Goal: Task Accomplishment & Management: Manage account settings

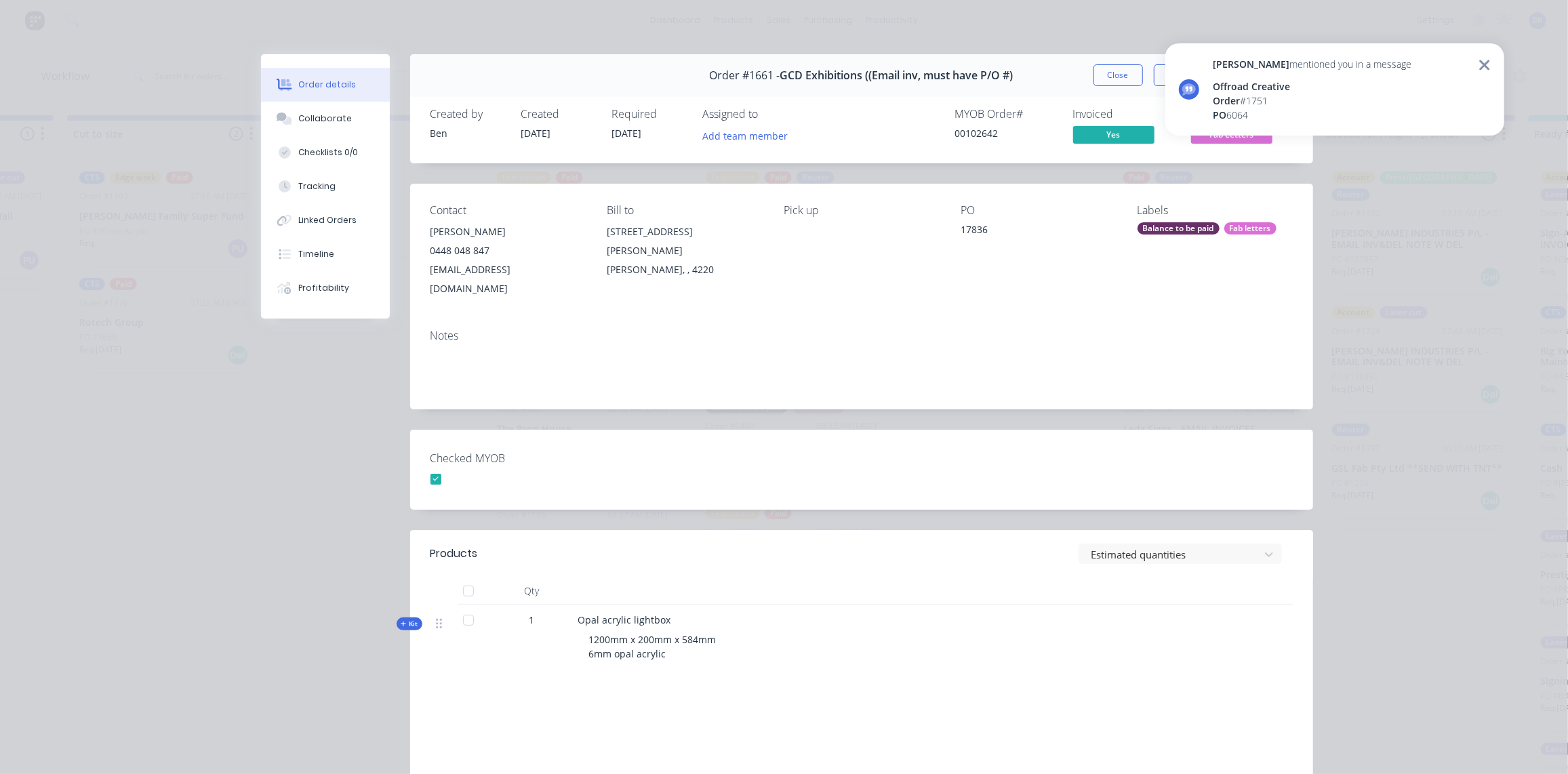
scroll to position [86, 0]
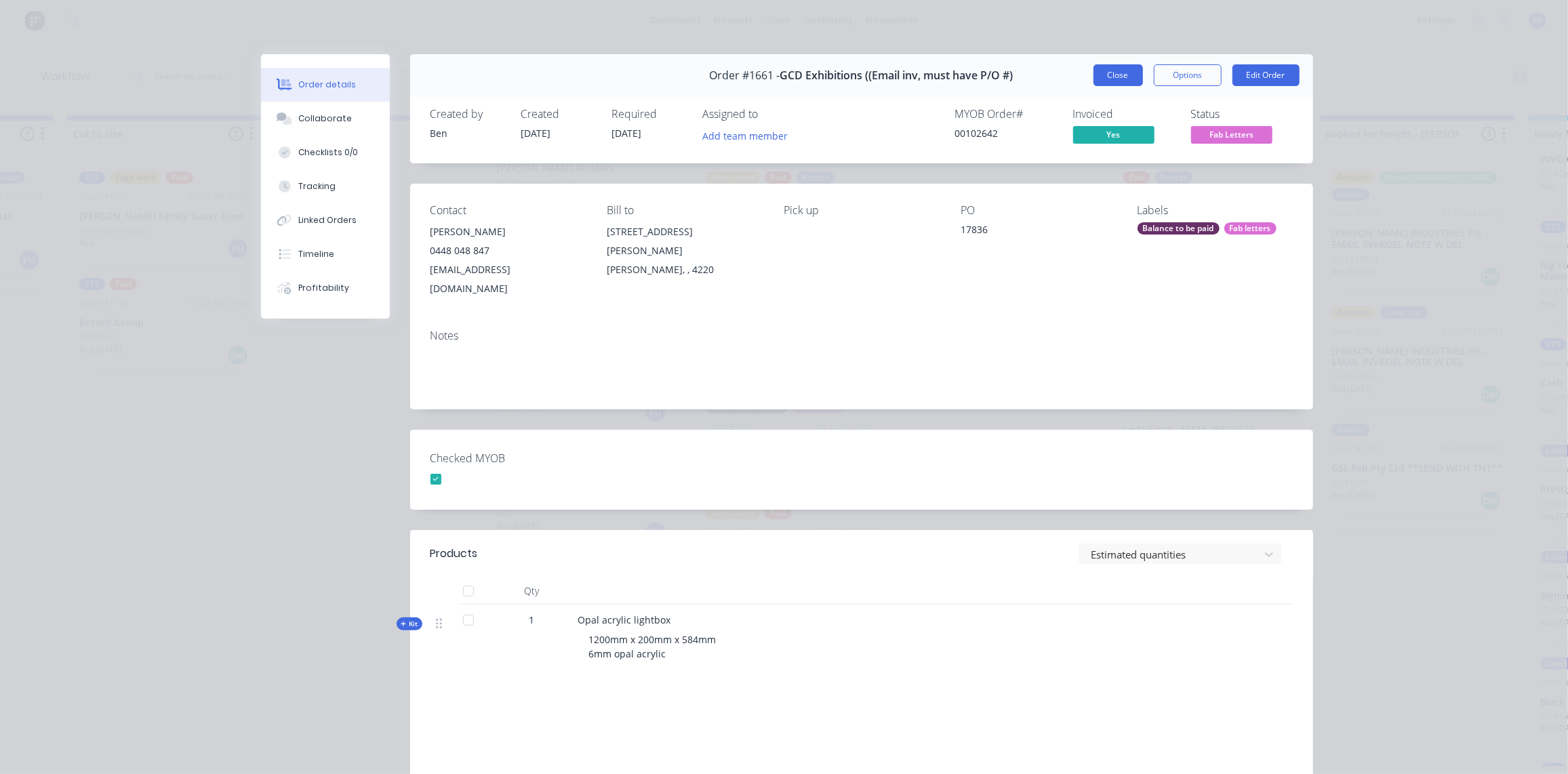
click at [1109, 72] on button "Close" at bounding box center [1118, 75] width 50 height 21
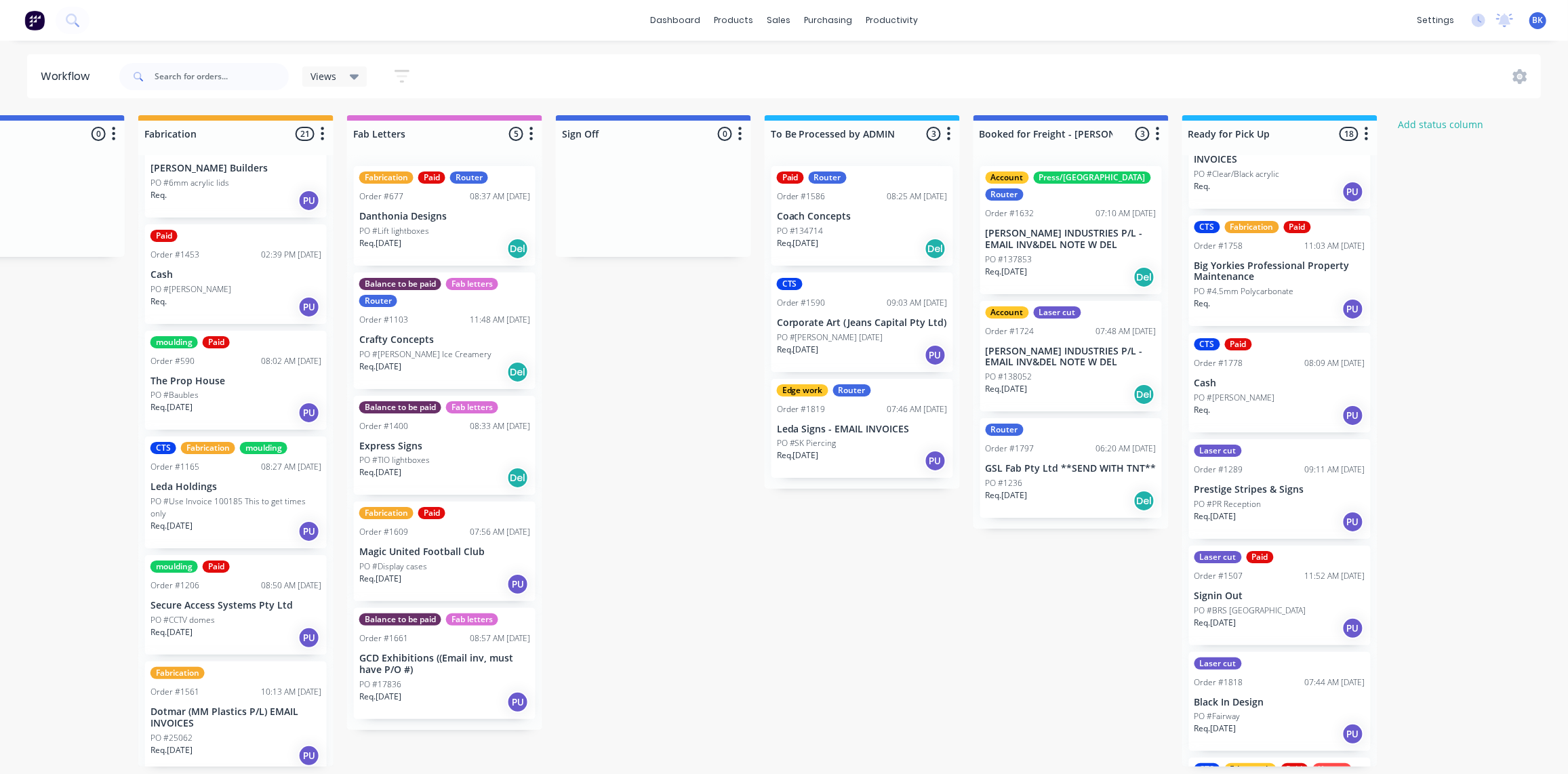
scroll to position [1, 1561]
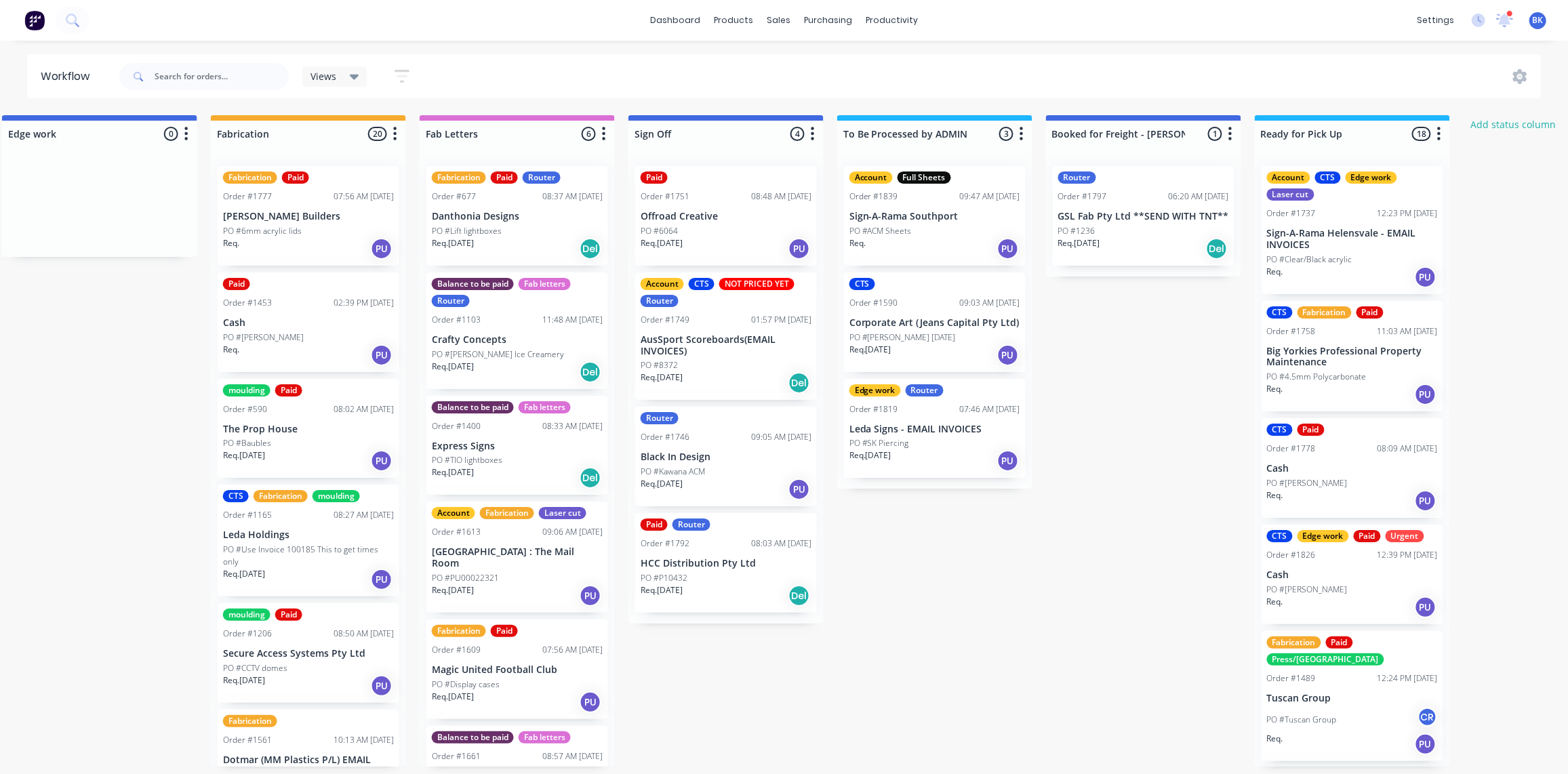
scroll to position [1, 1489]
click at [747, 349] on p "AusSport Scoreboards(EMAIL INVOICES)" at bounding box center [726, 345] width 171 height 23
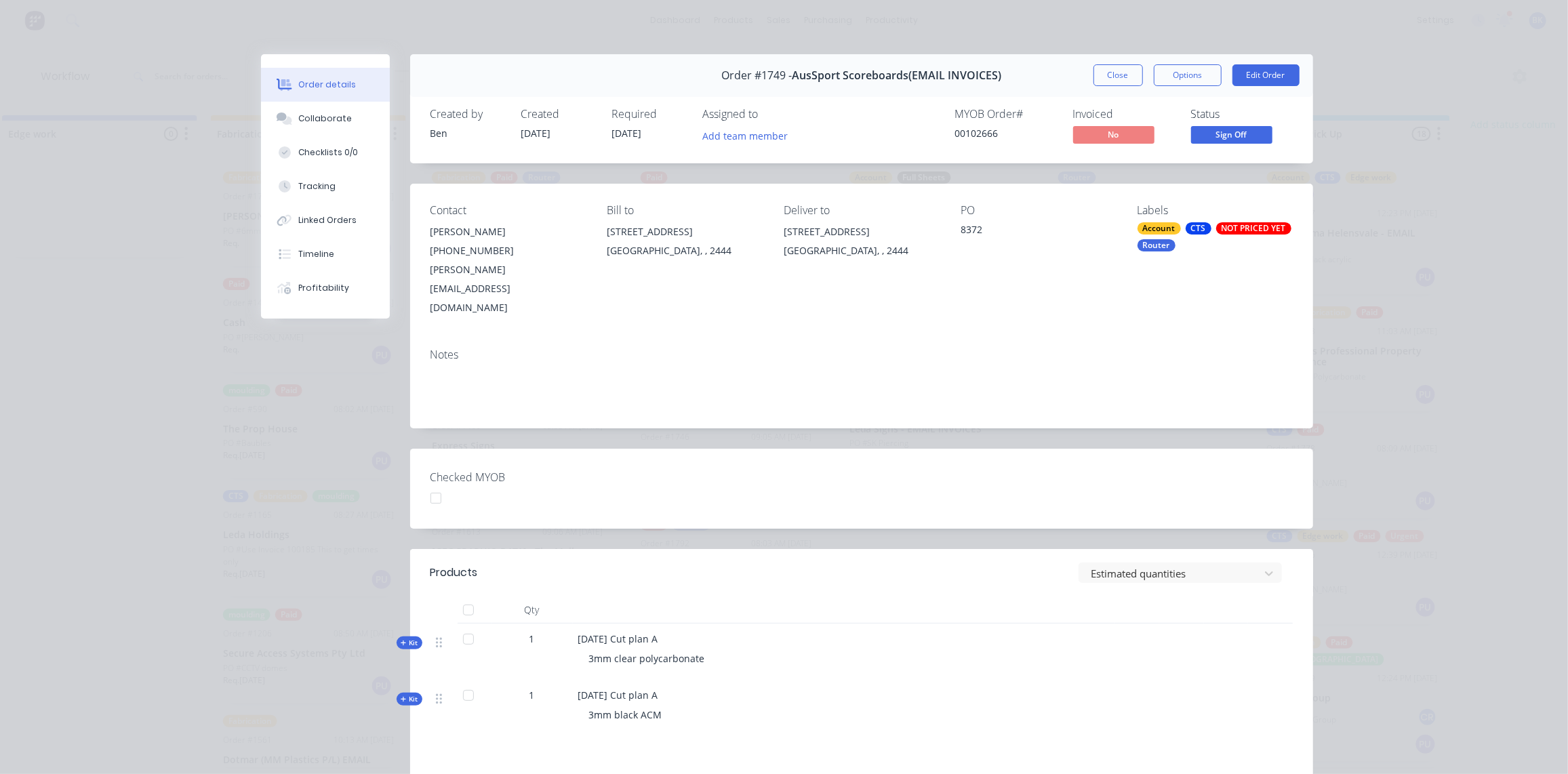
scroll to position [0, 1489]
click at [1253, 69] on button "Edit Order" at bounding box center [1266, 75] width 67 height 21
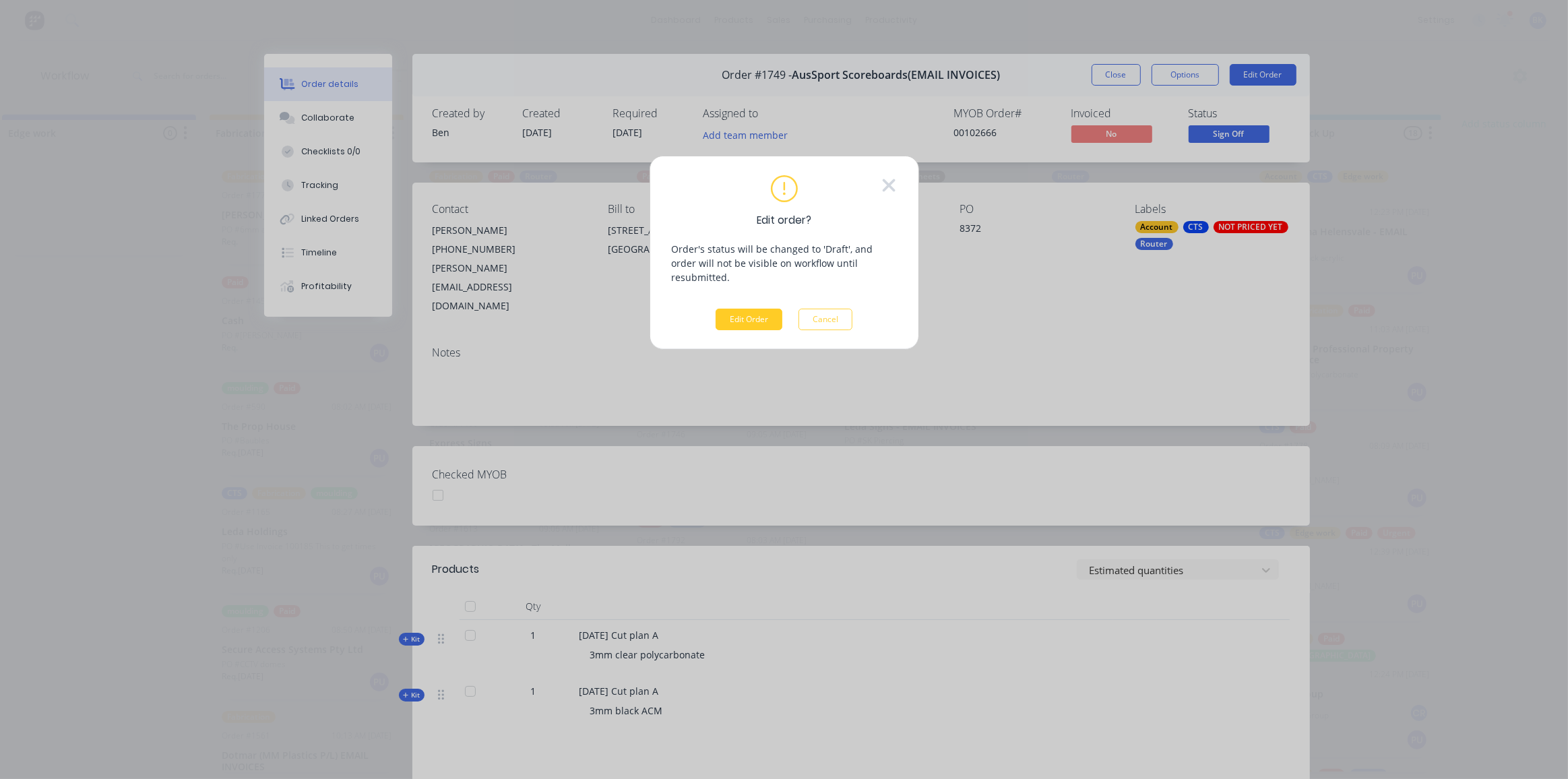
click at [741, 309] on button "Edit Order" at bounding box center [749, 319] width 67 height 21
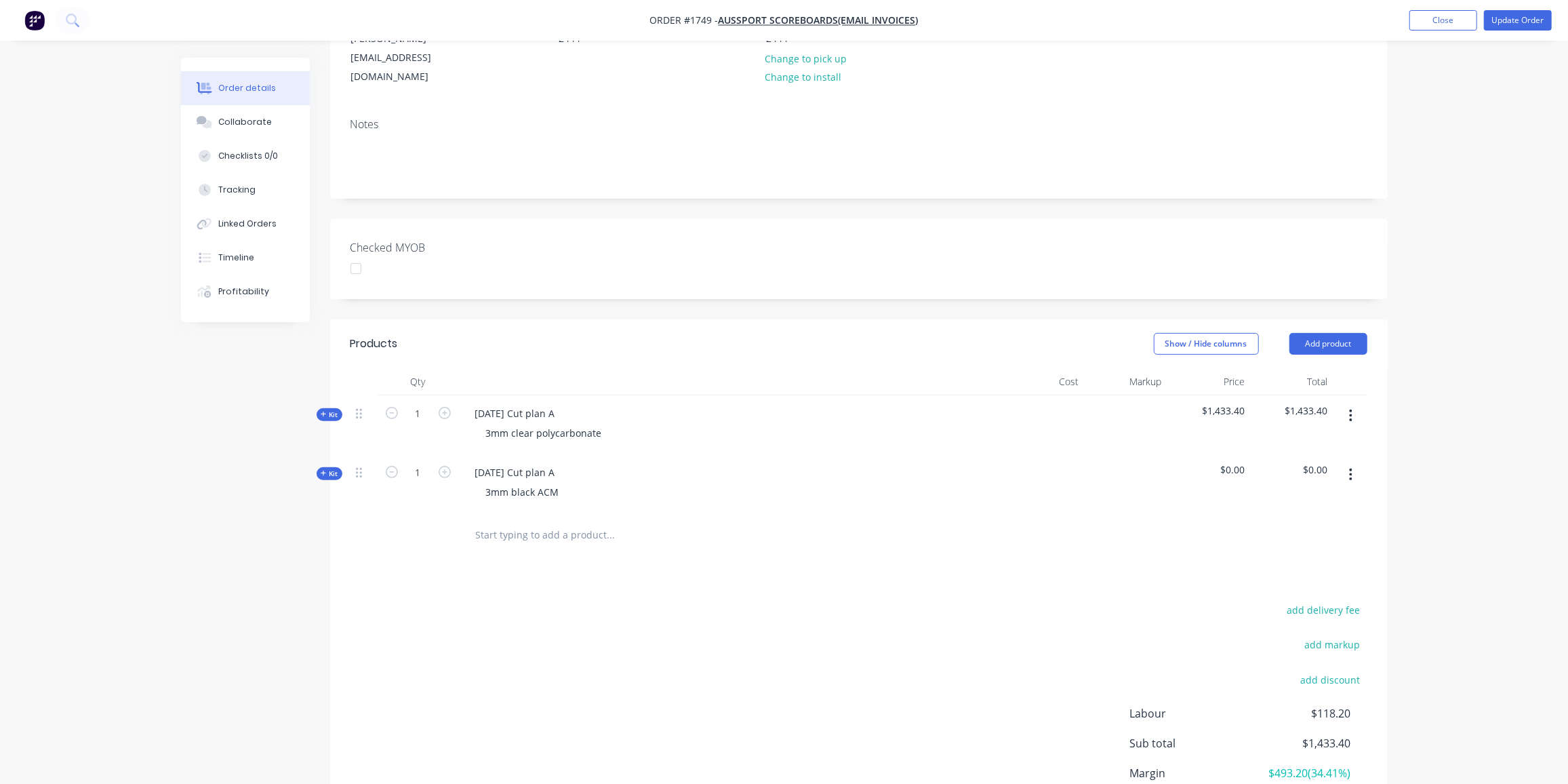
scroll to position [203, 0]
click at [328, 464] on span "Kit" at bounding box center [330, 469] width 18 height 10
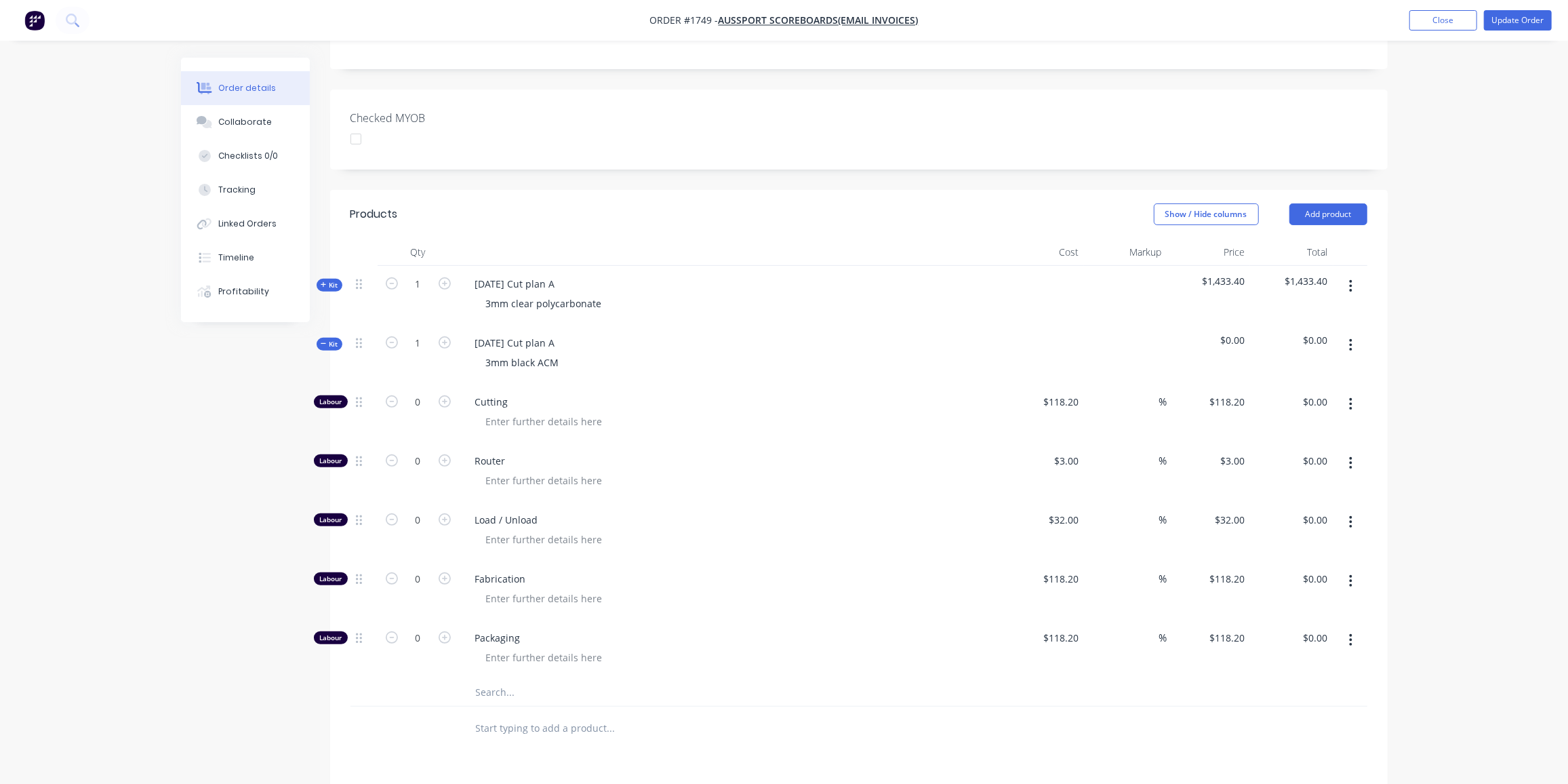
scroll to position [329, 0]
click at [417, 450] on input "0" at bounding box center [418, 461] width 35 height 21
type input "216"
type input "$648.00"
click at [428, 510] on input "0" at bounding box center [418, 520] width 35 height 21
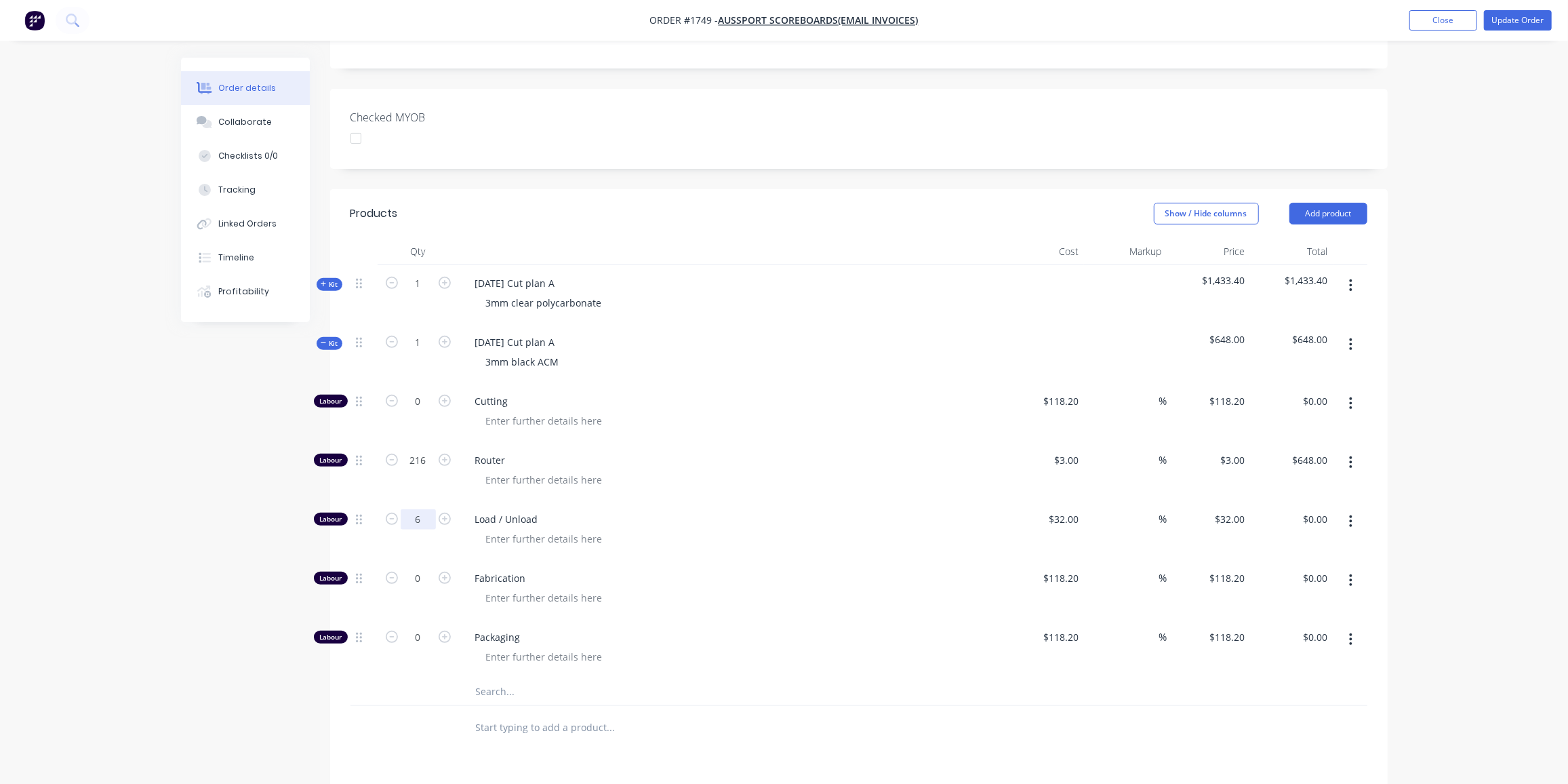
type input "6"
type input "$192.00"
click at [420, 619] on div "0" at bounding box center [418, 649] width 81 height 59
click at [424, 627] on input "0" at bounding box center [418, 638] width 35 height 21
type input "1"
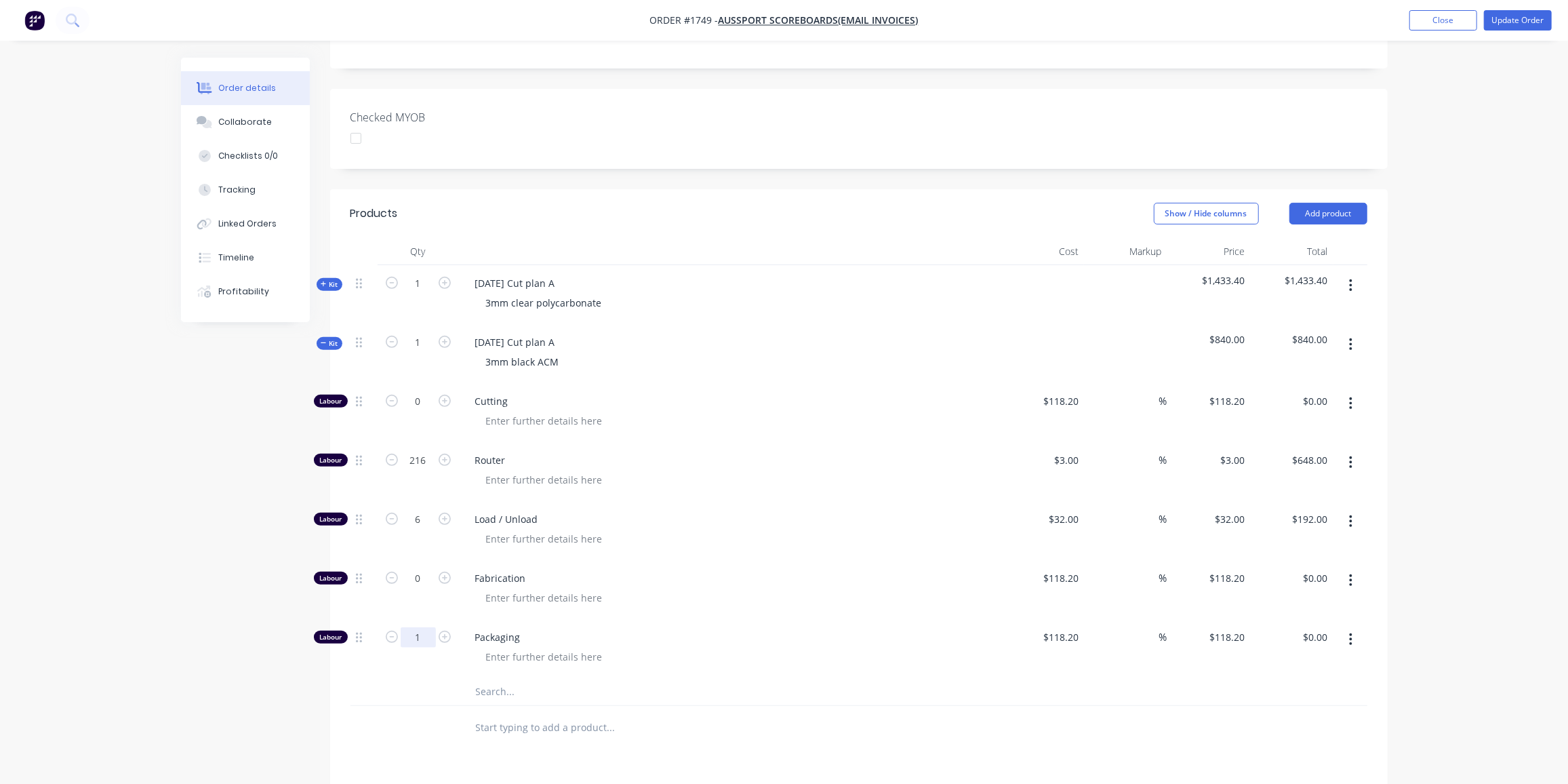
type input "$118.20"
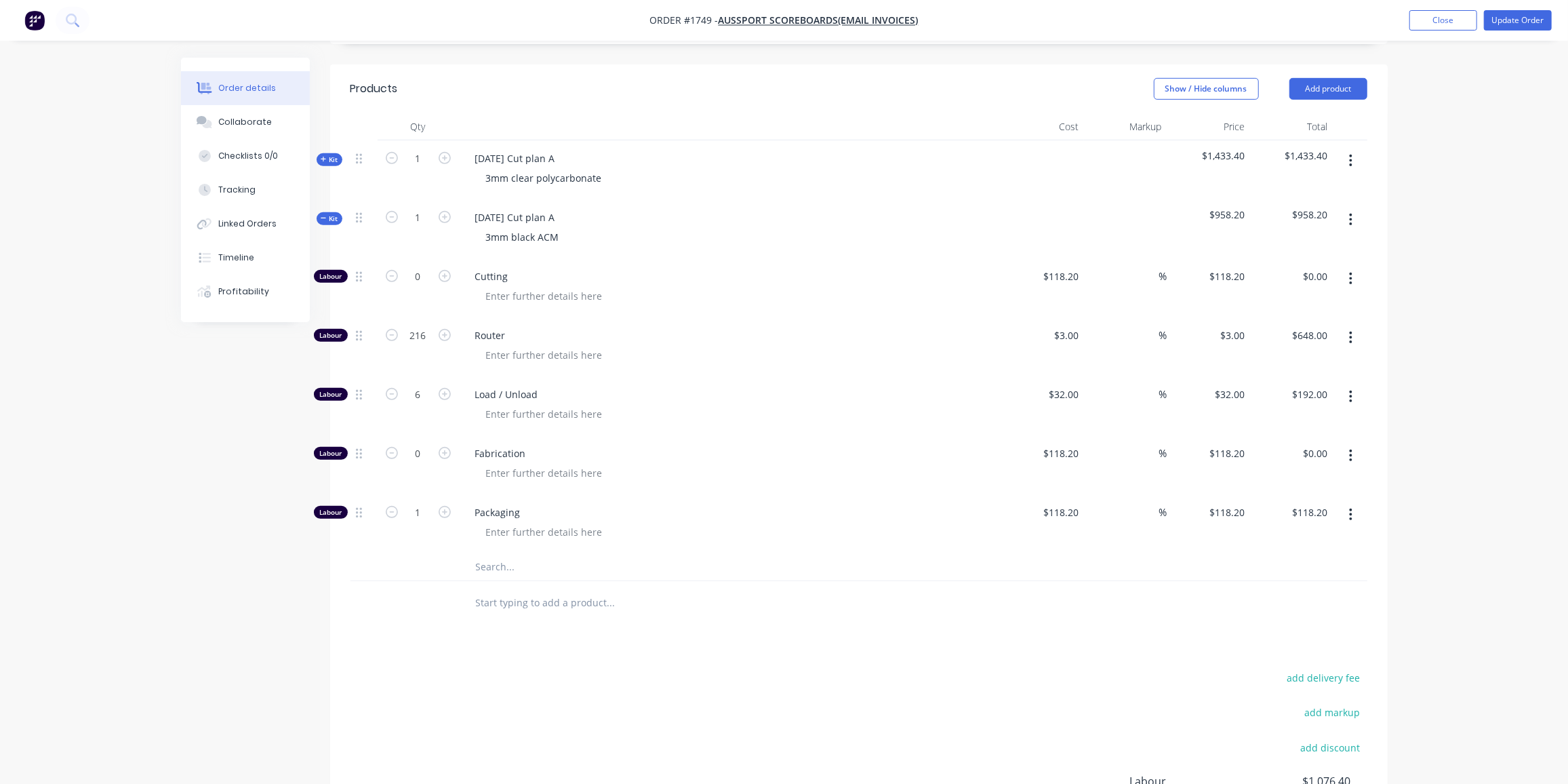
click at [512, 553] on input "text" at bounding box center [611, 567] width 271 height 27
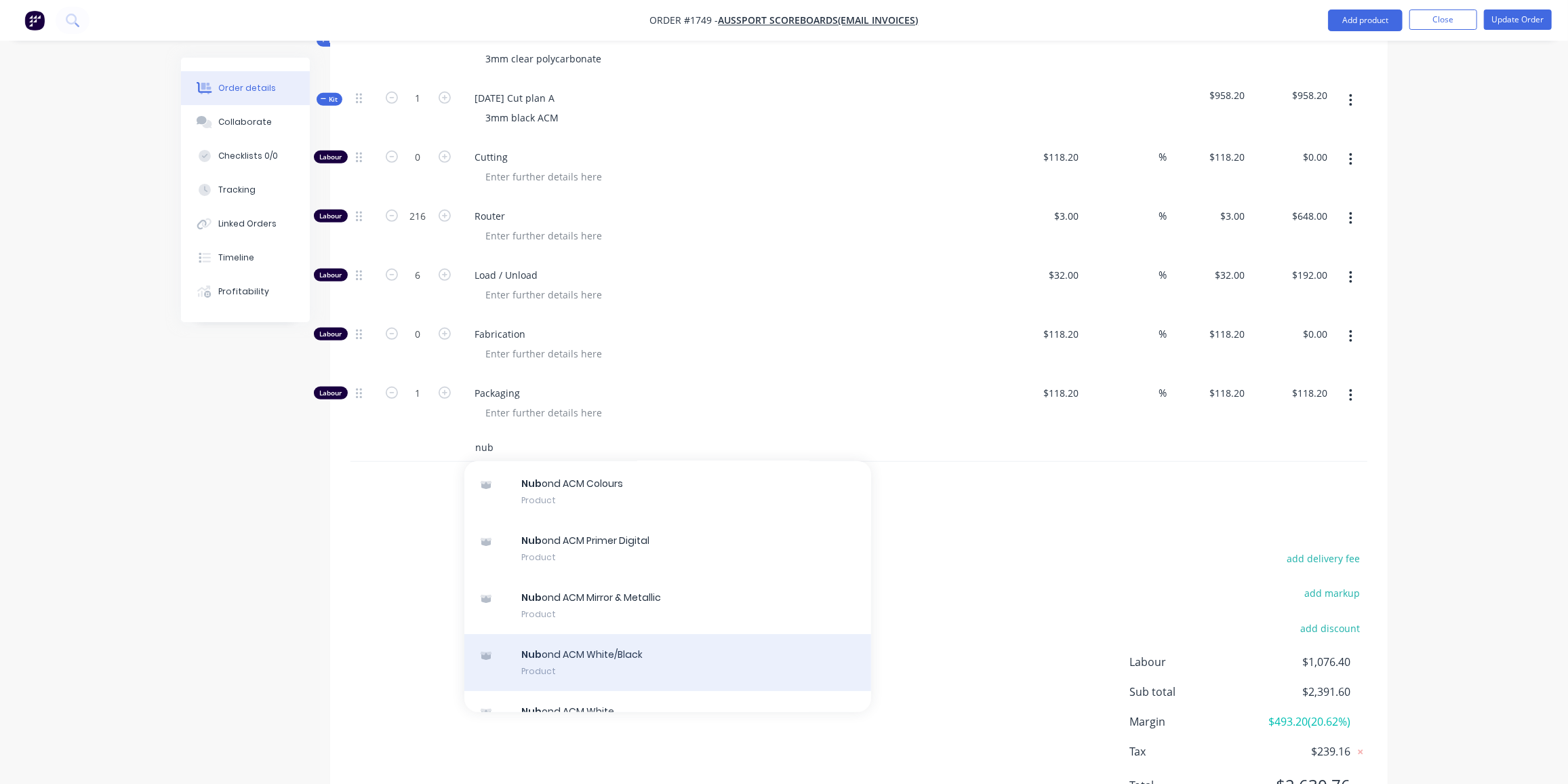
scroll to position [98, 0]
type input "nub"
click at [655, 633] on div "Nub ond ACM White/Black Product" at bounding box center [668, 661] width 407 height 57
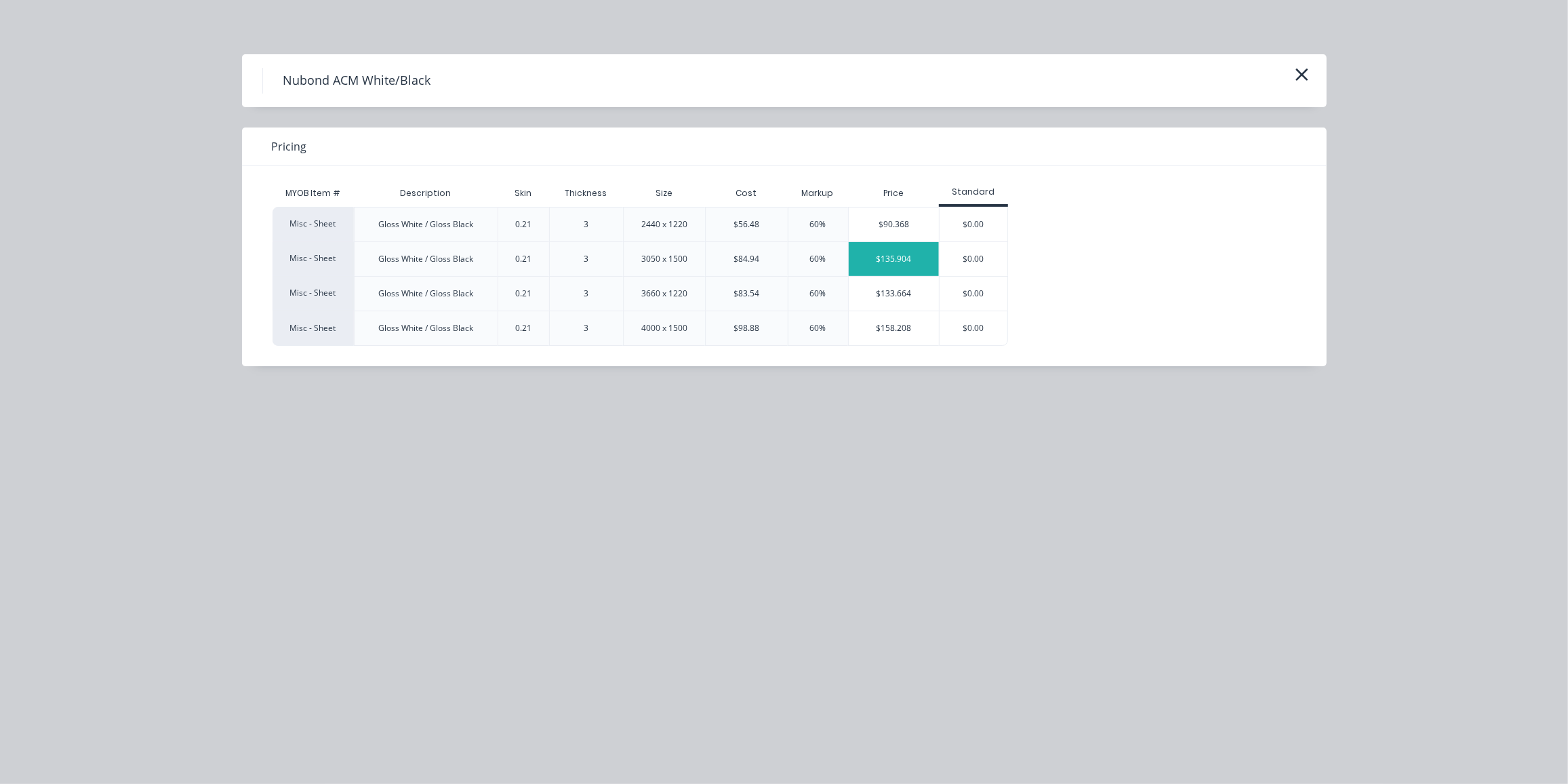
click at [878, 252] on div "$135.904" at bounding box center [894, 259] width 91 height 34
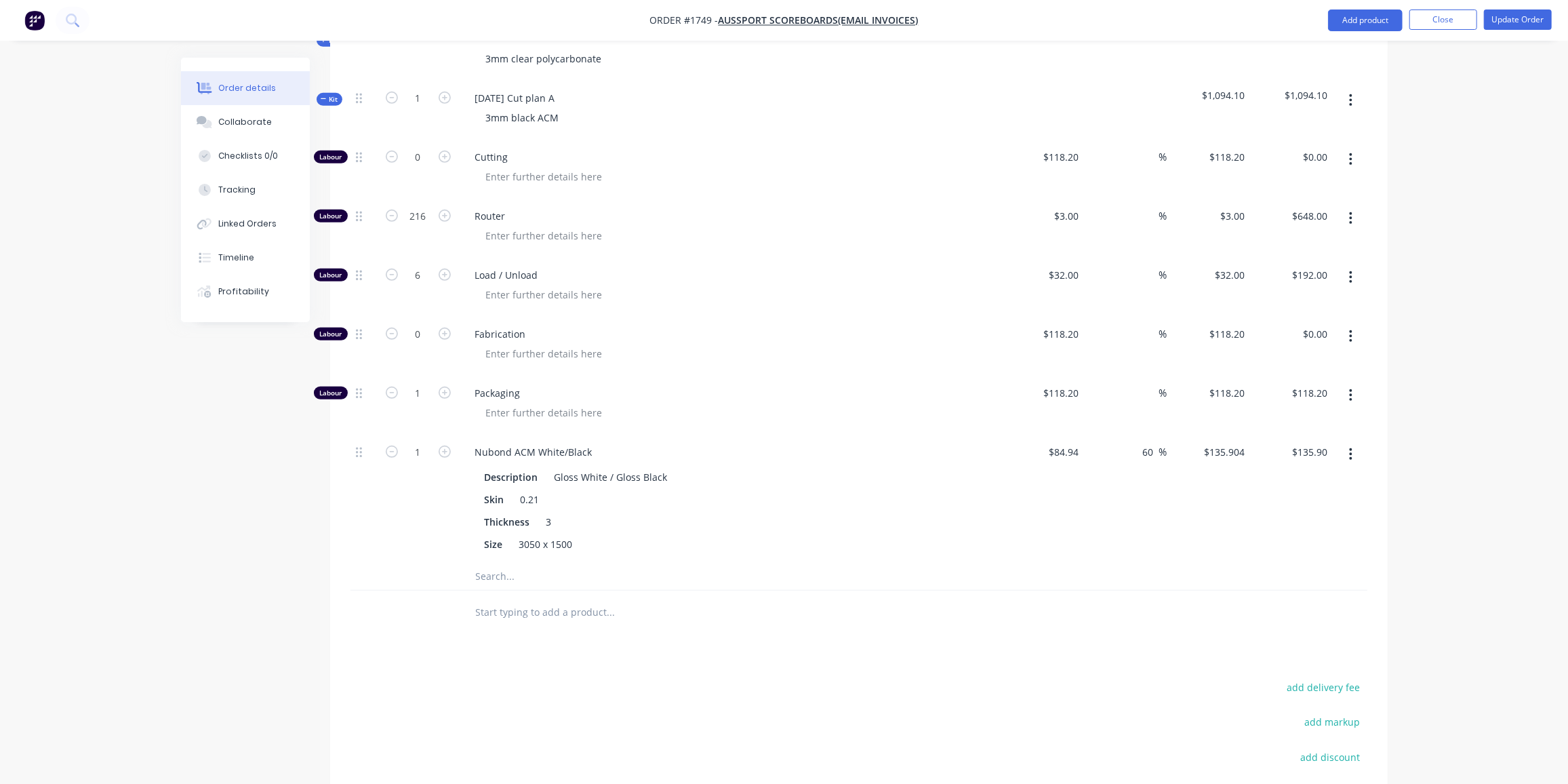
click at [516, 563] on input "text" at bounding box center [611, 576] width 271 height 27
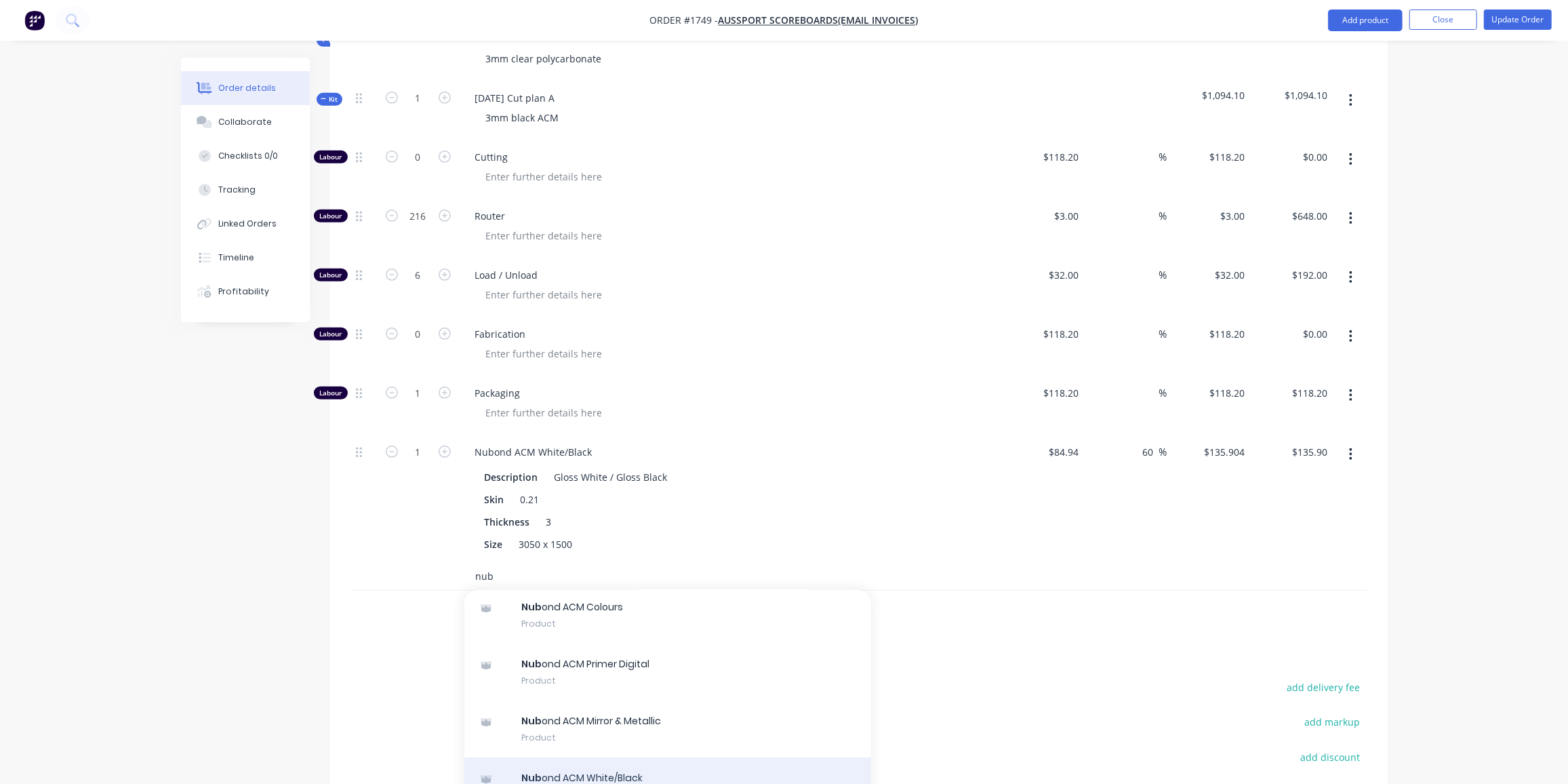
type input "nub"
click at [650, 757] on div "Nub ond ACM White/Black Product" at bounding box center [668, 785] width 407 height 57
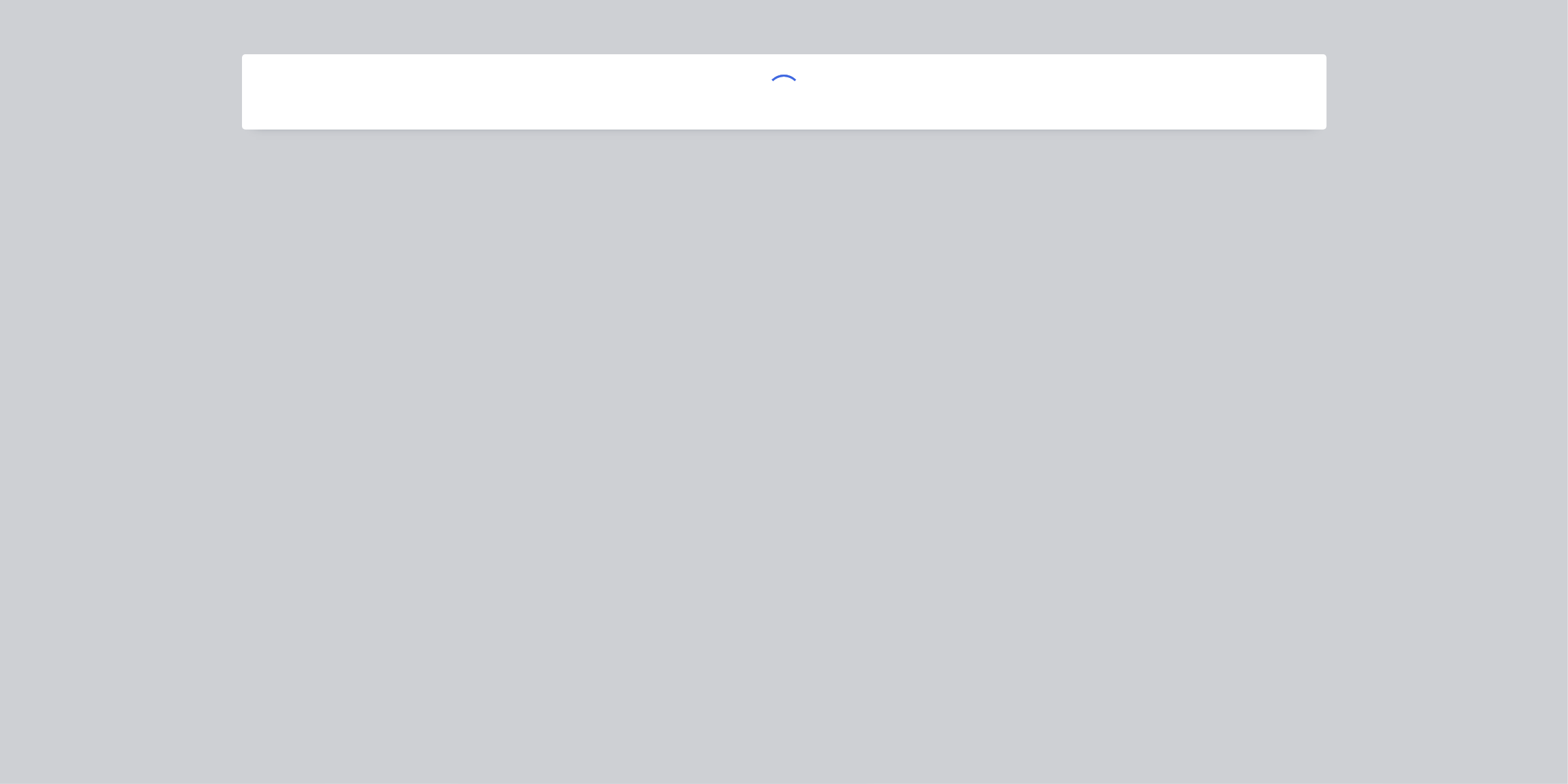
scroll to position [104, 0]
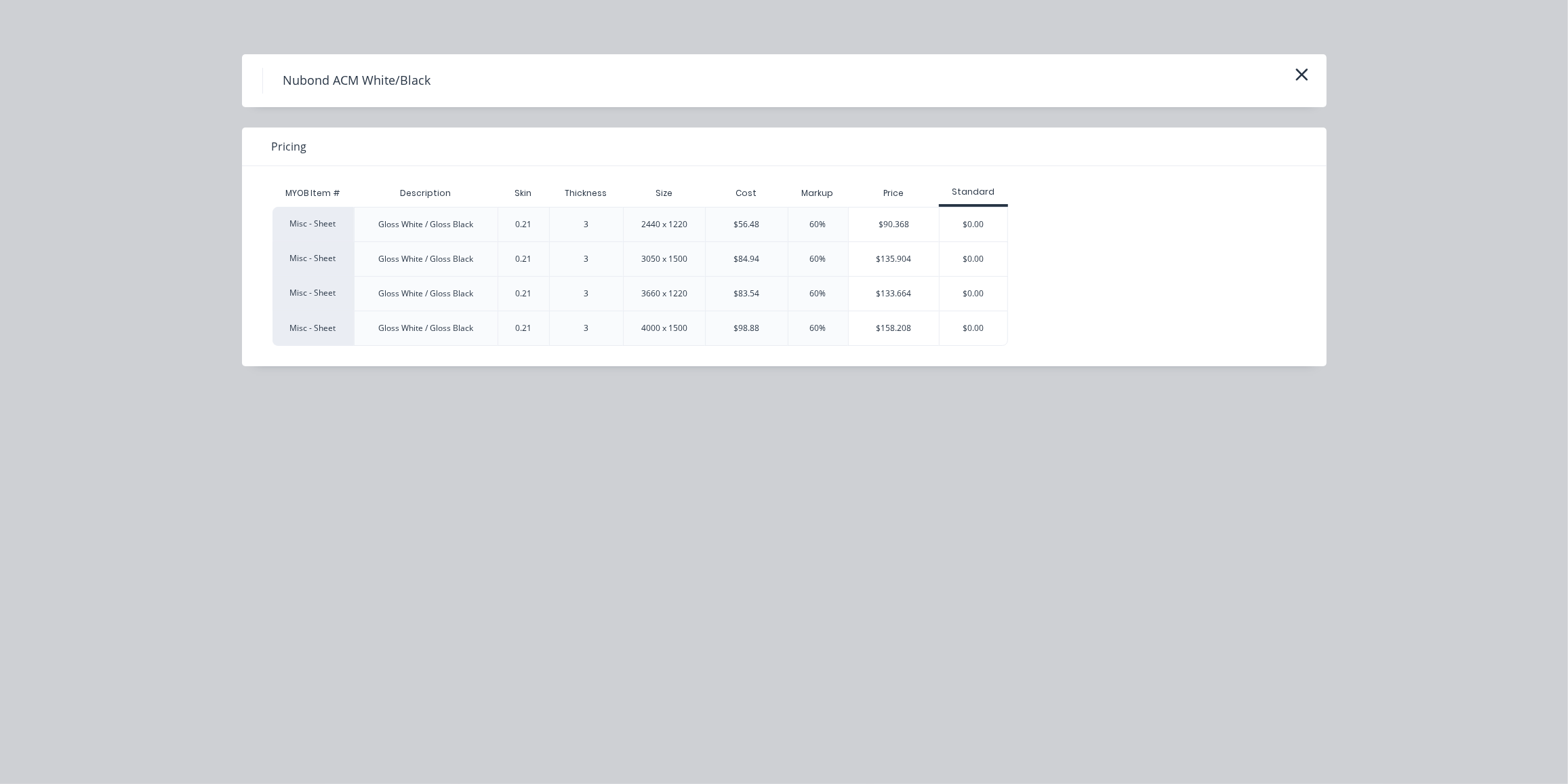
click at [872, 223] on div "$90.368" at bounding box center [894, 225] width 91 height 34
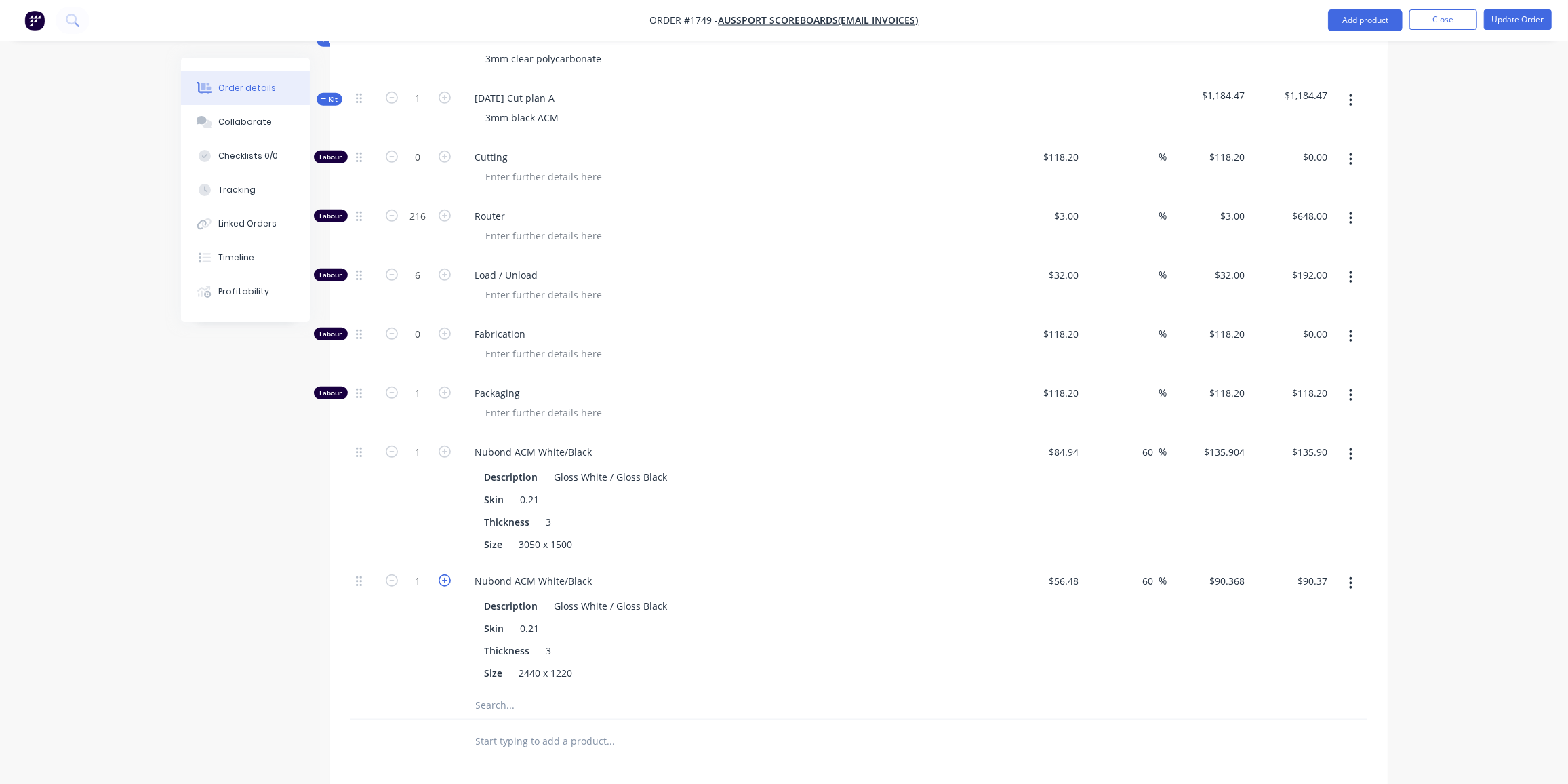
click at [447, 575] on icon "button" at bounding box center [444, 581] width 13 height 13
type input "2"
type input "$180.74"
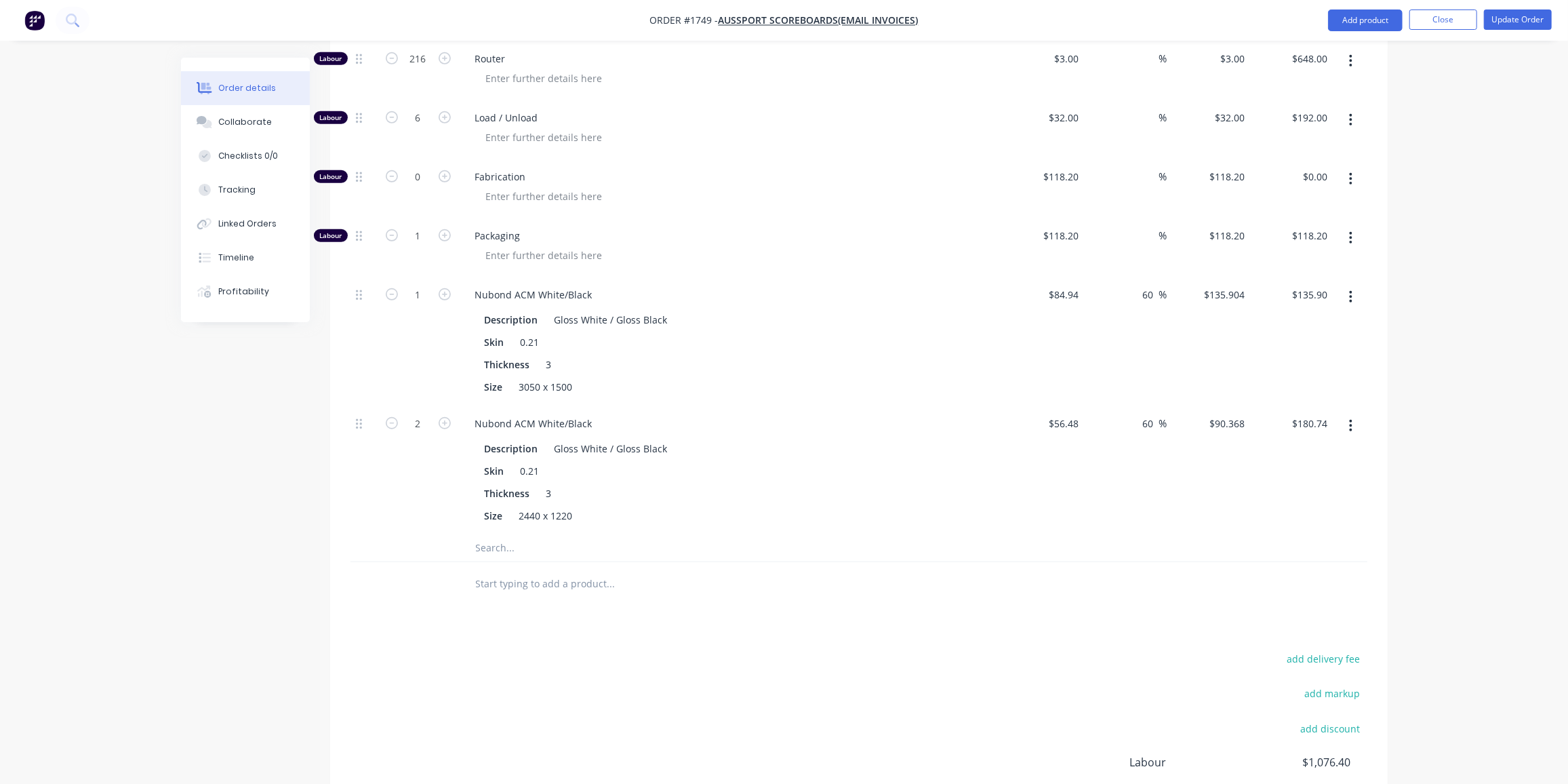
scroll to position [731, 0]
click at [523, 534] on input "text" at bounding box center [611, 547] width 271 height 27
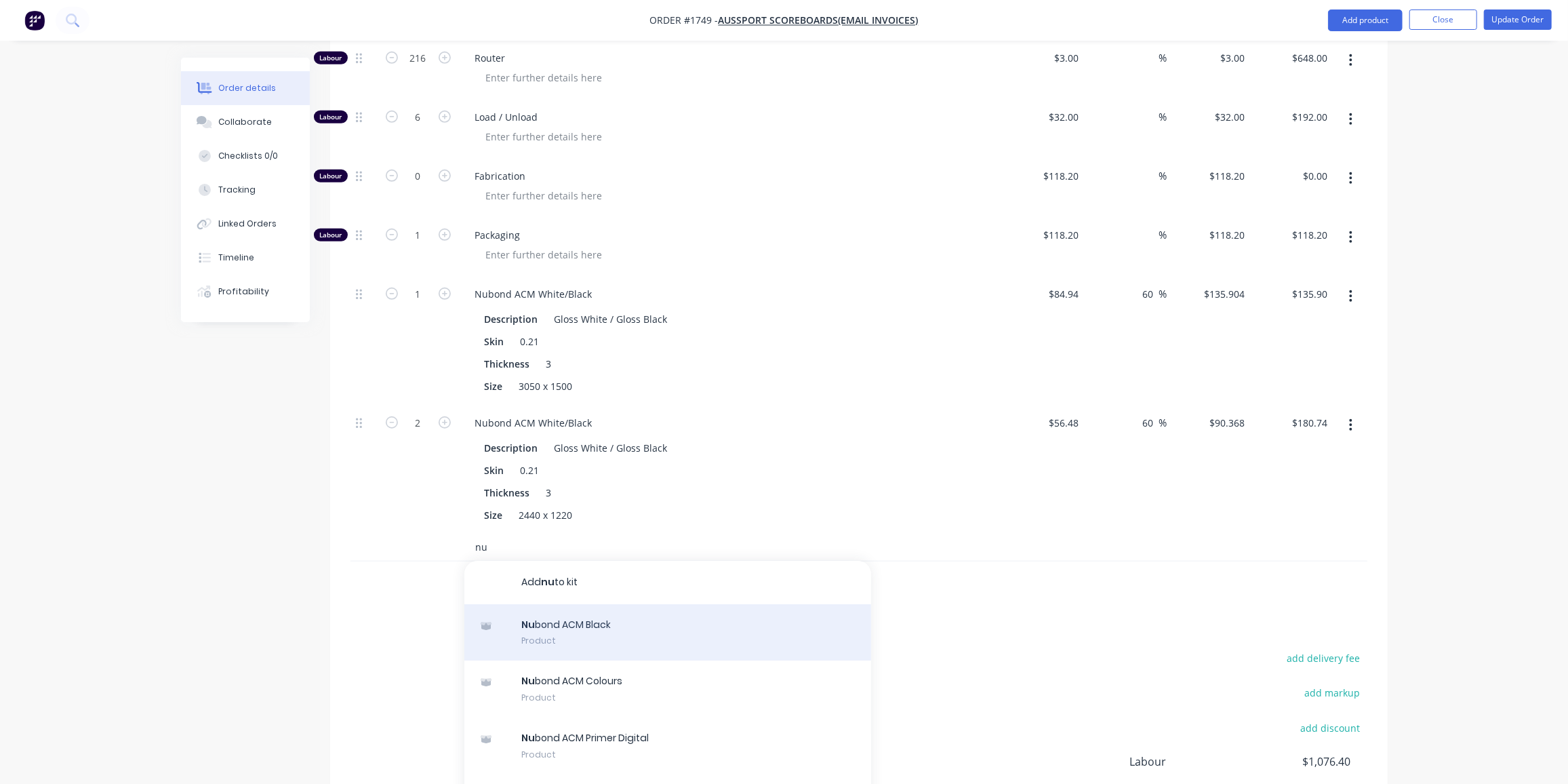
type input "nu"
click at [638, 604] on div "Nu bond ACM Black Product" at bounding box center [668, 632] width 407 height 57
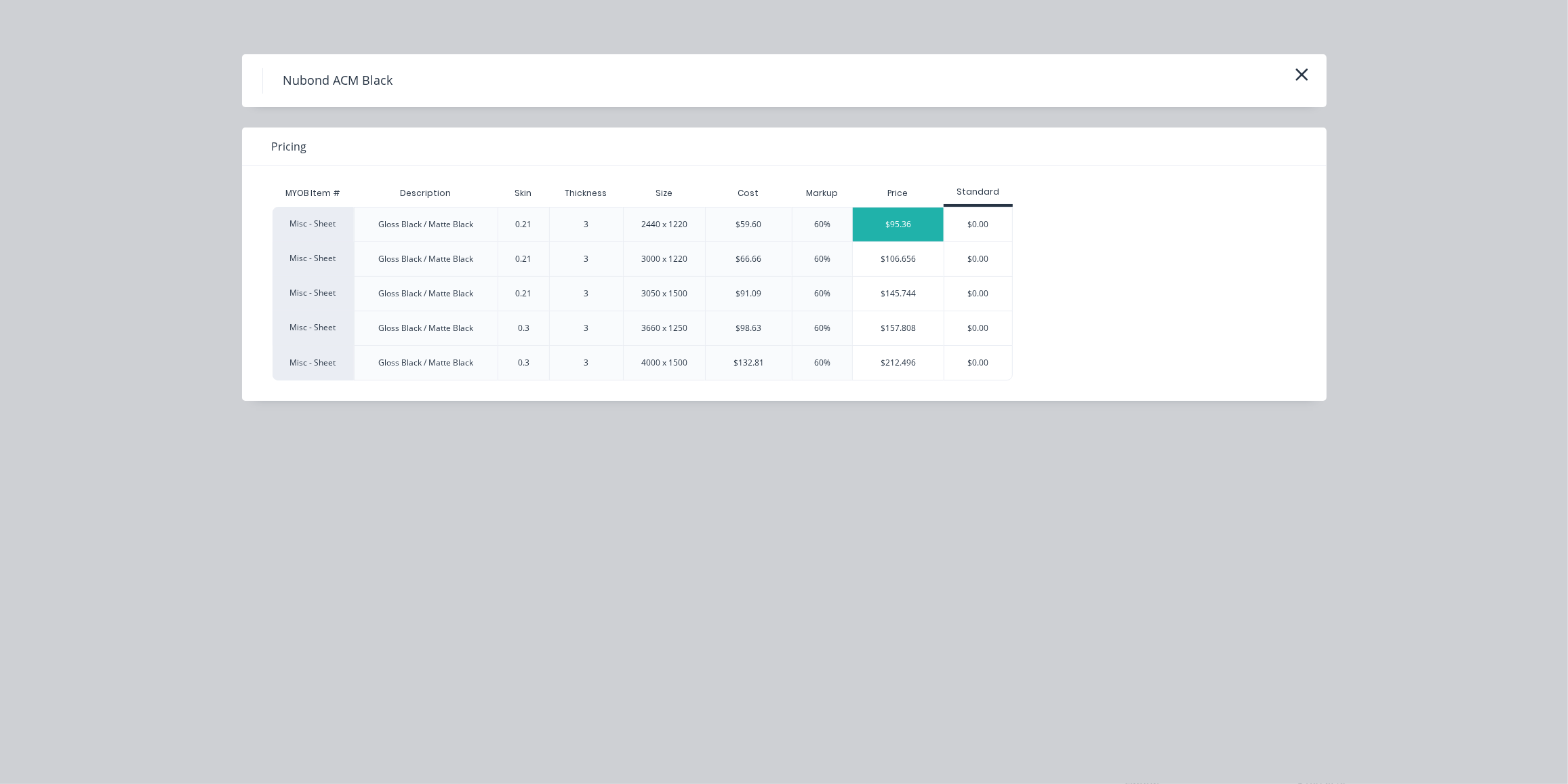
click at [882, 218] on div "$95.36" at bounding box center [898, 225] width 91 height 34
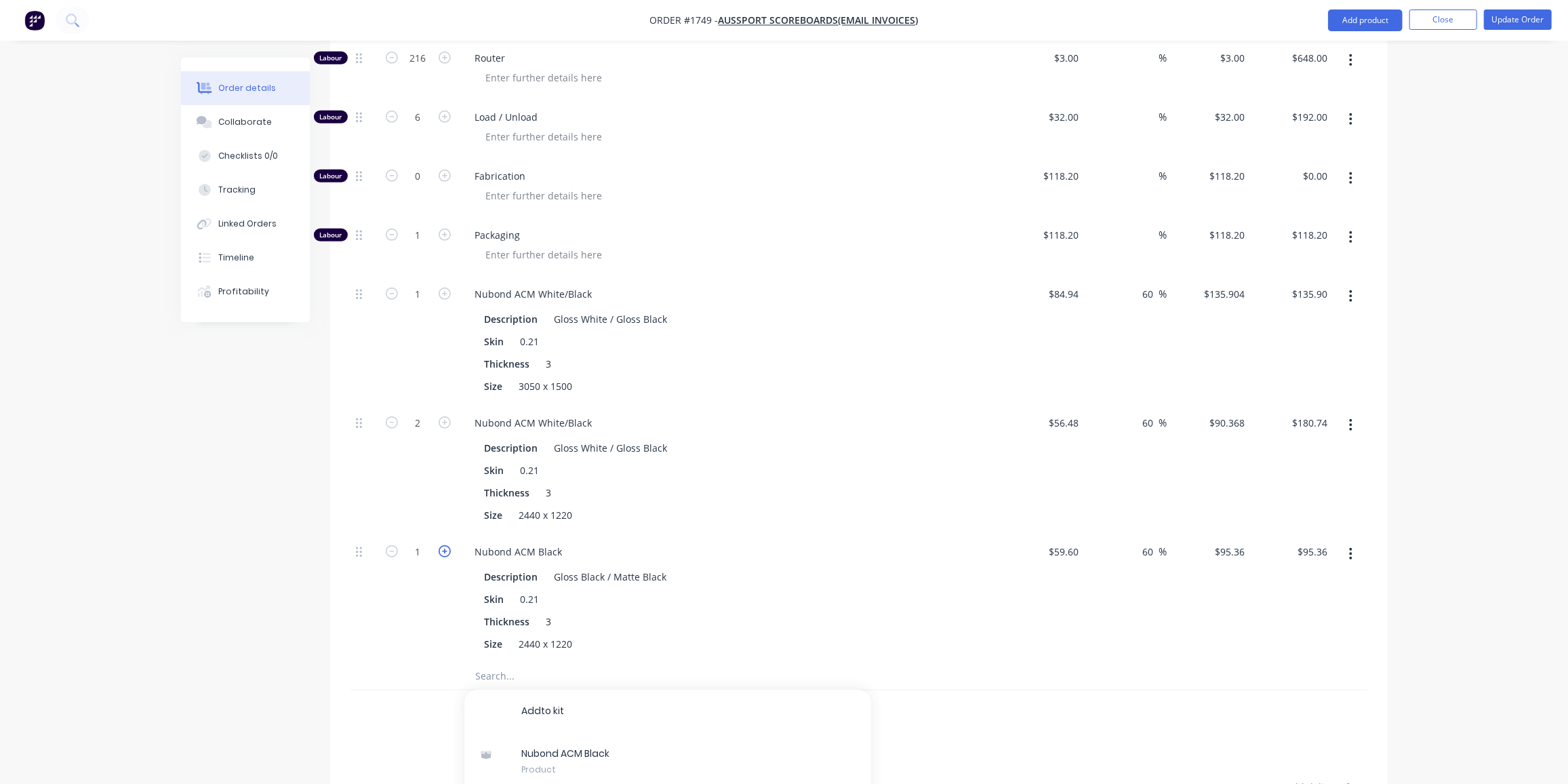
click at [443, 545] on icon "button" at bounding box center [444, 551] width 13 height 13
type input "2"
type input "$190.72"
click at [443, 545] on icon "button" at bounding box center [444, 551] width 13 height 13
type input "3"
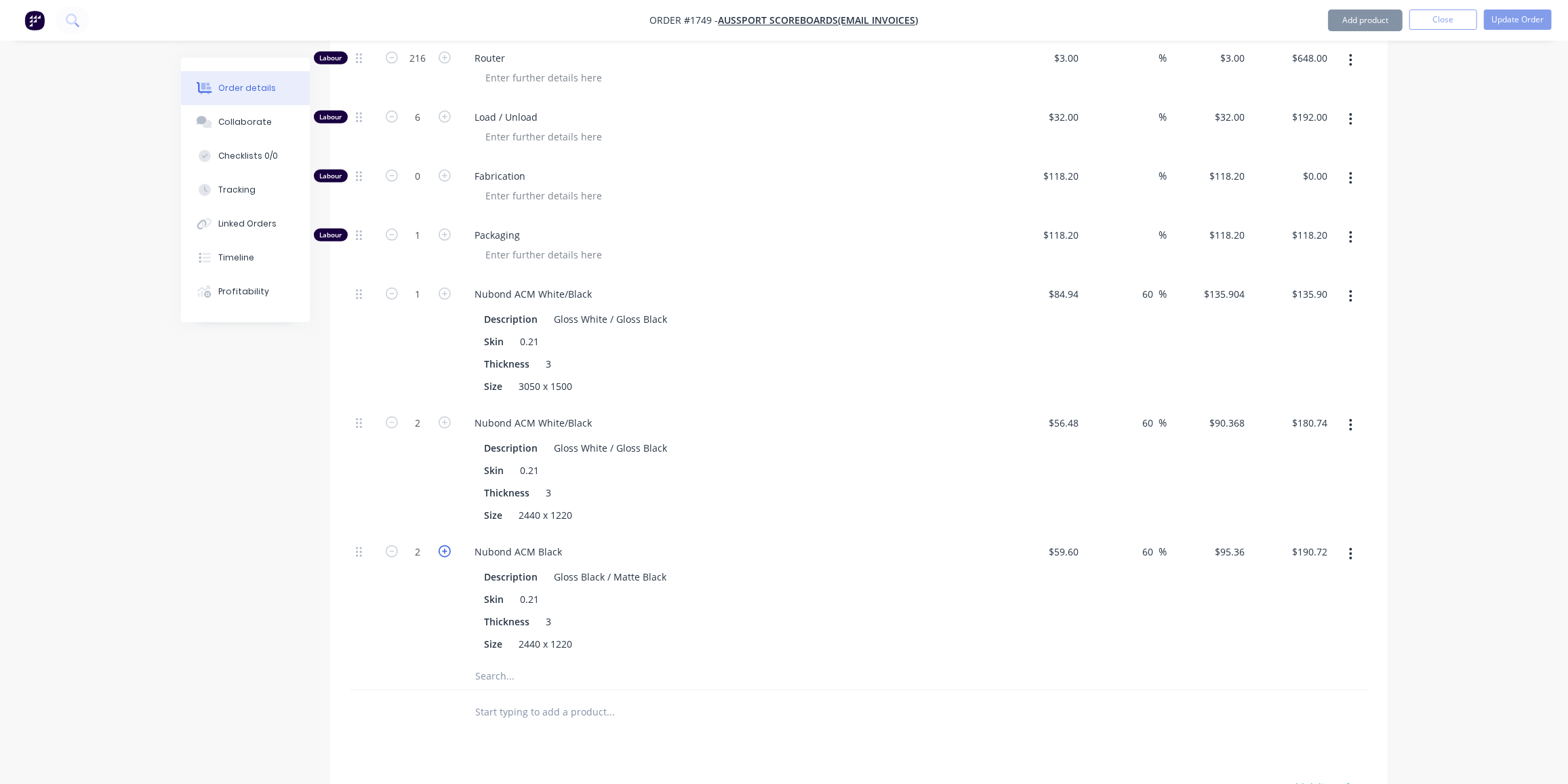
type input "$286.08"
click at [289, 630] on div "Created by Ben Created 01/10/25 Required 01/10/25 Assigned to Add team member M…" at bounding box center [784, 203] width 1206 height 1754
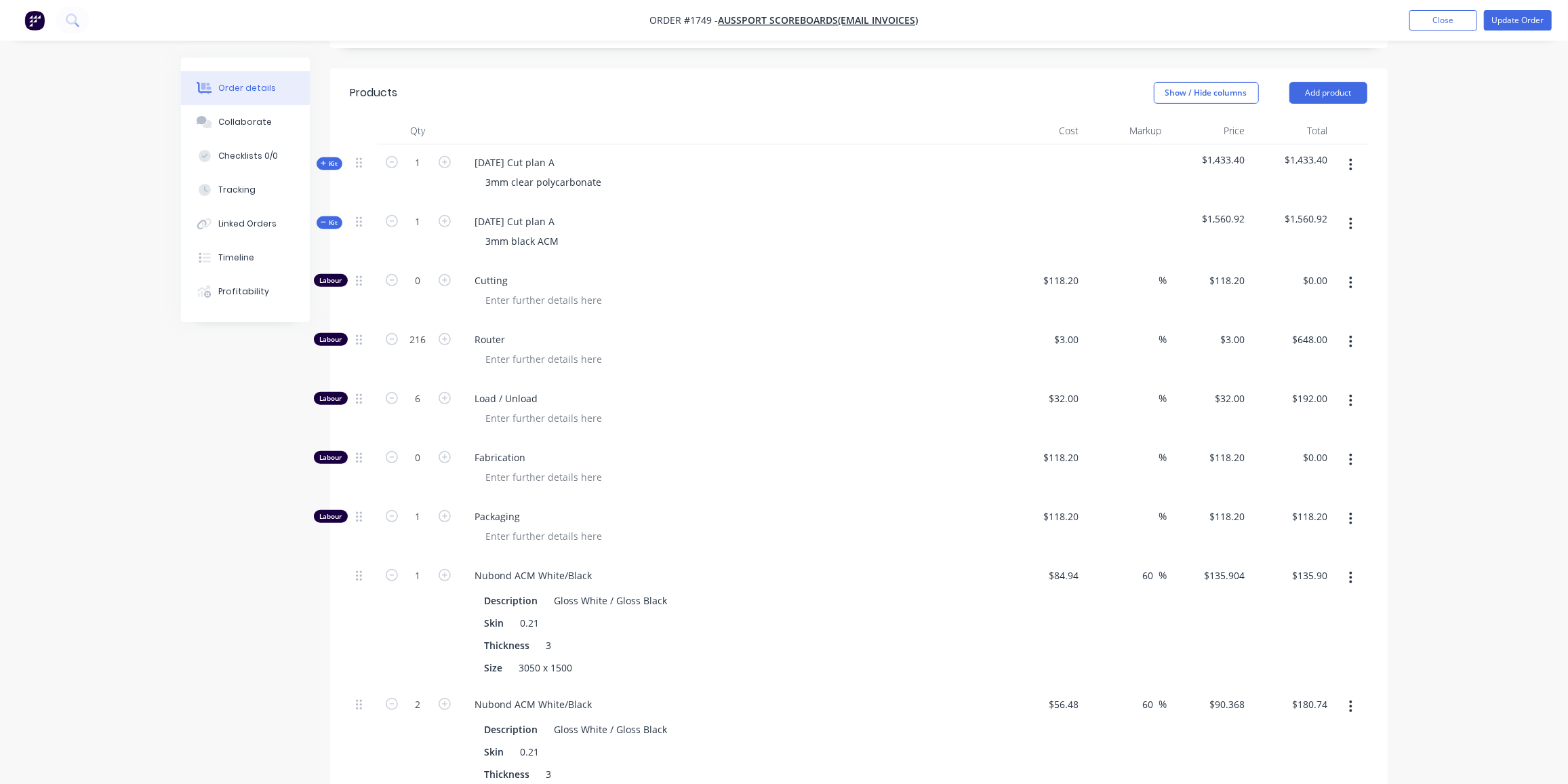
drag, startPoint x: 330, startPoint y: 181, endPoint x: 461, endPoint y: 217, distance: 135.9
click at [330, 217] on span "Kit" at bounding box center [330, 223] width 18 height 10
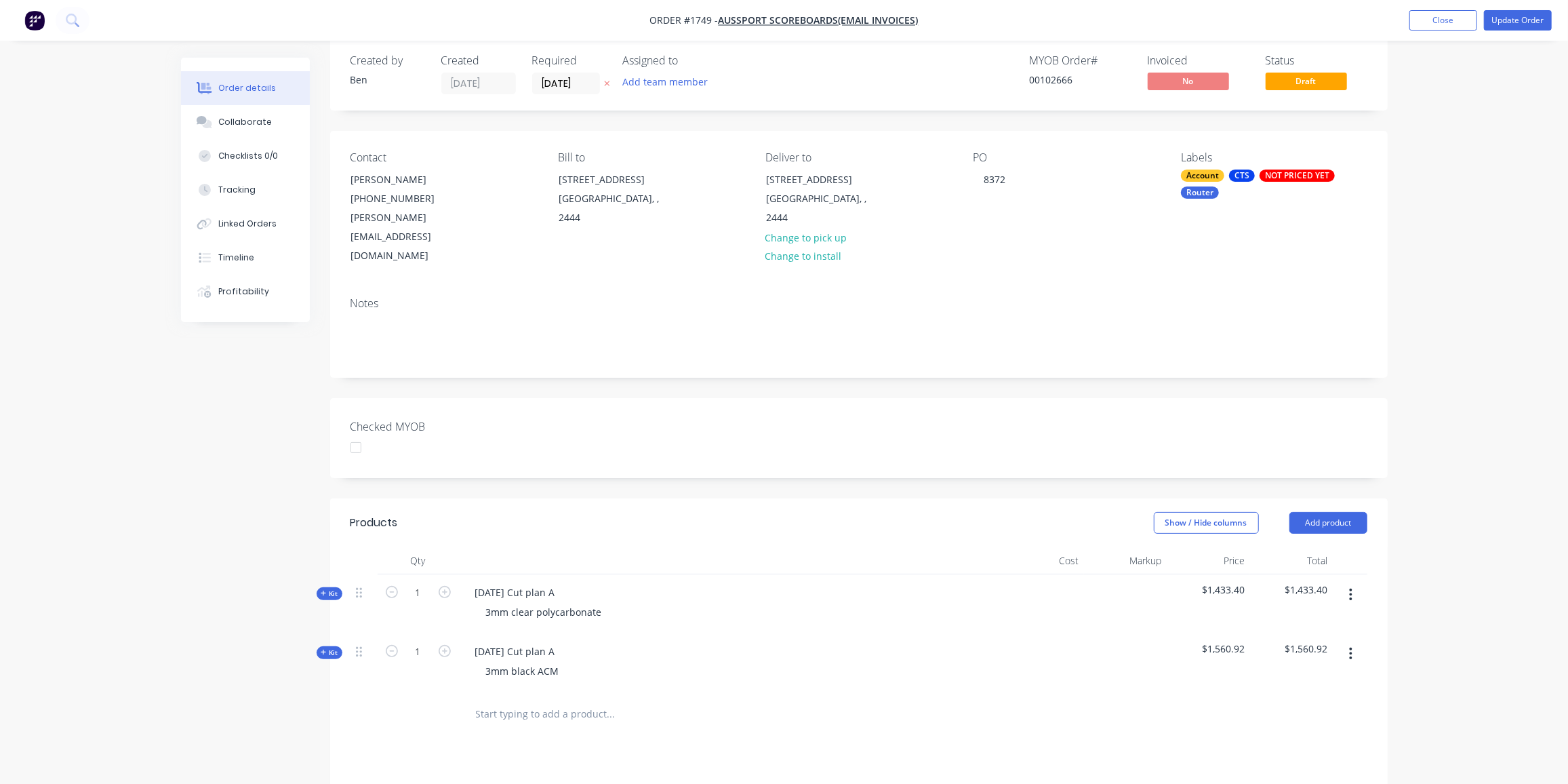
scroll to position [0, 0]
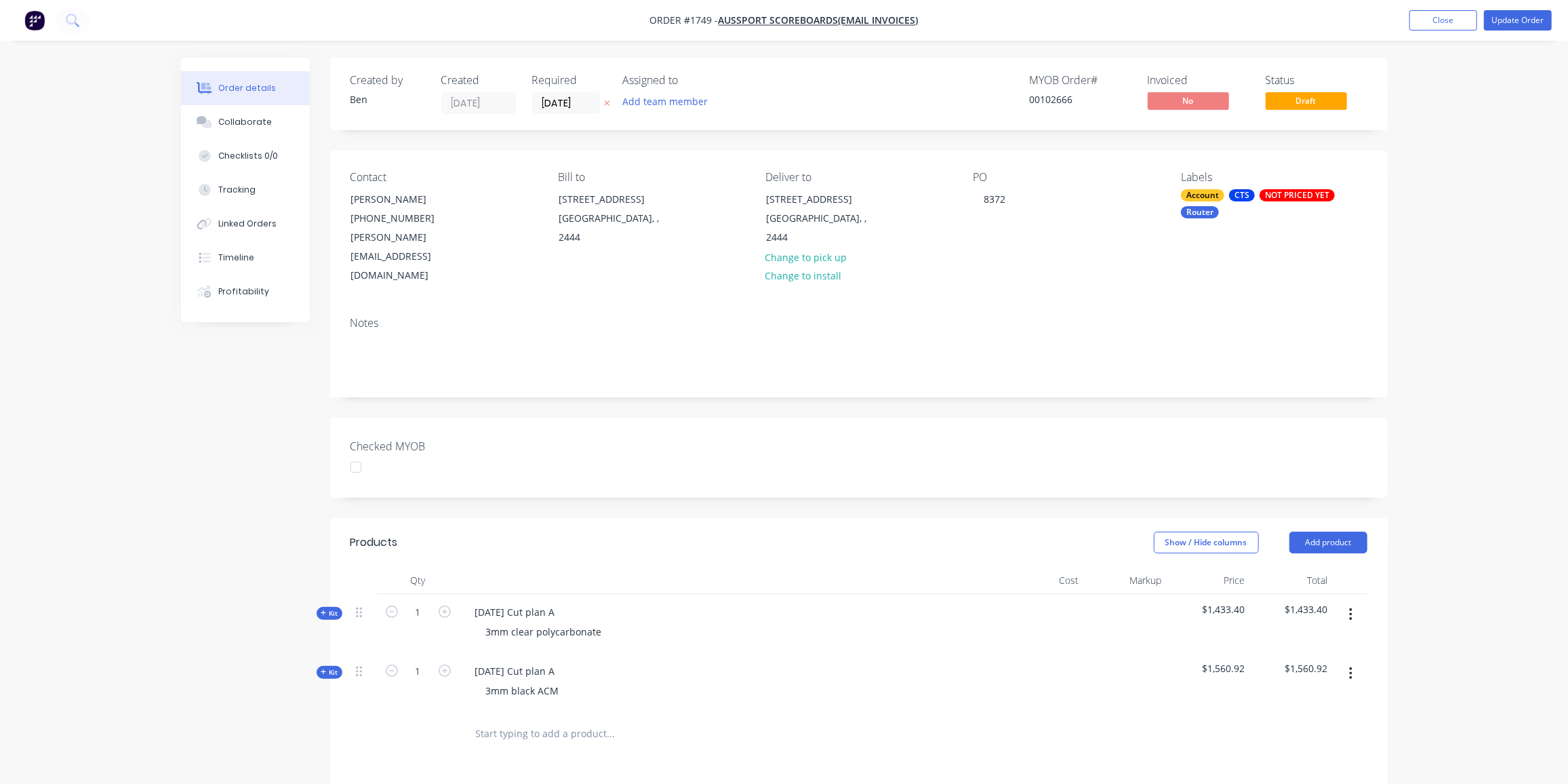
click at [1309, 195] on div "NOT PRICED YET" at bounding box center [1297, 195] width 75 height 13
click at [1242, 378] on div "NOT PRICED YET" at bounding box center [1255, 385] width 75 height 15
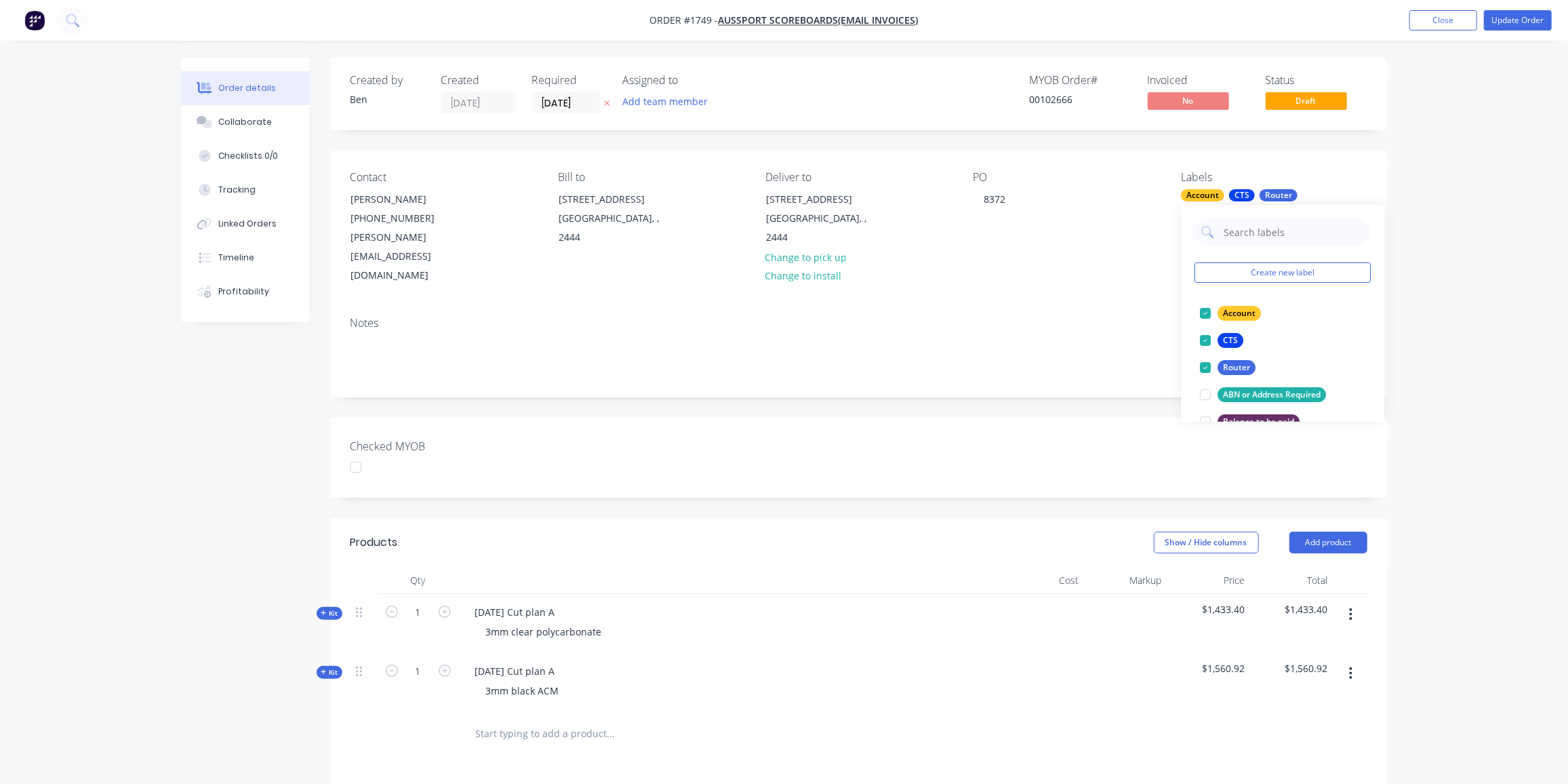
click at [1039, 418] on div "Checked MYOB" at bounding box center [859, 458] width 1058 height 80
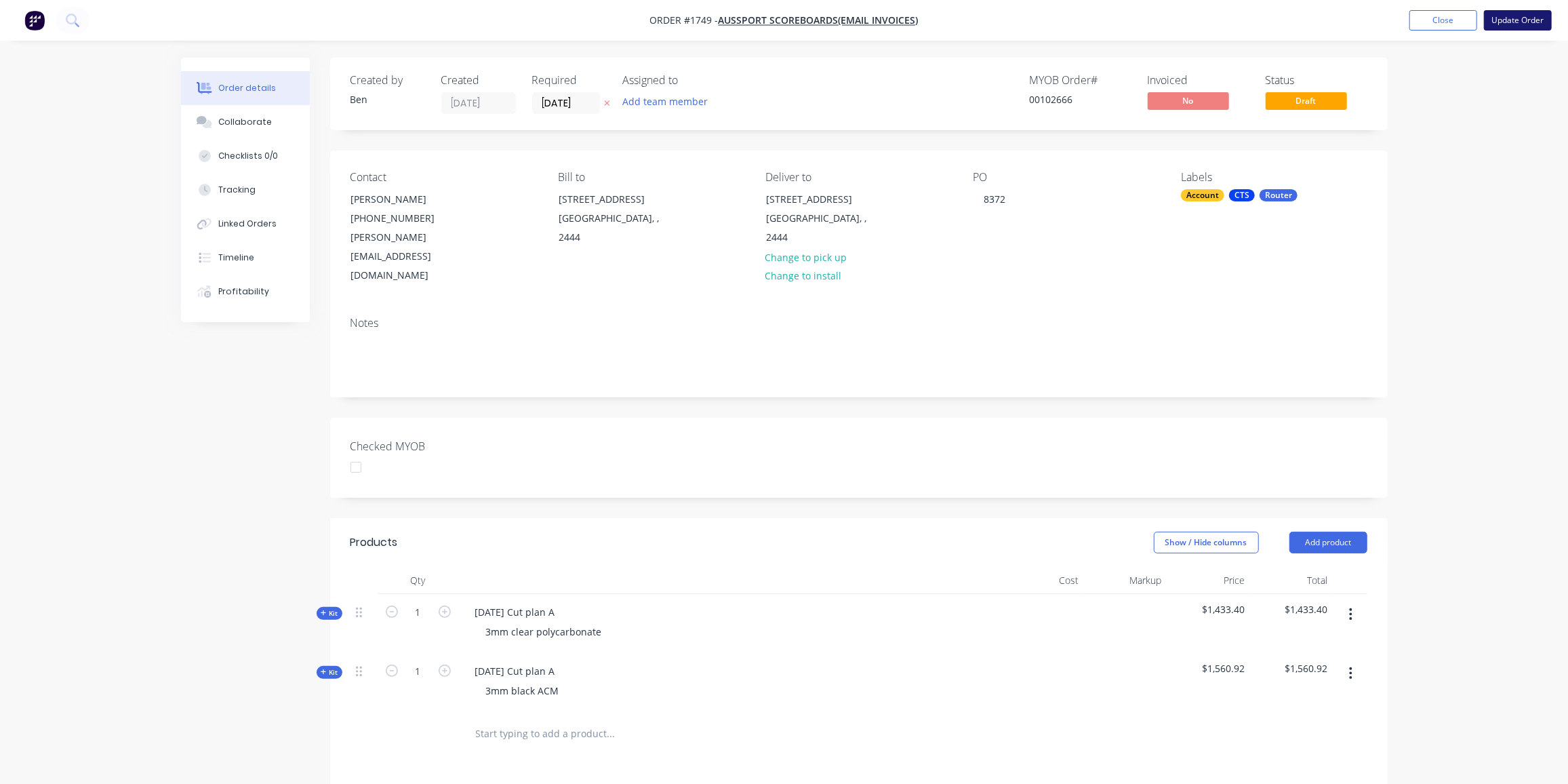
click at [1533, 20] on button "Update Order" at bounding box center [1518, 21] width 68 height 21
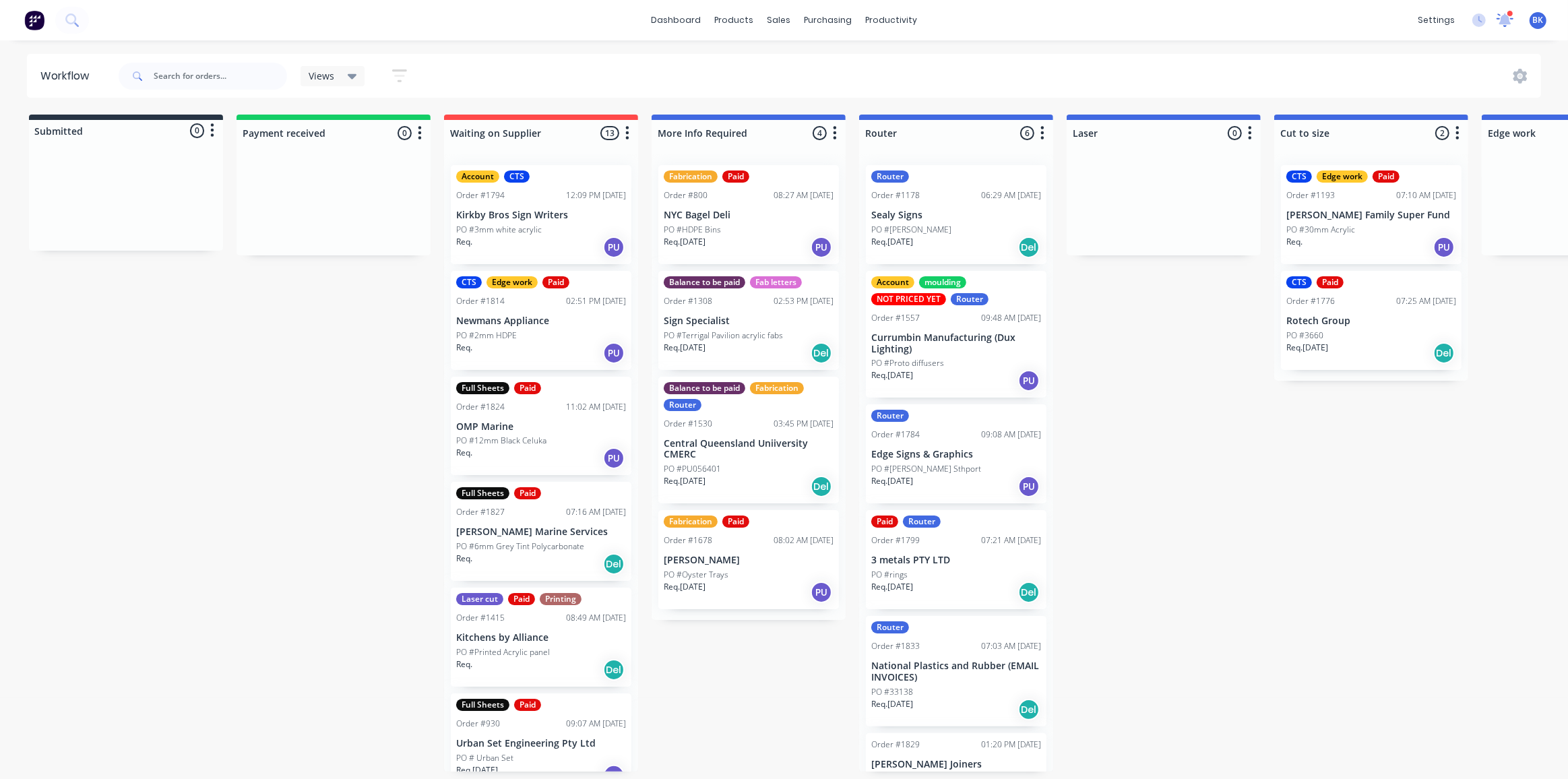
click at [1506, 20] on div "settings 2 new notifications Mark all as read Corey mentioned you in a message …" at bounding box center [1489, 21] width 157 height 21
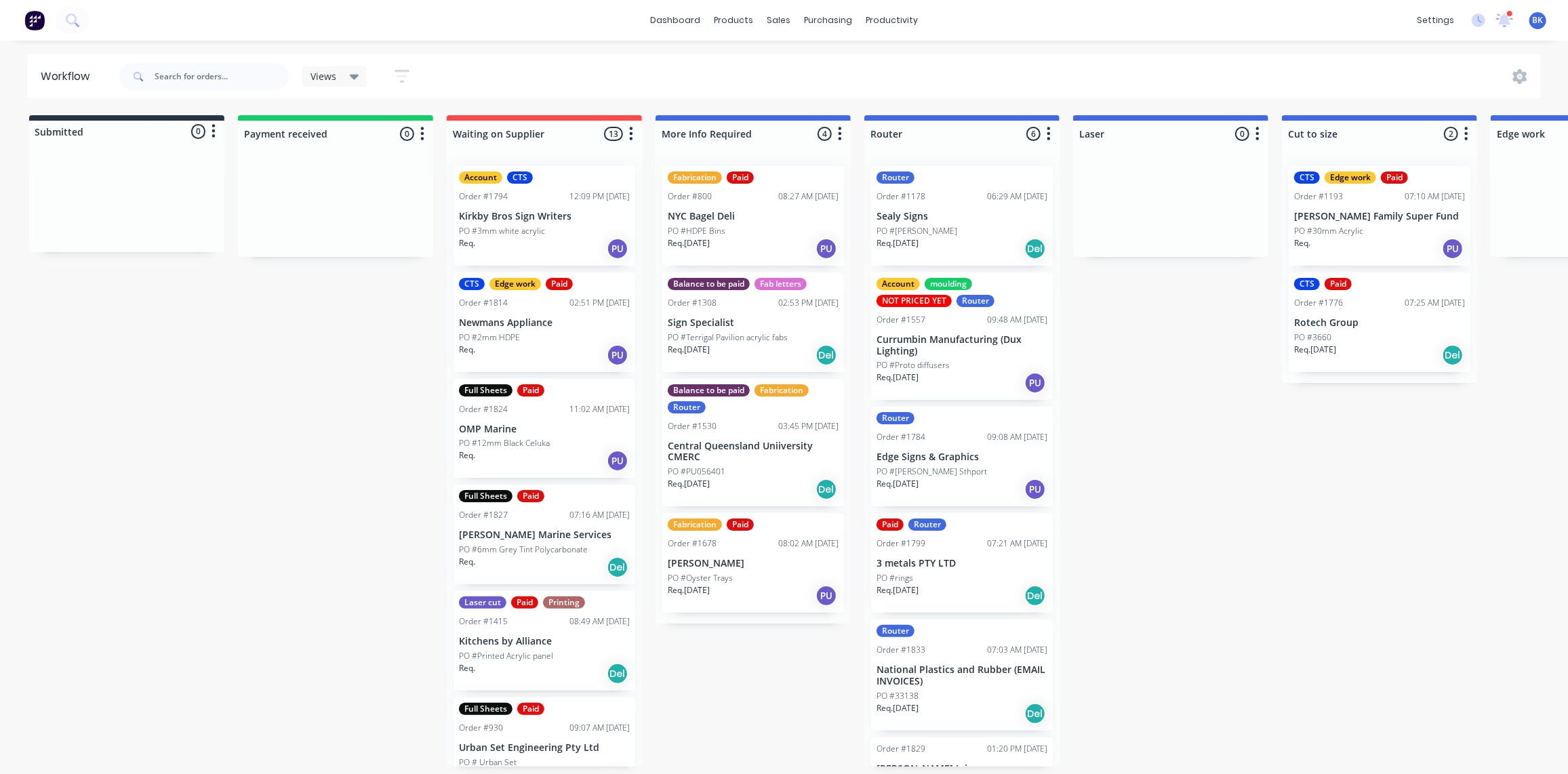
click at [1511, 13] on div at bounding box center [1510, 13] width 7 height 7
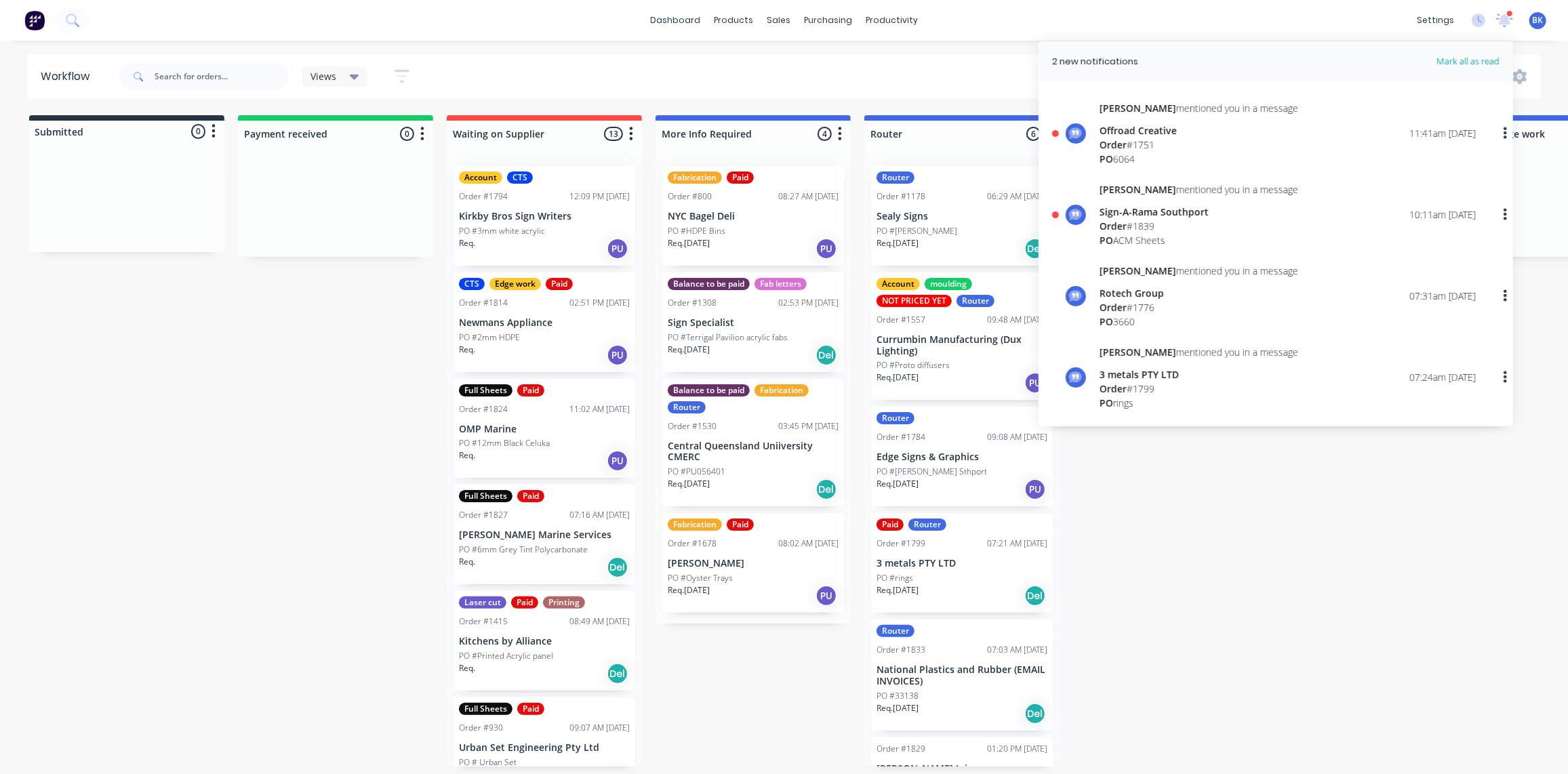
click at [1126, 215] on div "Sign-A-Rama Southport" at bounding box center [1198, 211] width 199 height 14
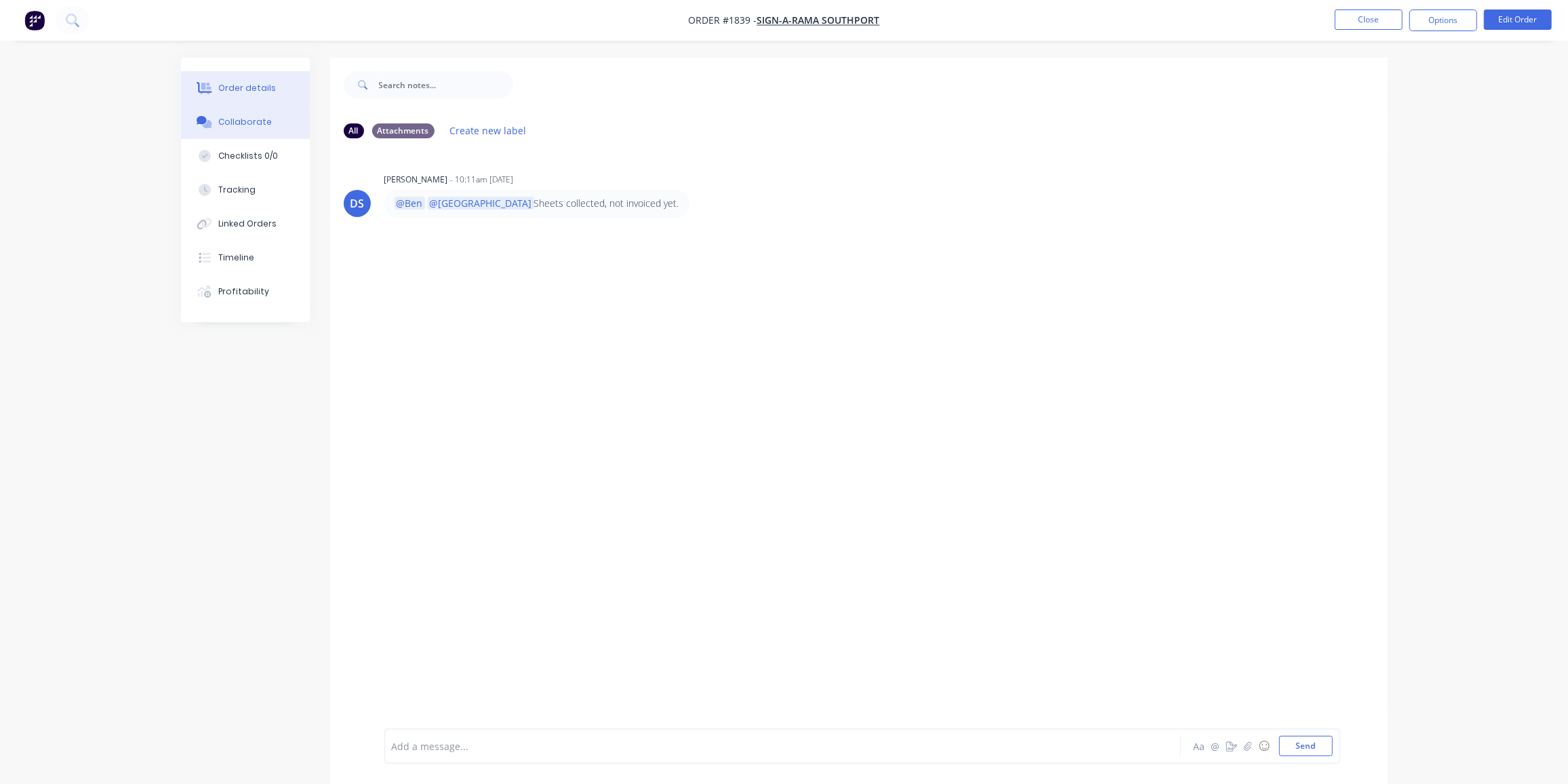
drag, startPoint x: 240, startPoint y: 79, endPoint x: 303, endPoint y: 89, distance: 63.8
click at [240, 79] on button "Order details" at bounding box center [245, 88] width 129 height 34
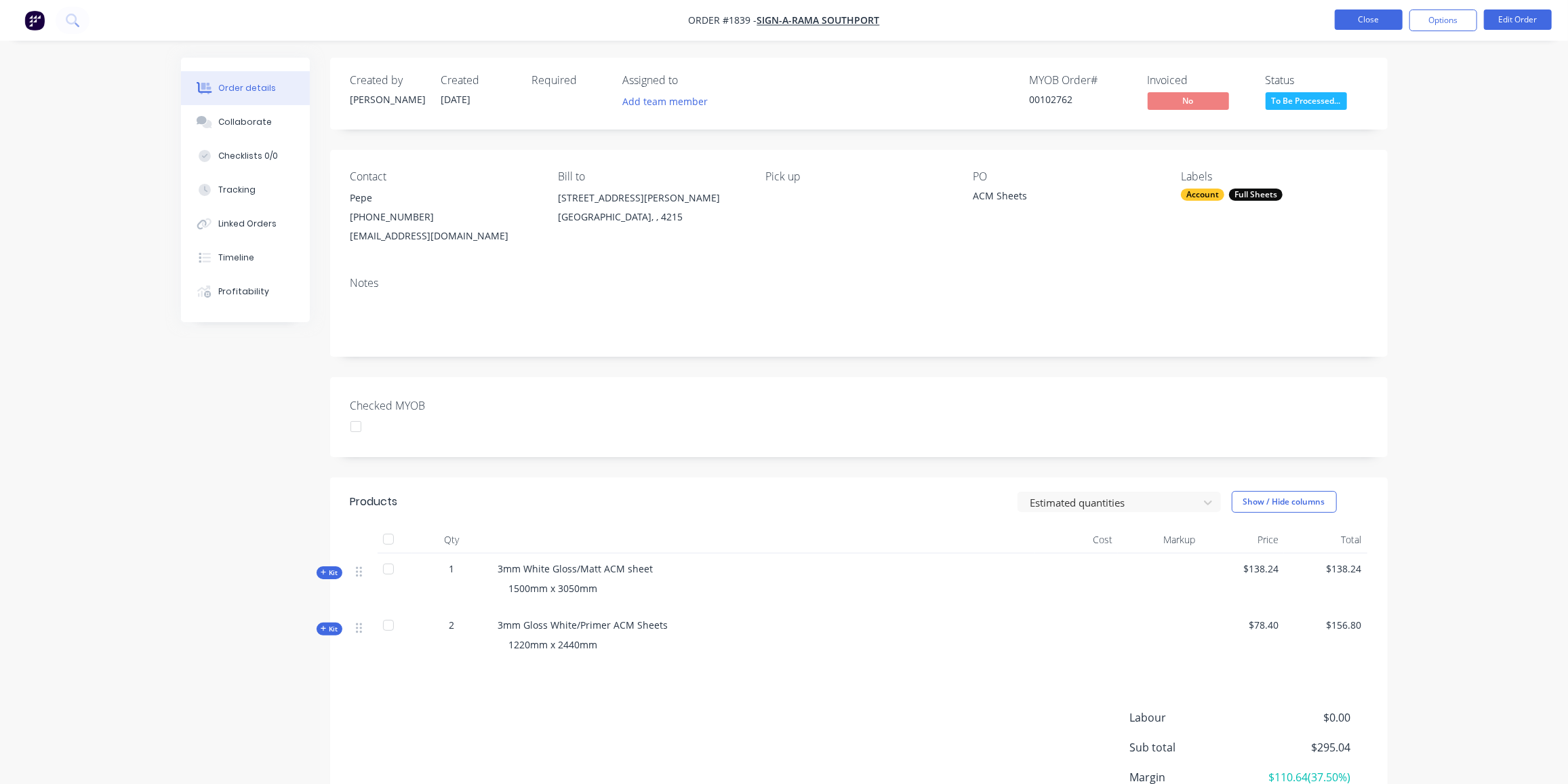
click at [1360, 18] on button "Close" at bounding box center [1369, 20] width 68 height 21
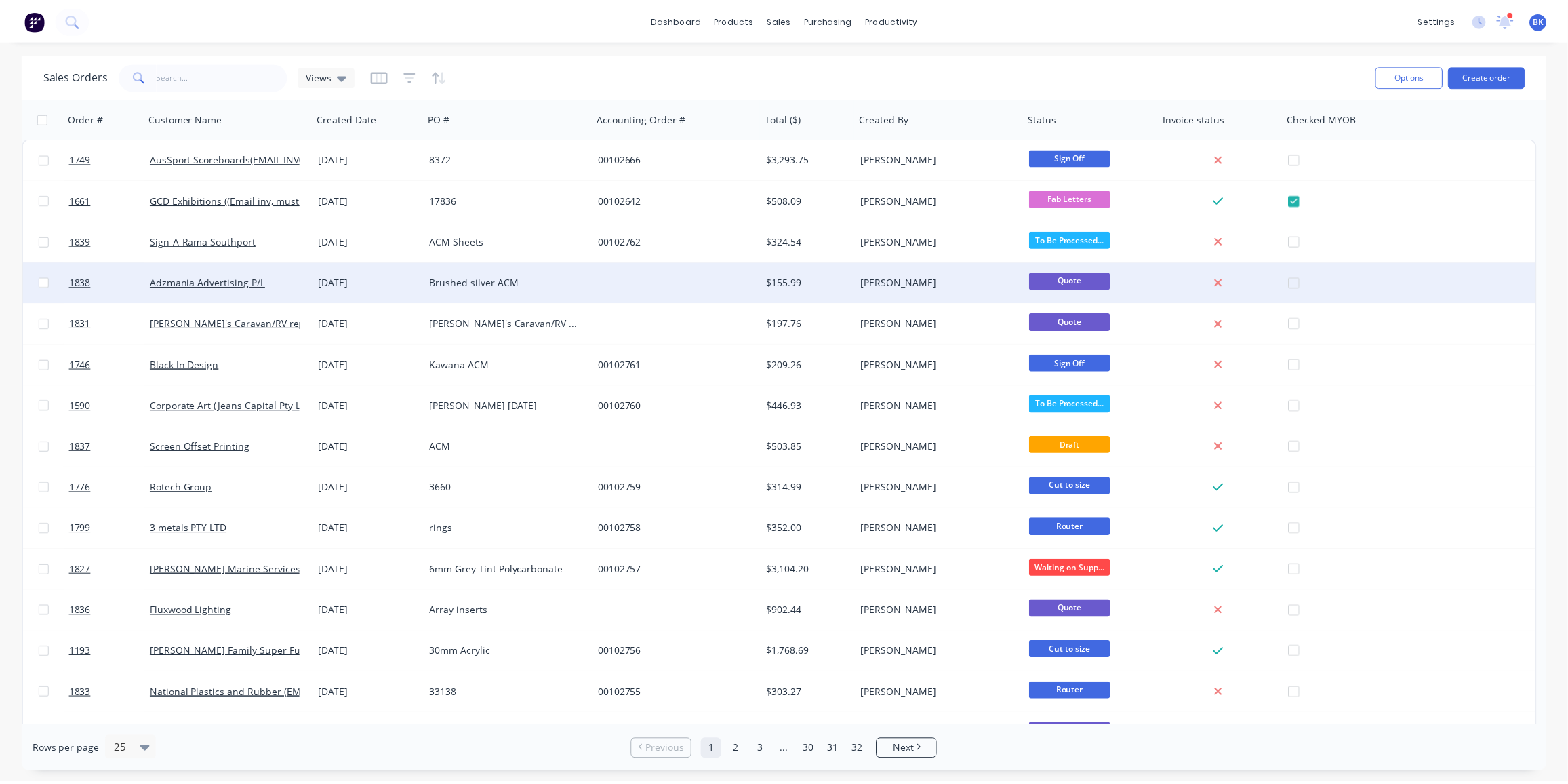
scroll to position [2, 0]
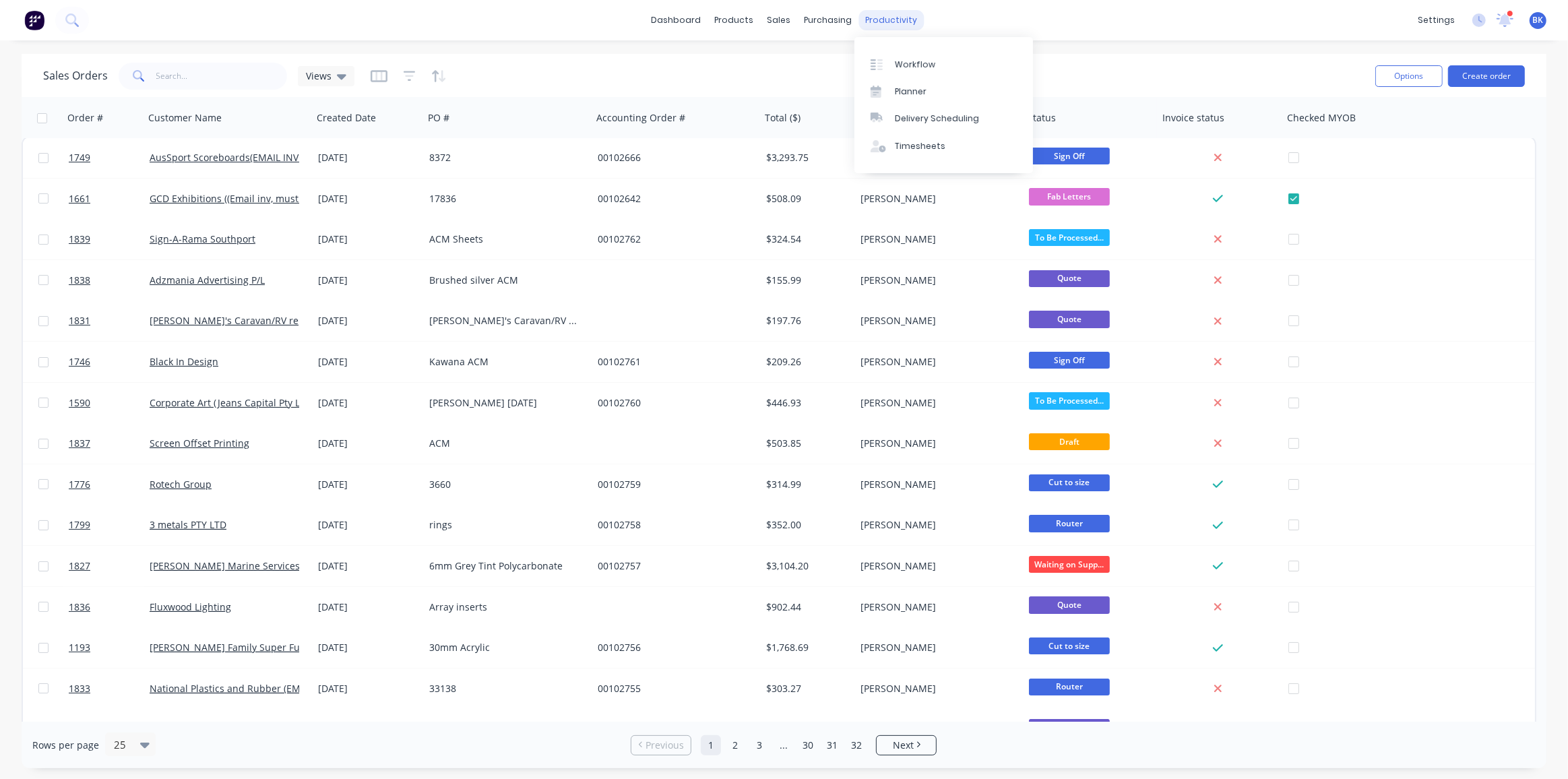
click at [899, 21] on div "productivity" at bounding box center [891, 21] width 65 height 21
click at [910, 57] on link "Workflow" at bounding box center [943, 64] width 179 height 27
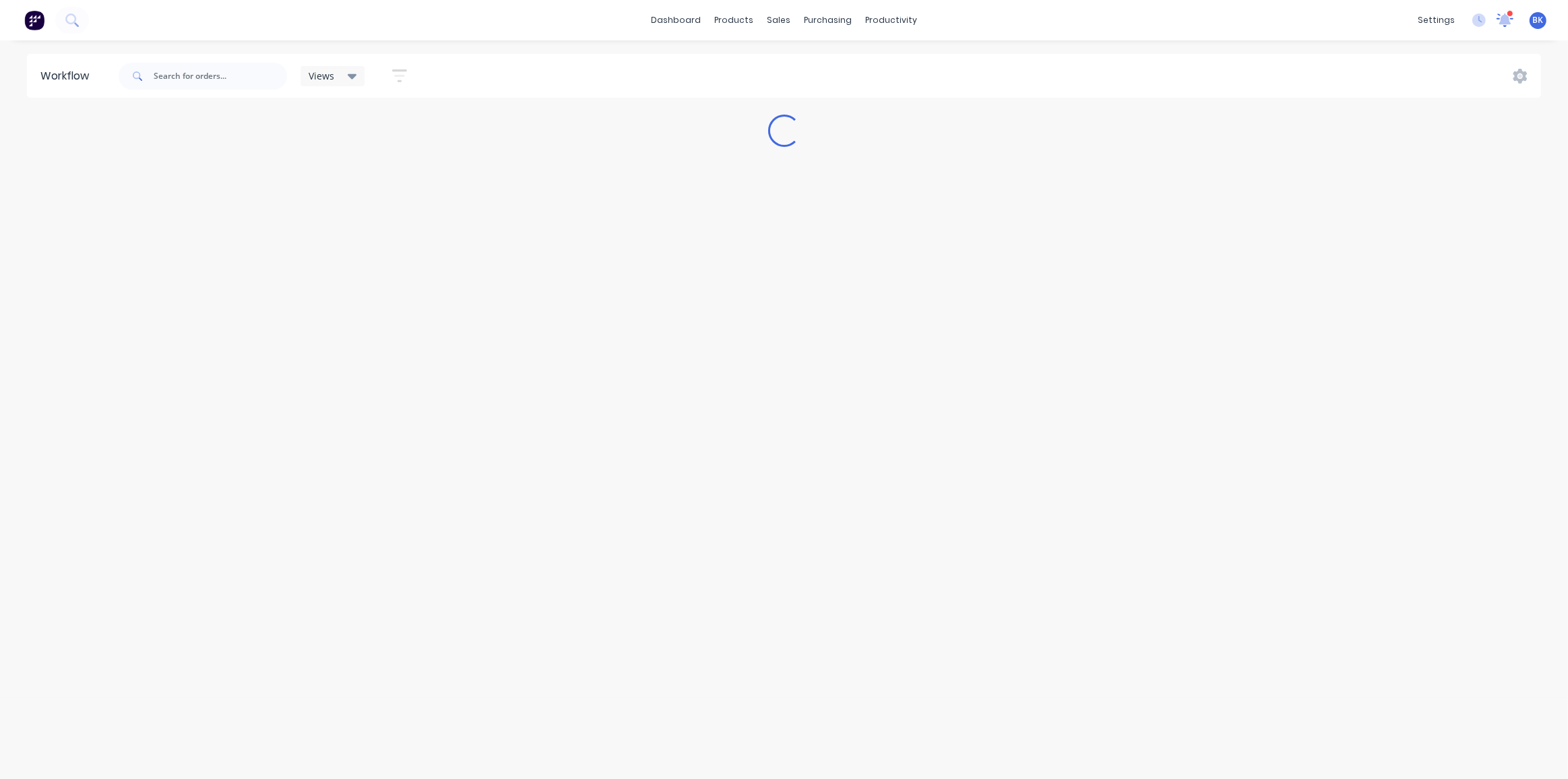
click at [1504, 18] on icon at bounding box center [1505, 18] width 12 height 11
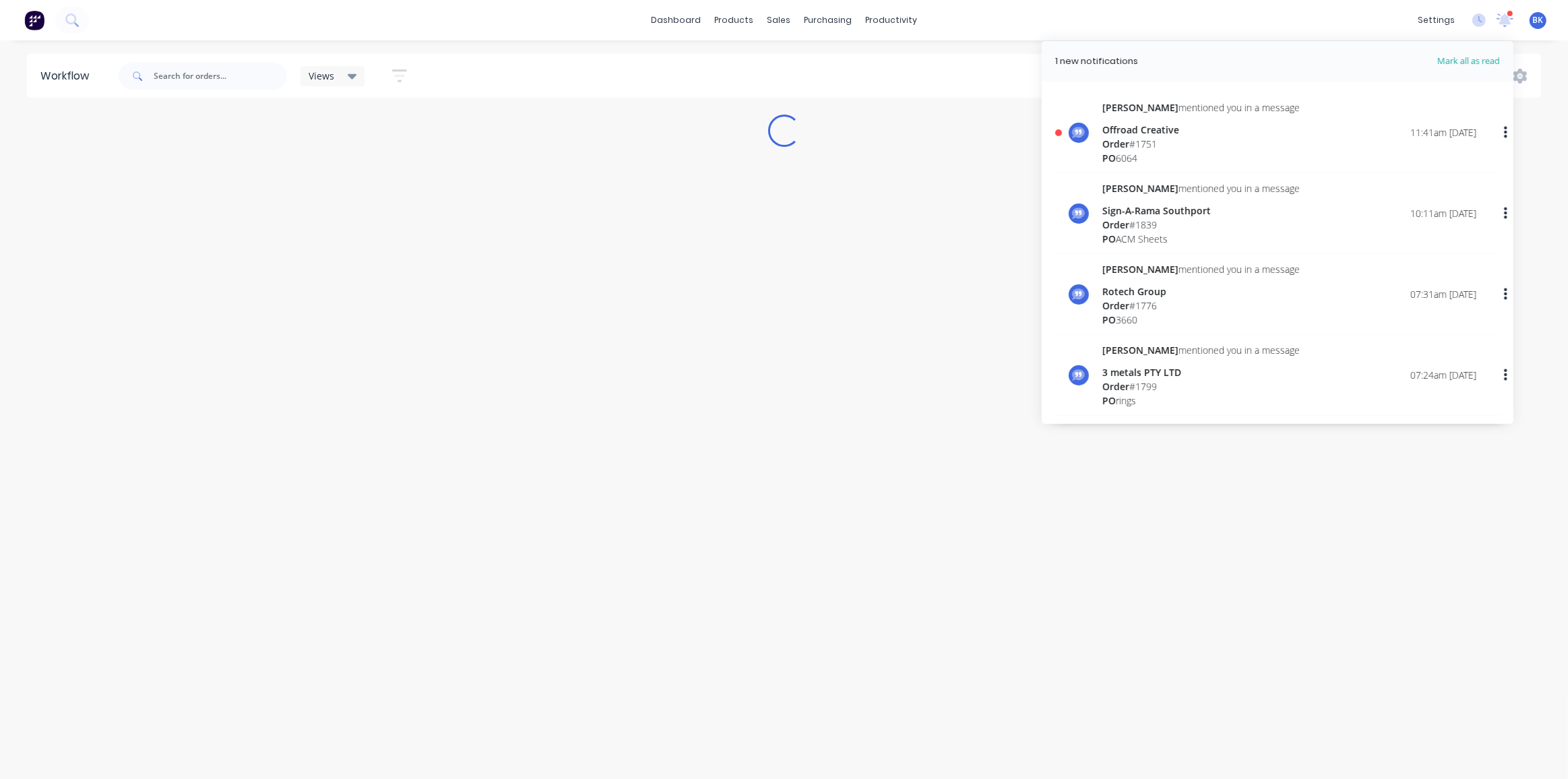
click at [1172, 138] on div "Order # 1751" at bounding box center [1201, 143] width 198 height 14
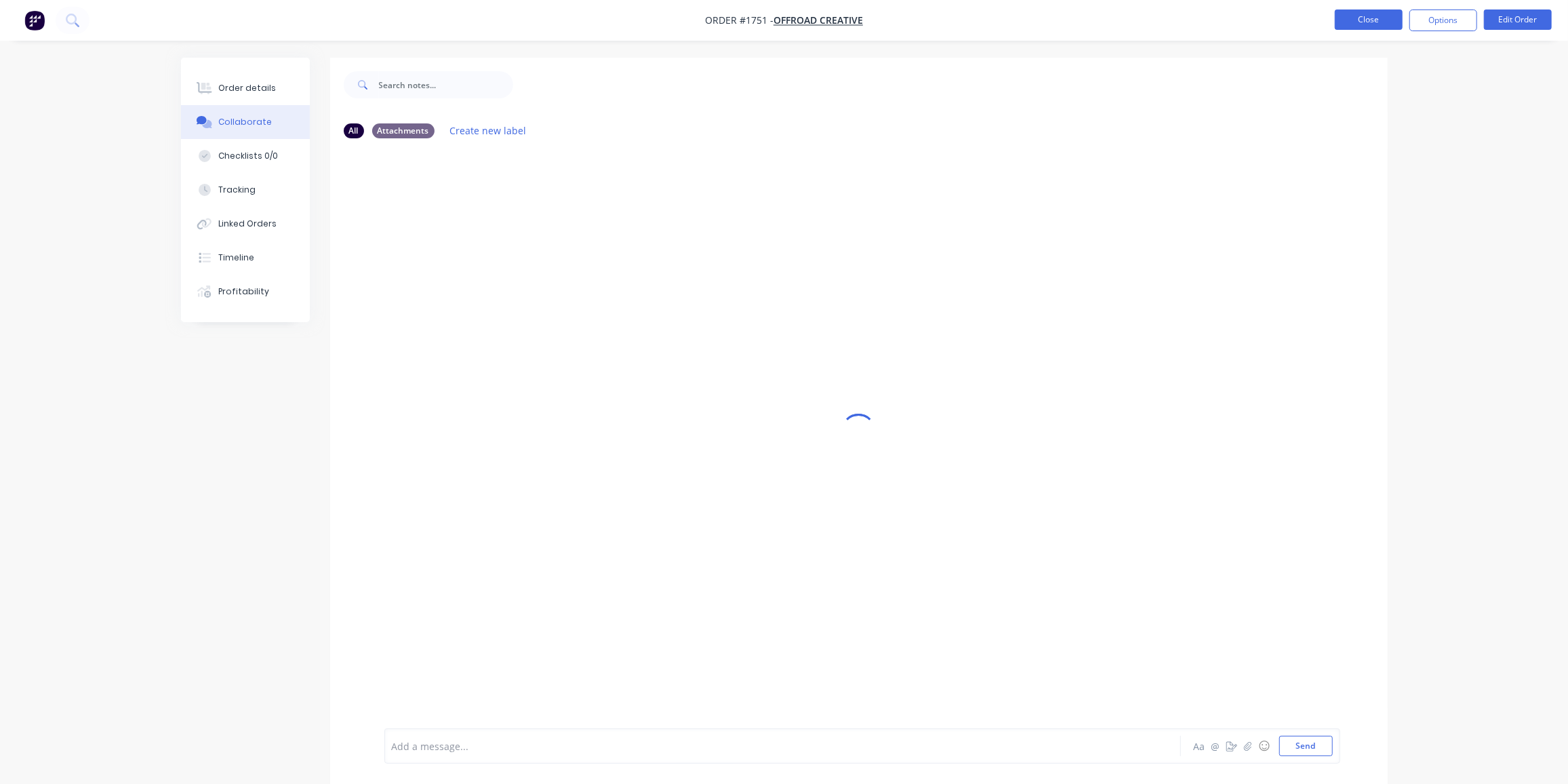
click at [1370, 13] on button "Close" at bounding box center [1369, 20] width 68 height 21
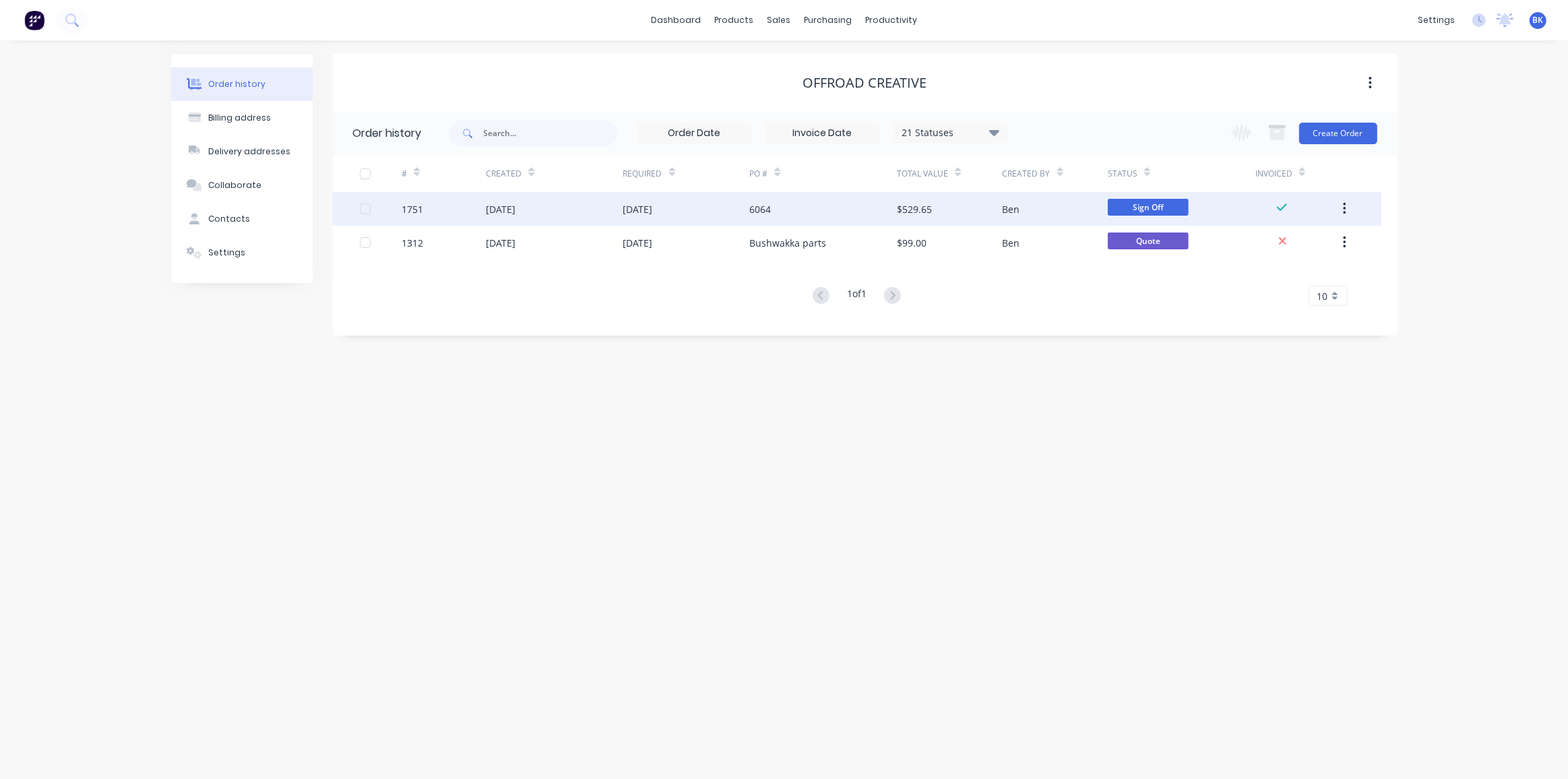
click at [698, 218] on div "01 Oct 2025" at bounding box center [686, 209] width 126 height 34
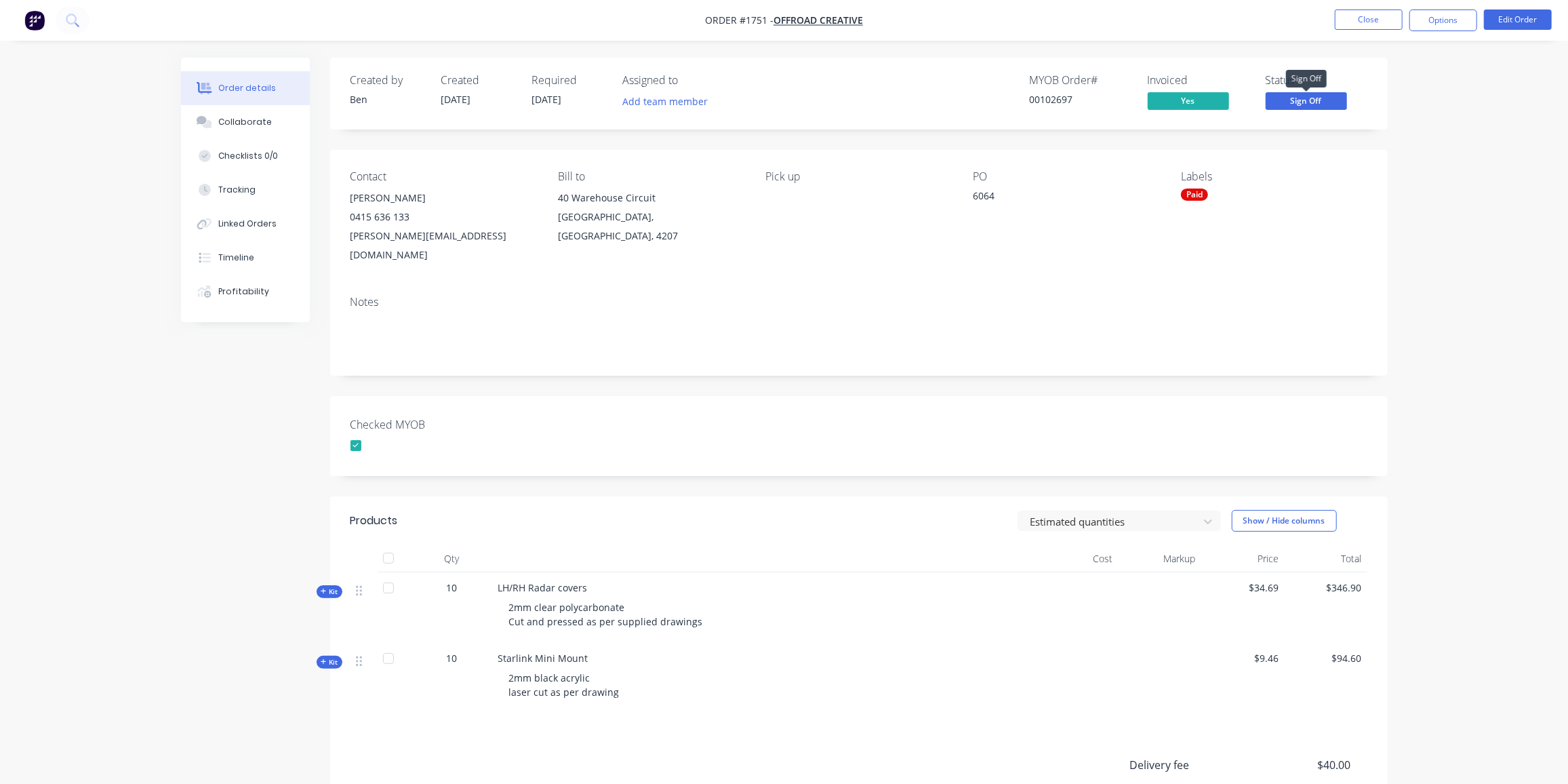
click at [1300, 95] on span "Sign Off" at bounding box center [1306, 101] width 81 height 17
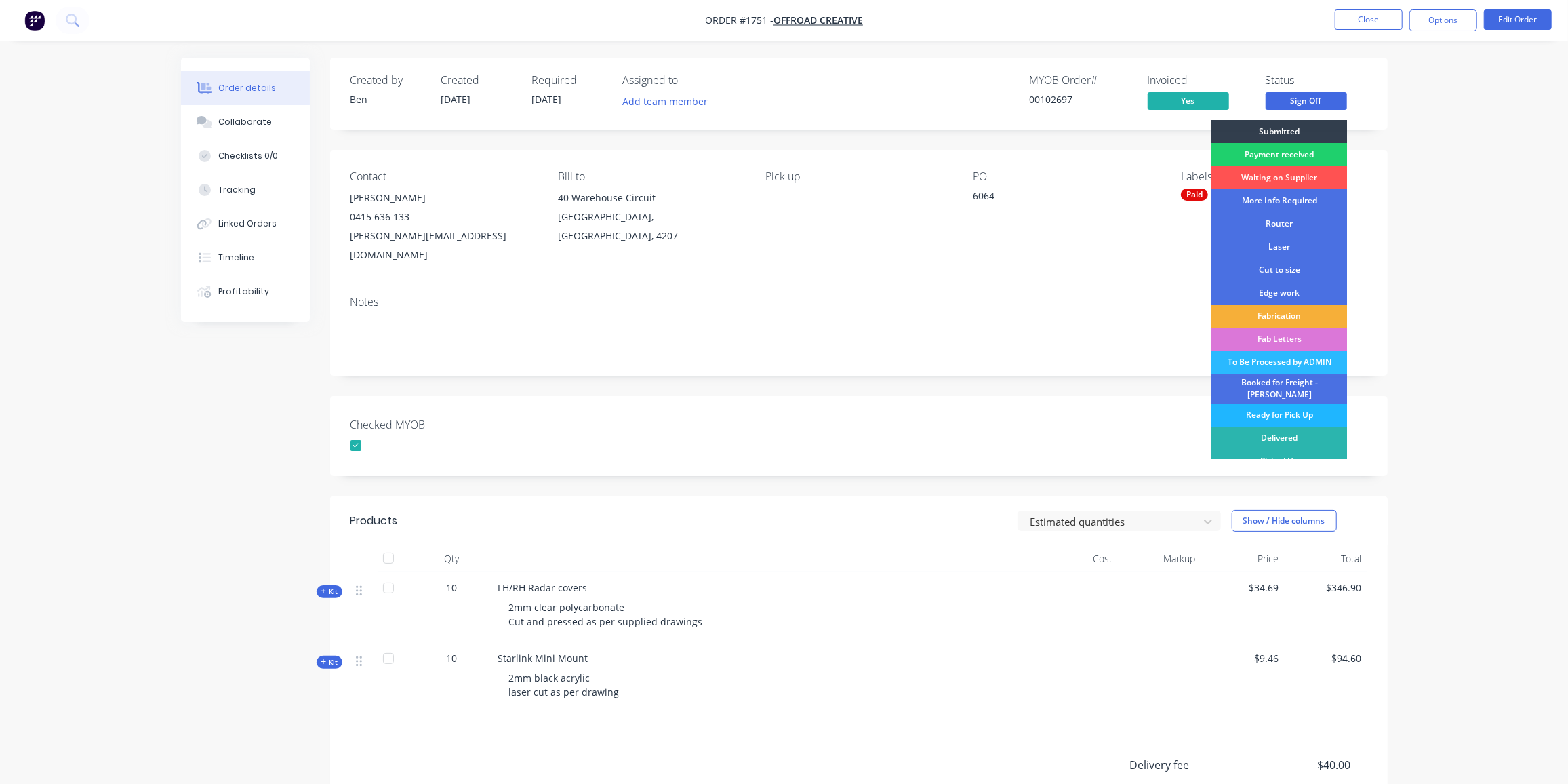
click at [1298, 407] on div "Ready for Pick Up" at bounding box center [1279, 415] width 135 height 23
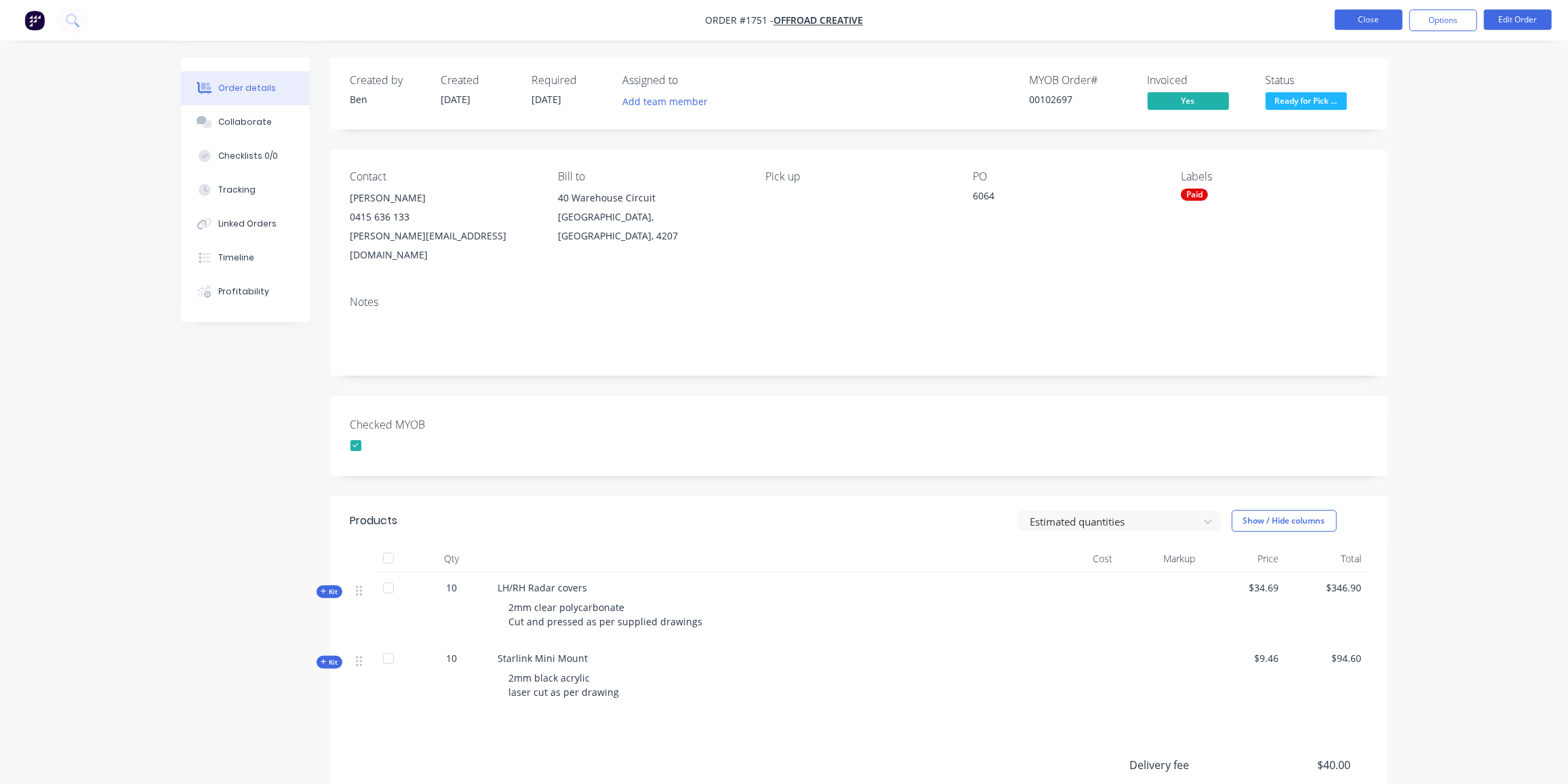
click at [1370, 19] on button "Close" at bounding box center [1369, 20] width 68 height 21
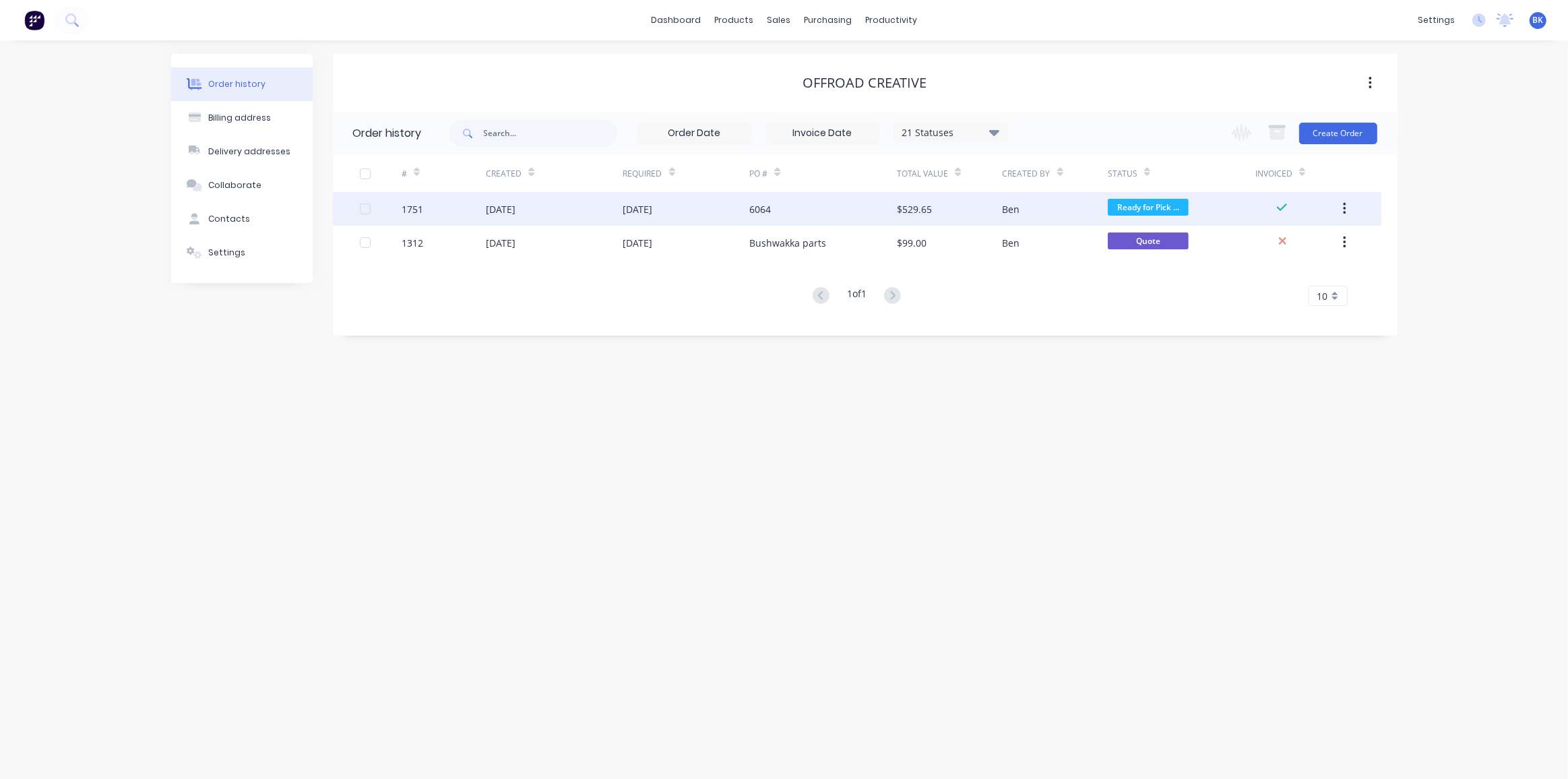
click at [942, 217] on div "$529.65" at bounding box center [949, 209] width 105 height 34
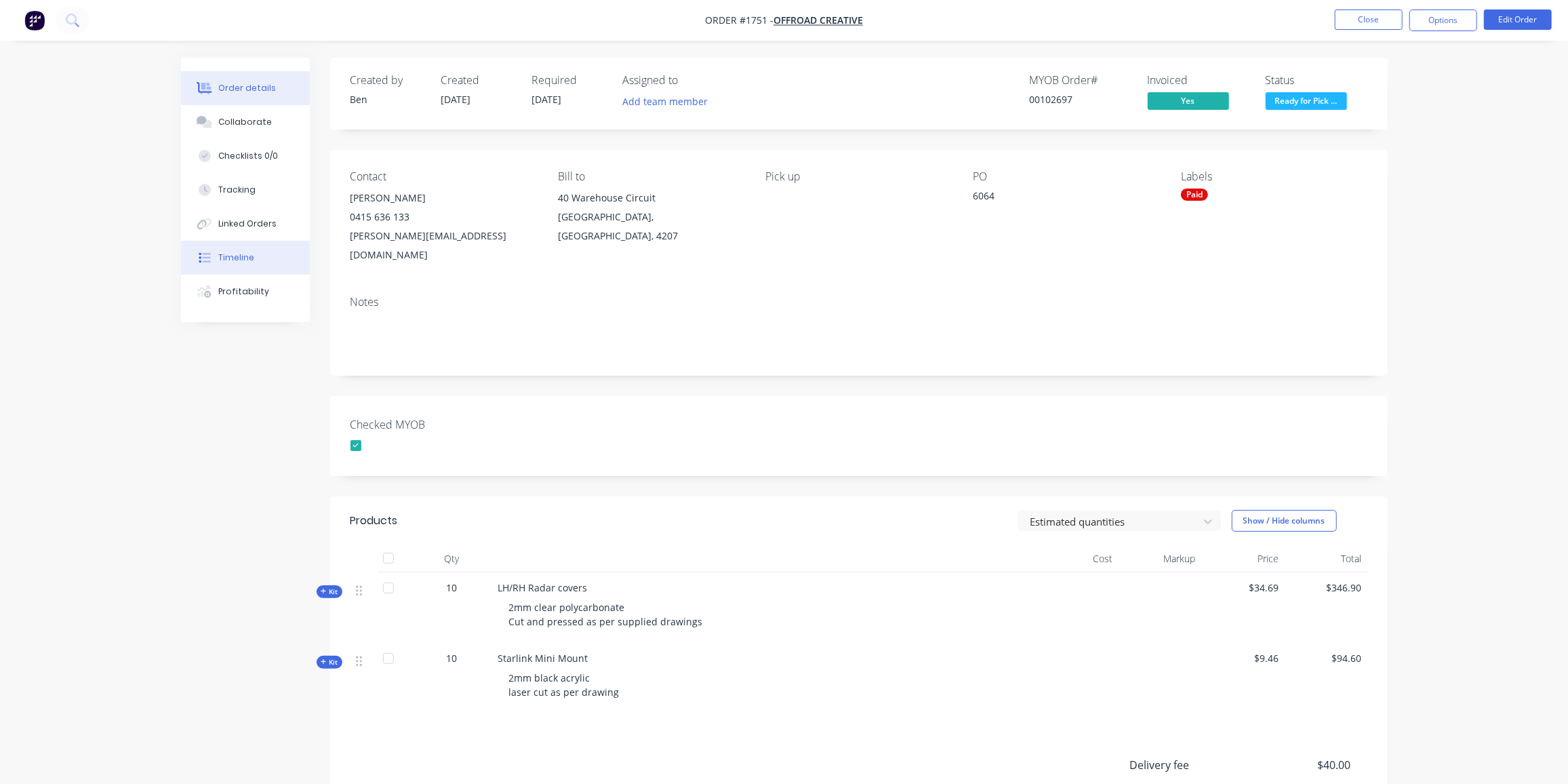
click at [235, 249] on button "Timeline" at bounding box center [245, 258] width 129 height 34
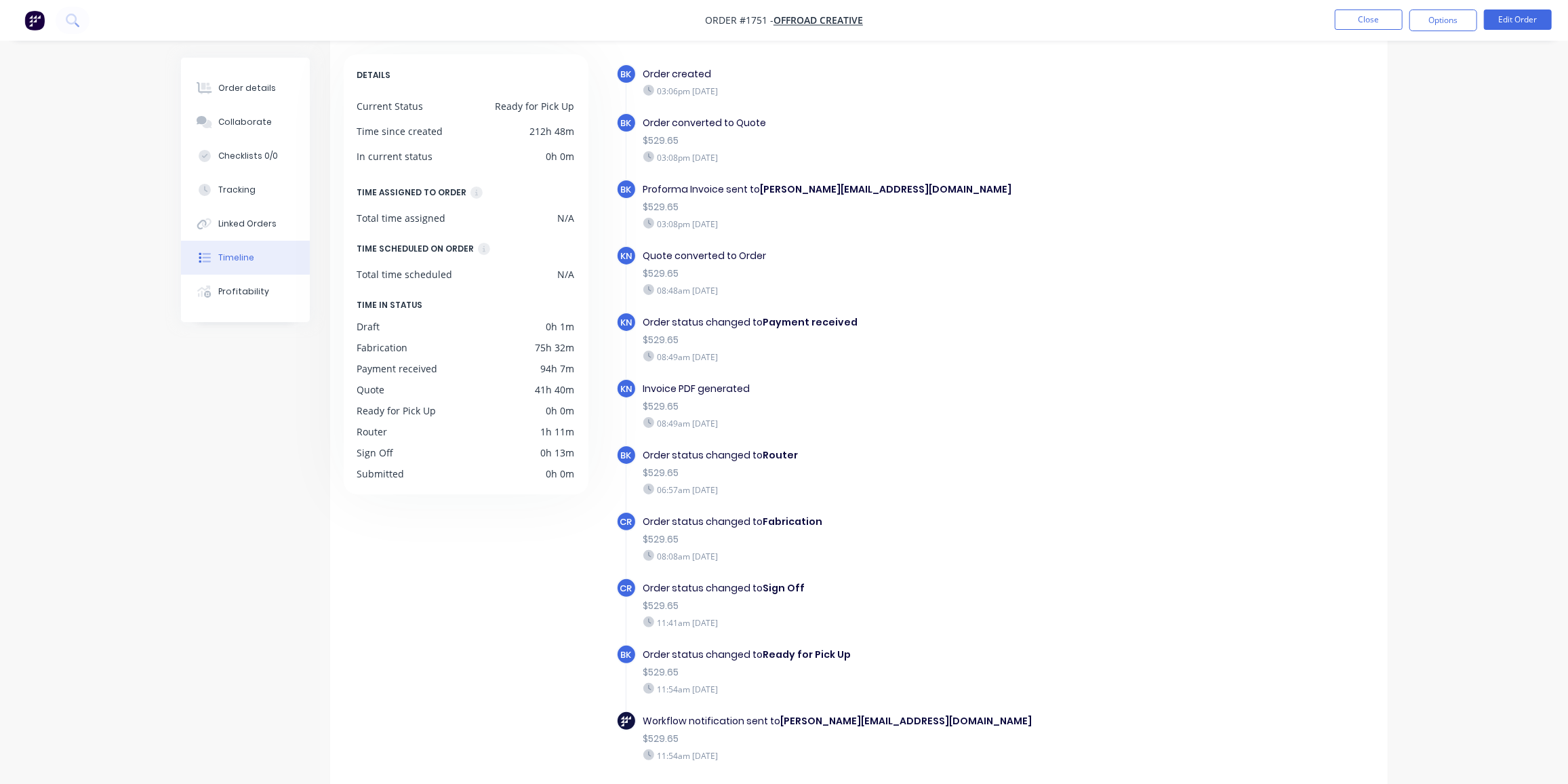
scroll to position [59, 0]
click at [1352, 20] on button "Close" at bounding box center [1369, 20] width 68 height 21
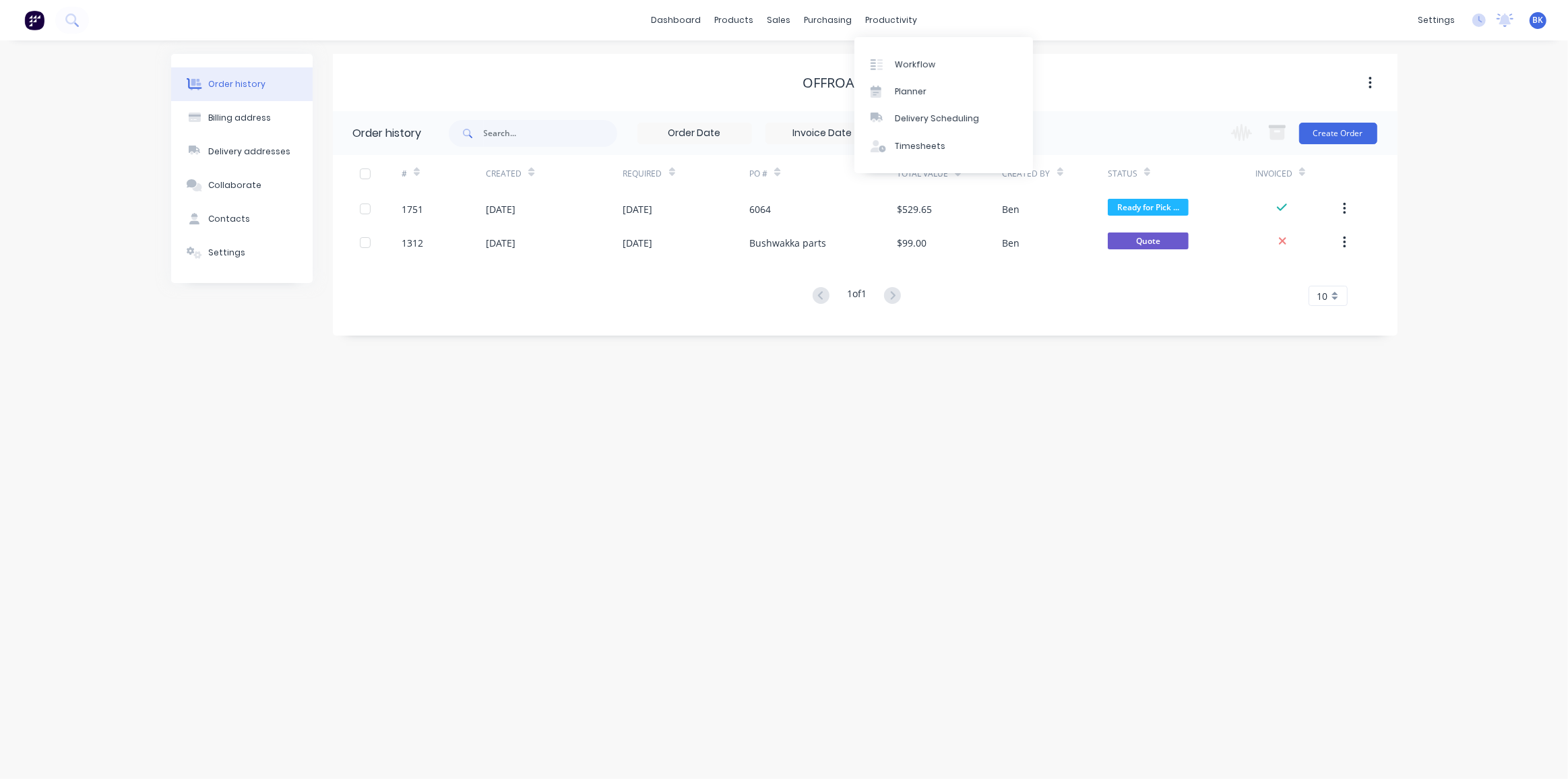
click at [905, 50] on div "Workflow Planner Delivery Scheduling Timesheets" at bounding box center [943, 104] width 179 height 136
click at [905, 54] on link "Workflow" at bounding box center [943, 64] width 179 height 27
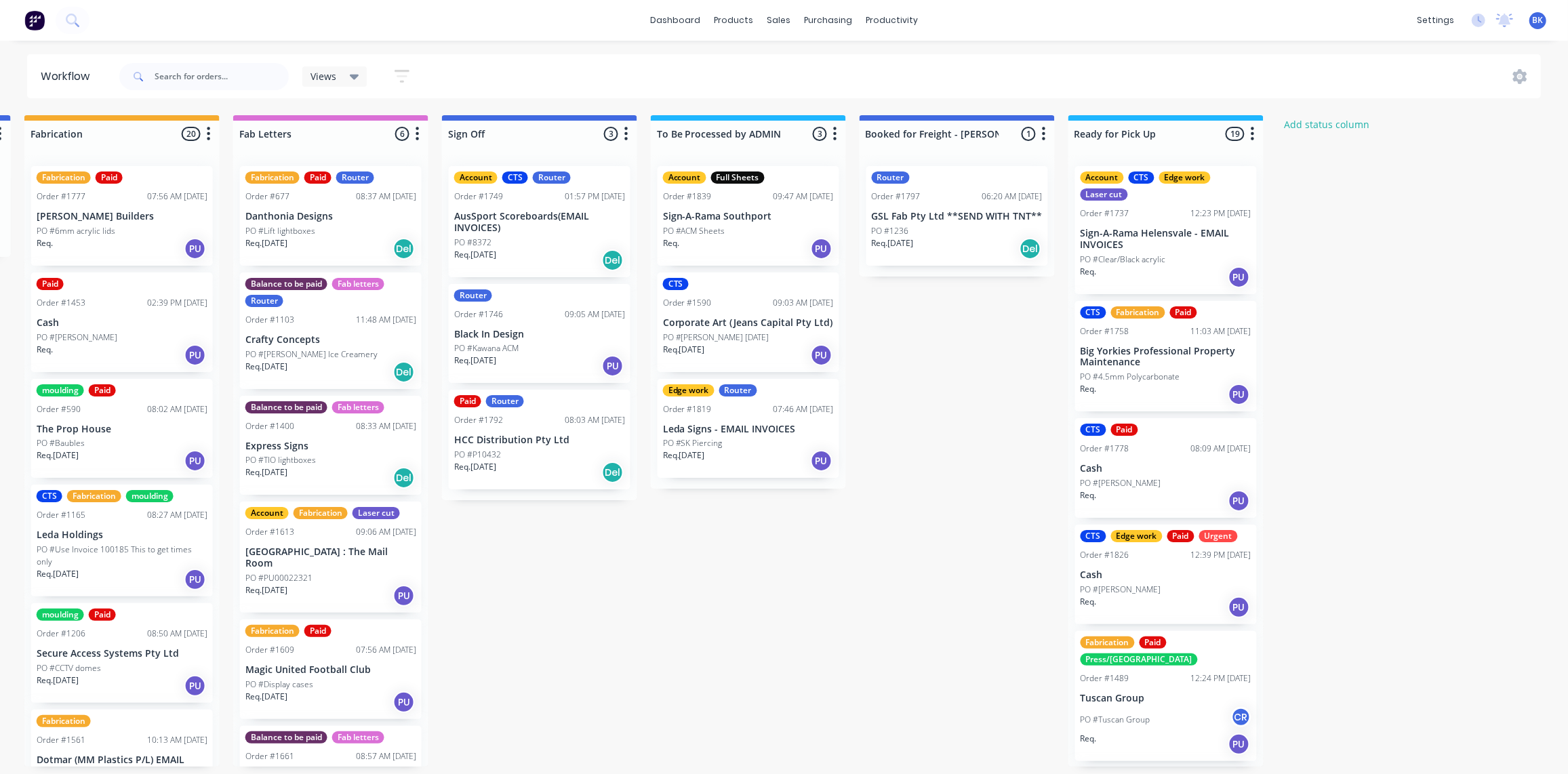
scroll to position [1, 1675]
click at [535, 350] on div "PO #Kawana ACM" at bounding box center [539, 348] width 171 height 13
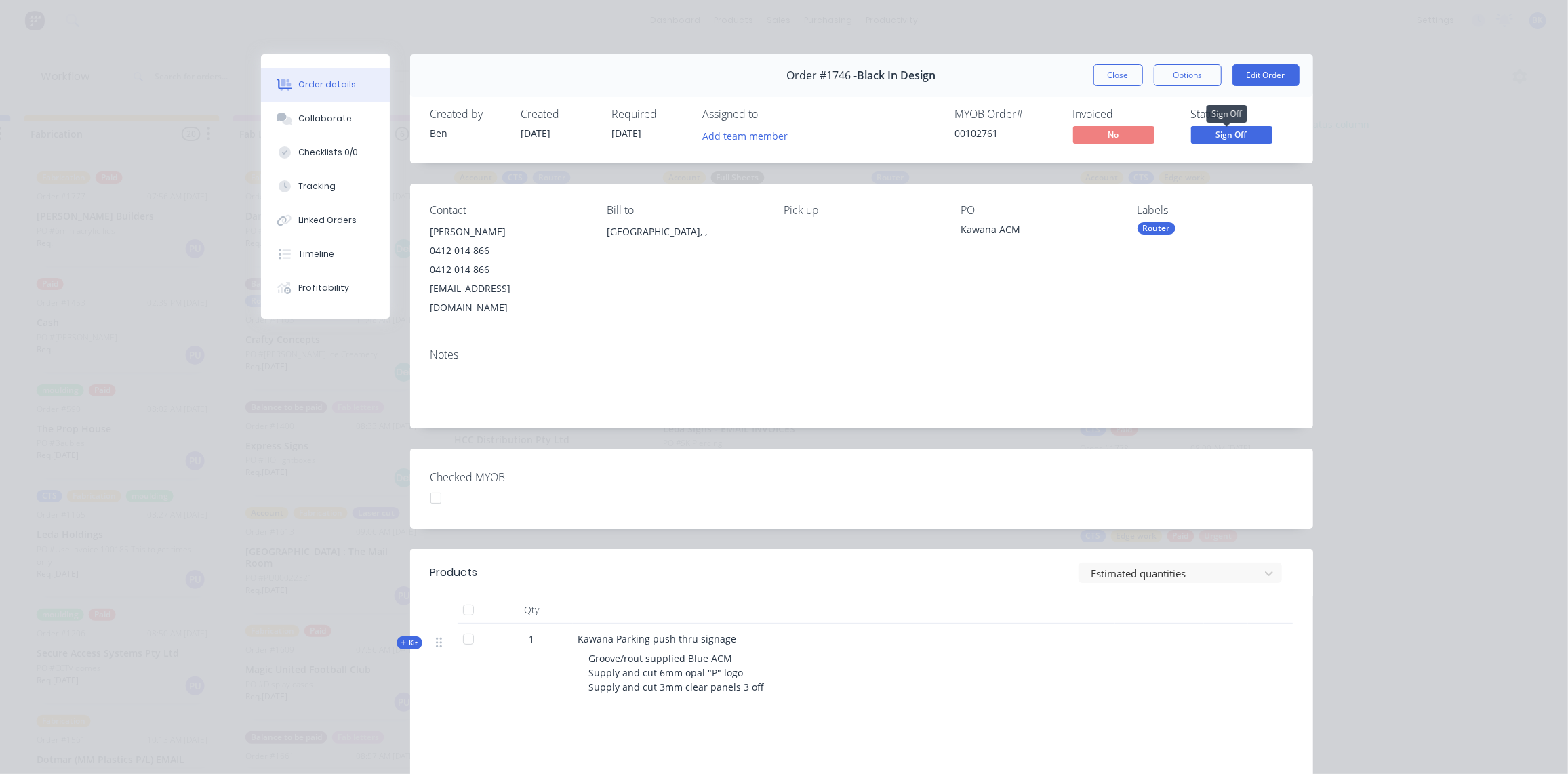
click at [1232, 135] on span "Sign Off" at bounding box center [1232, 135] width 81 height 17
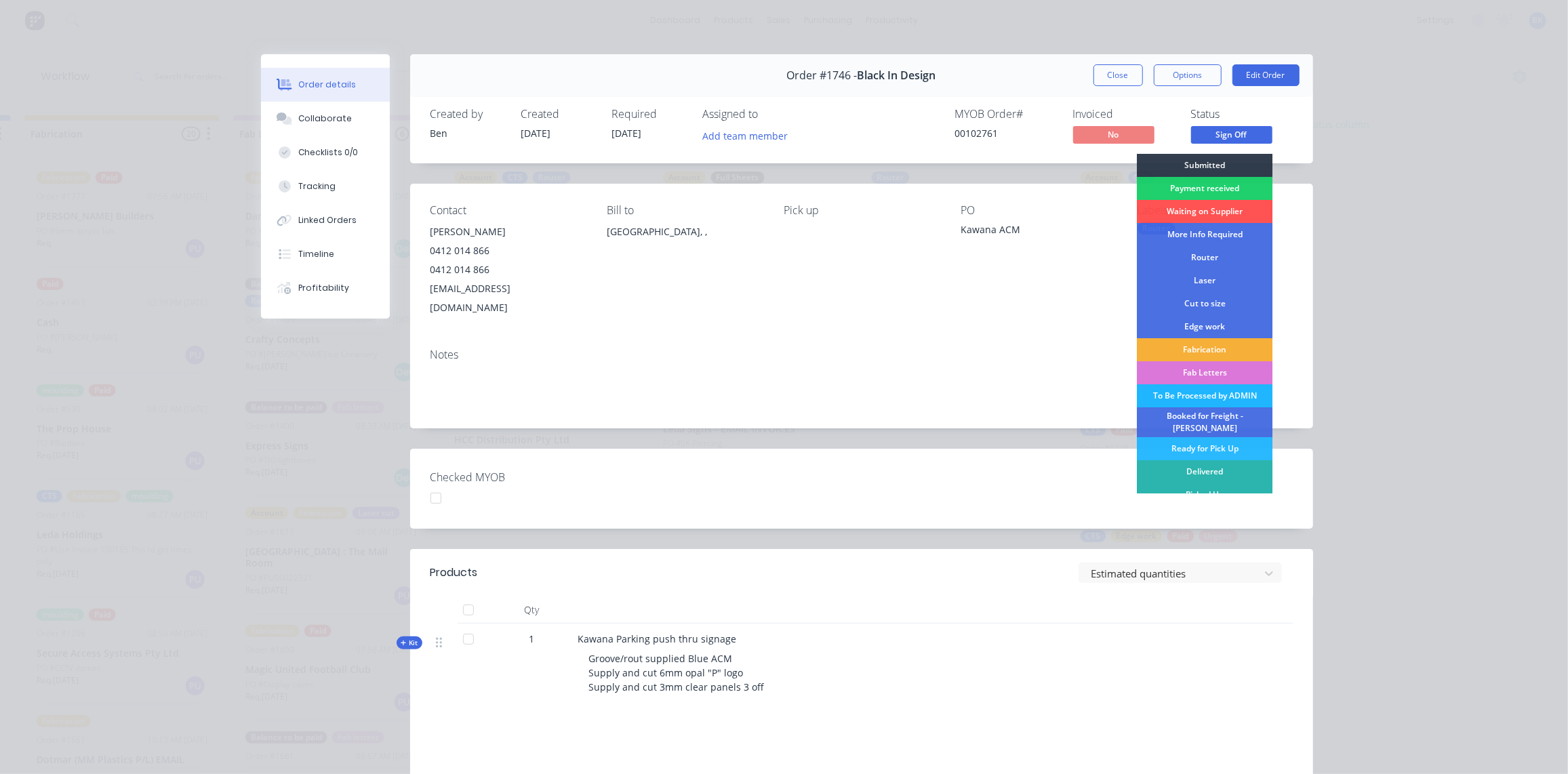
click at [1215, 396] on div "To Be Processed by ADMIN" at bounding box center [1204, 396] width 135 height 23
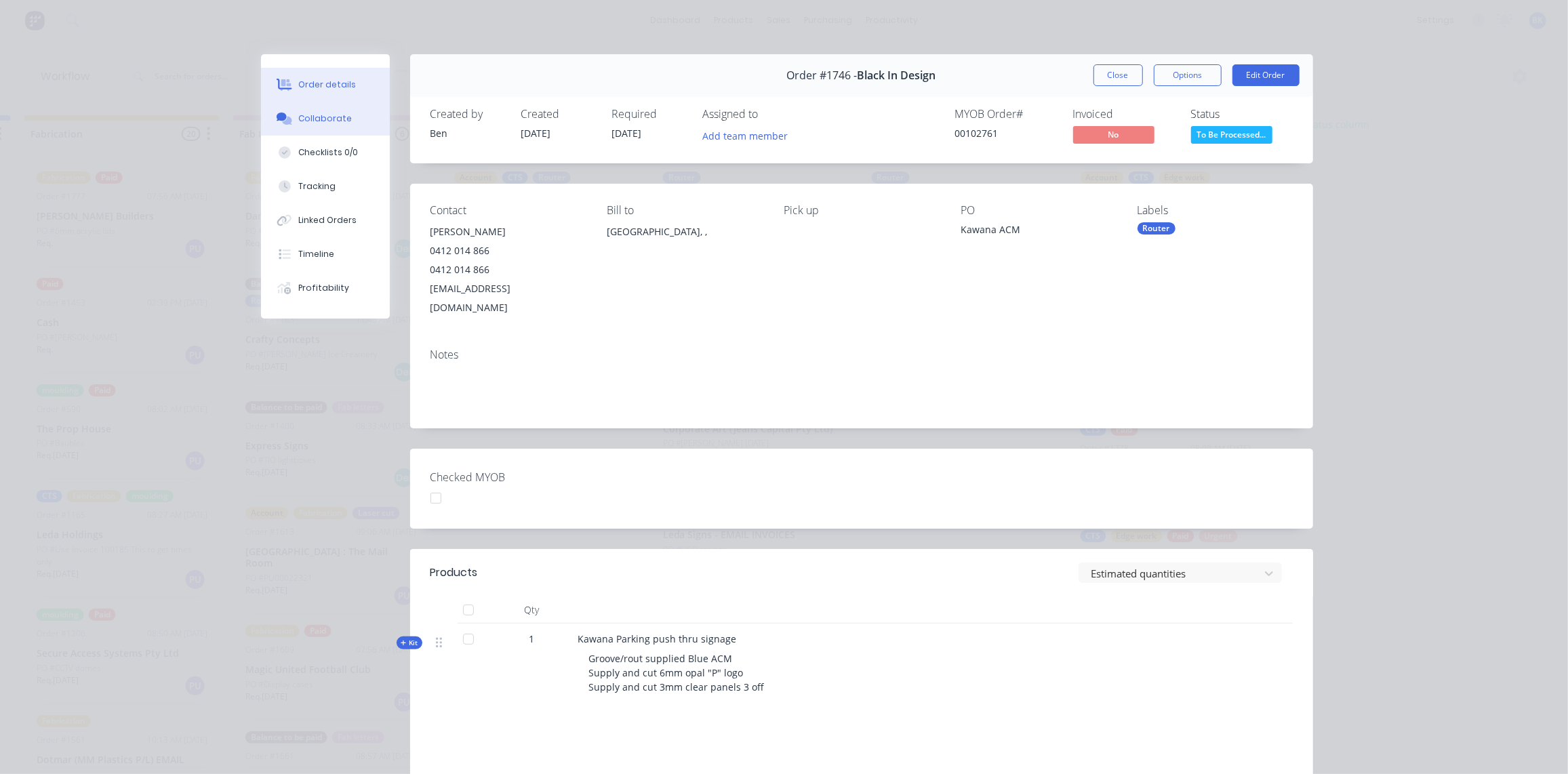
click at [316, 109] on button "Collaborate" at bounding box center [325, 119] width 129 height 34
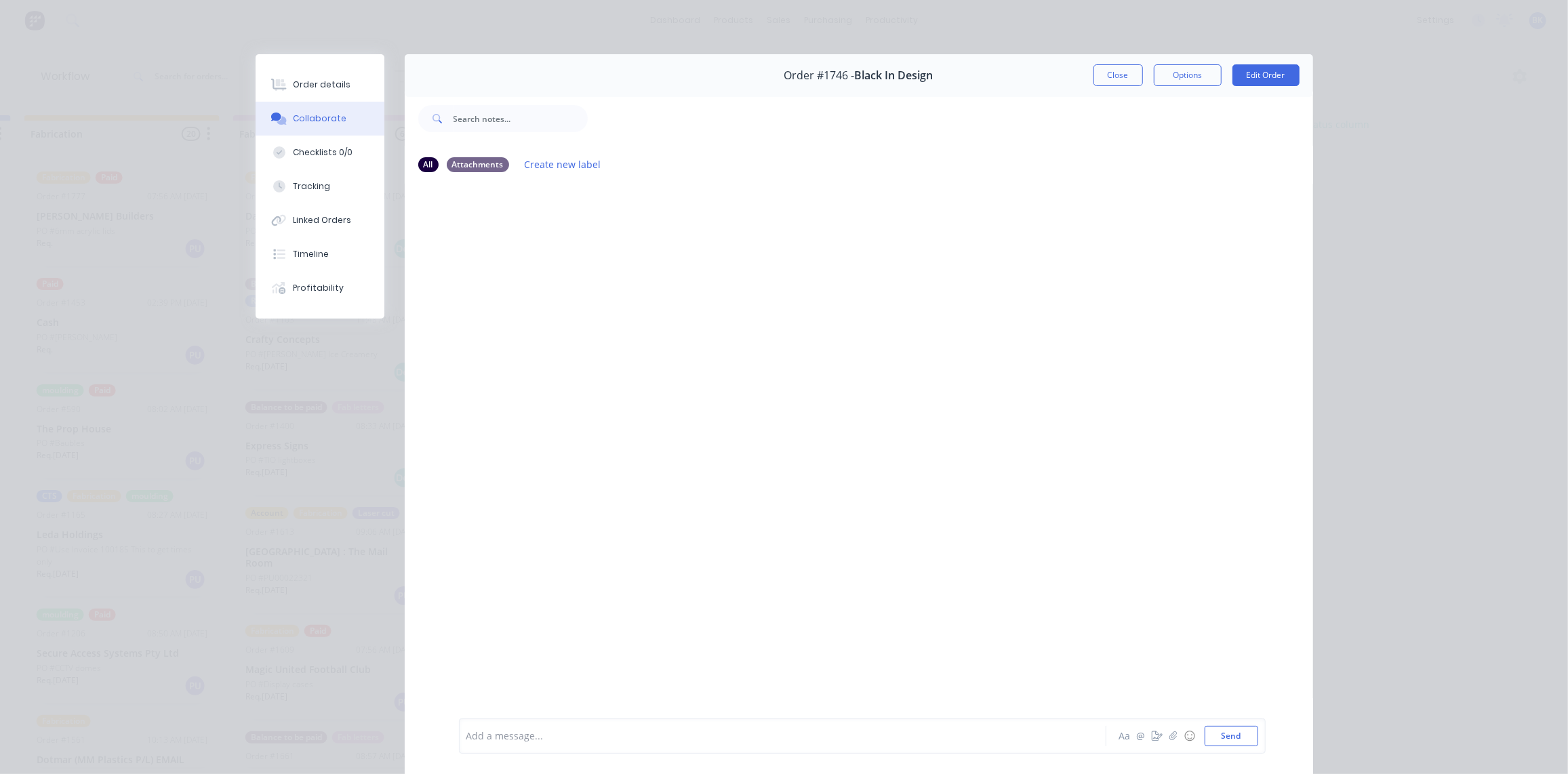
click at [518, 741] on div at bounding box center [764, 736] width 593 height 14
click at [1226, 736] on button "Send" at bounding box center [1232, 736] width 53 height 21
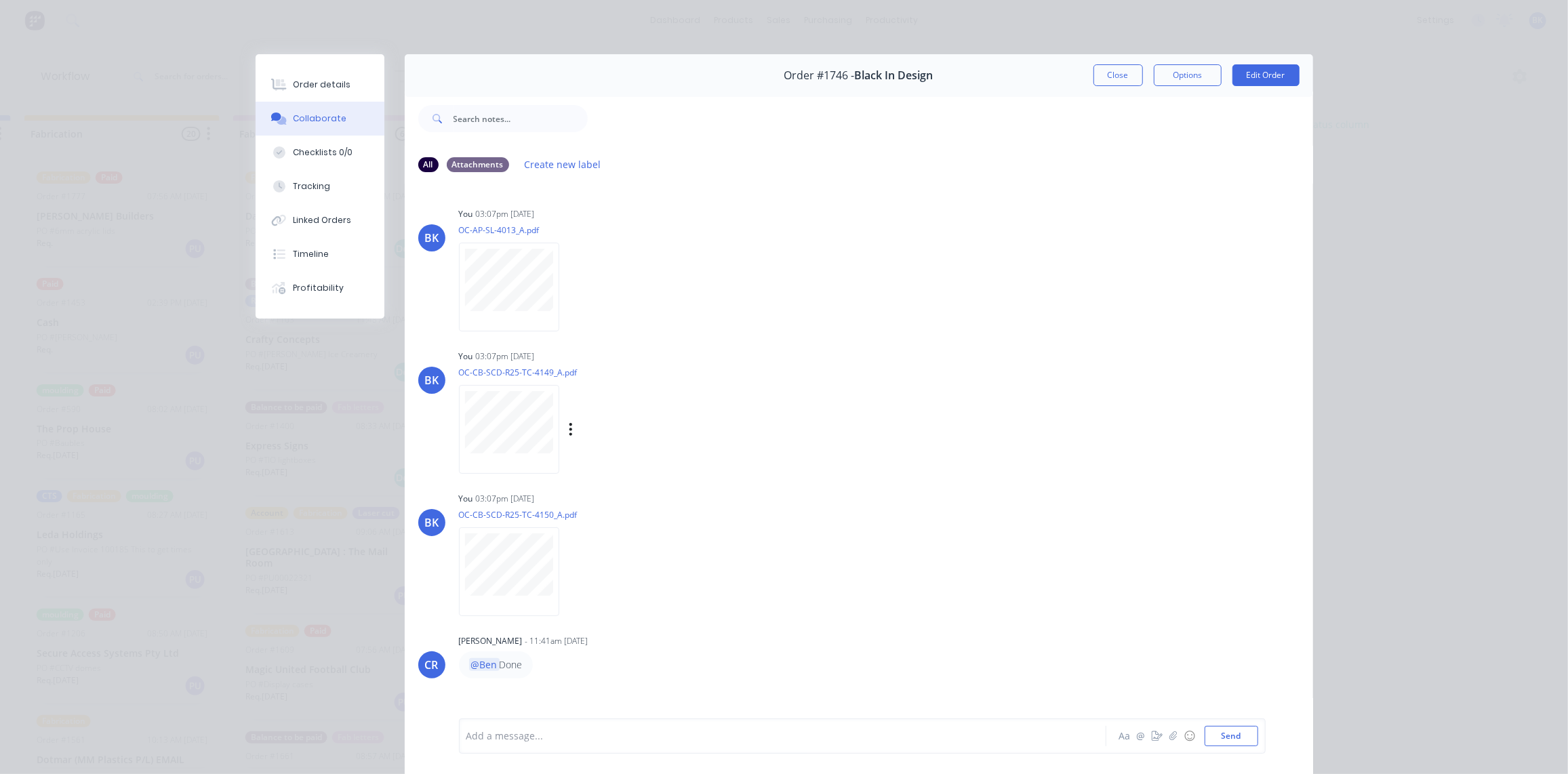
scroll to position [69, 0]
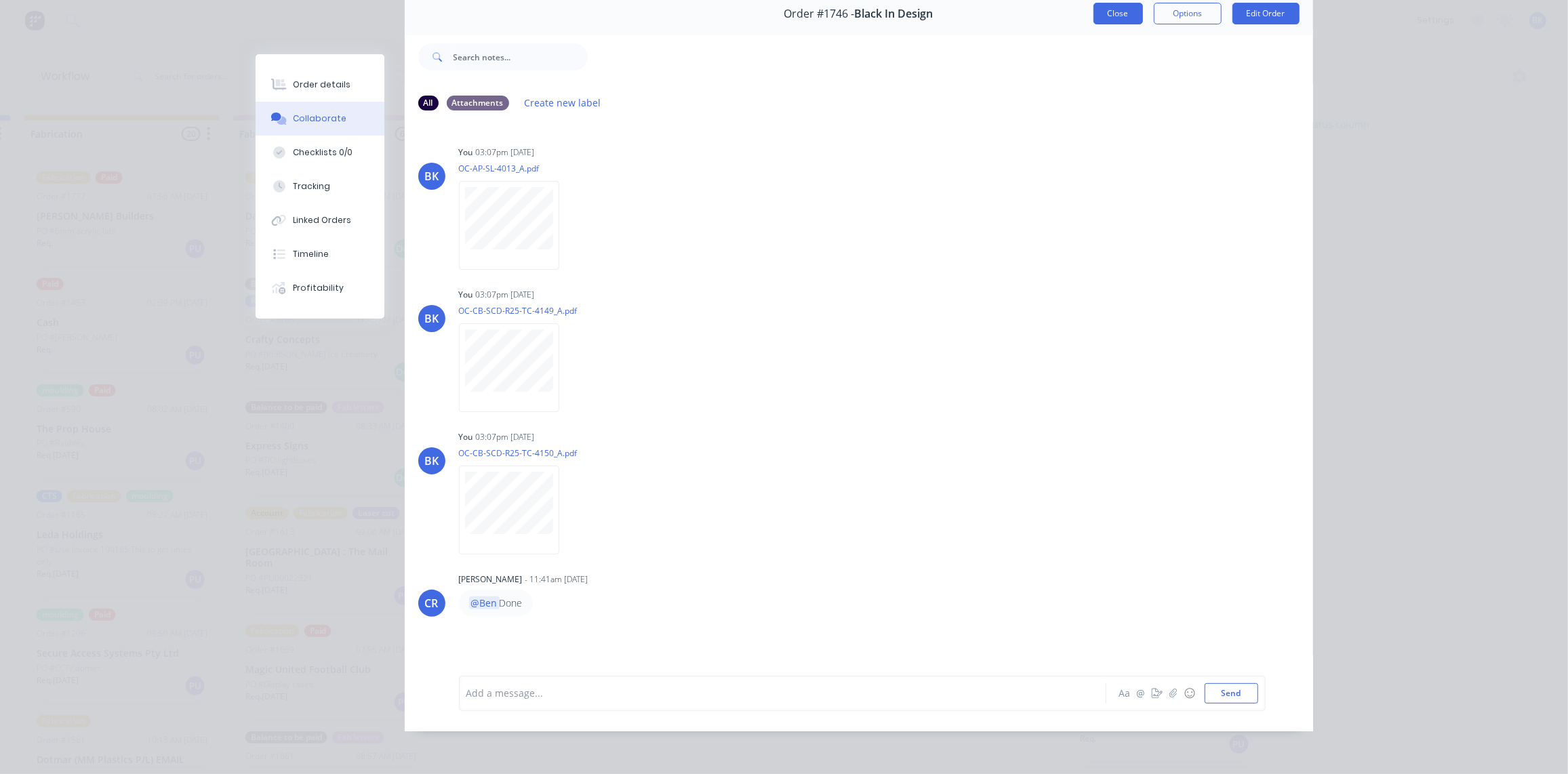
click at [1115, 4] on button "Close" at bounding box center [1118, 13] width 50 height 21
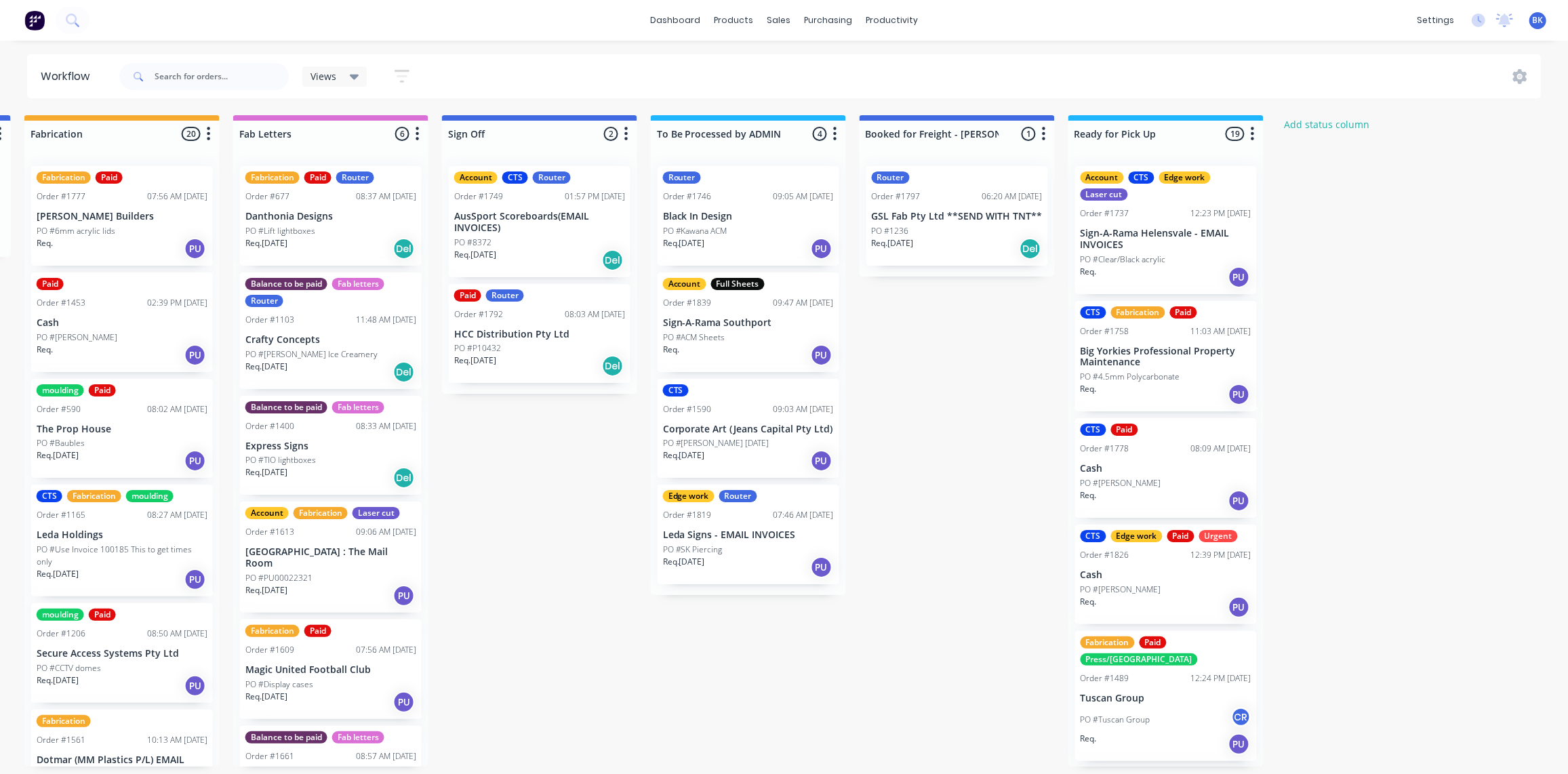
scroll to position [1, 0]
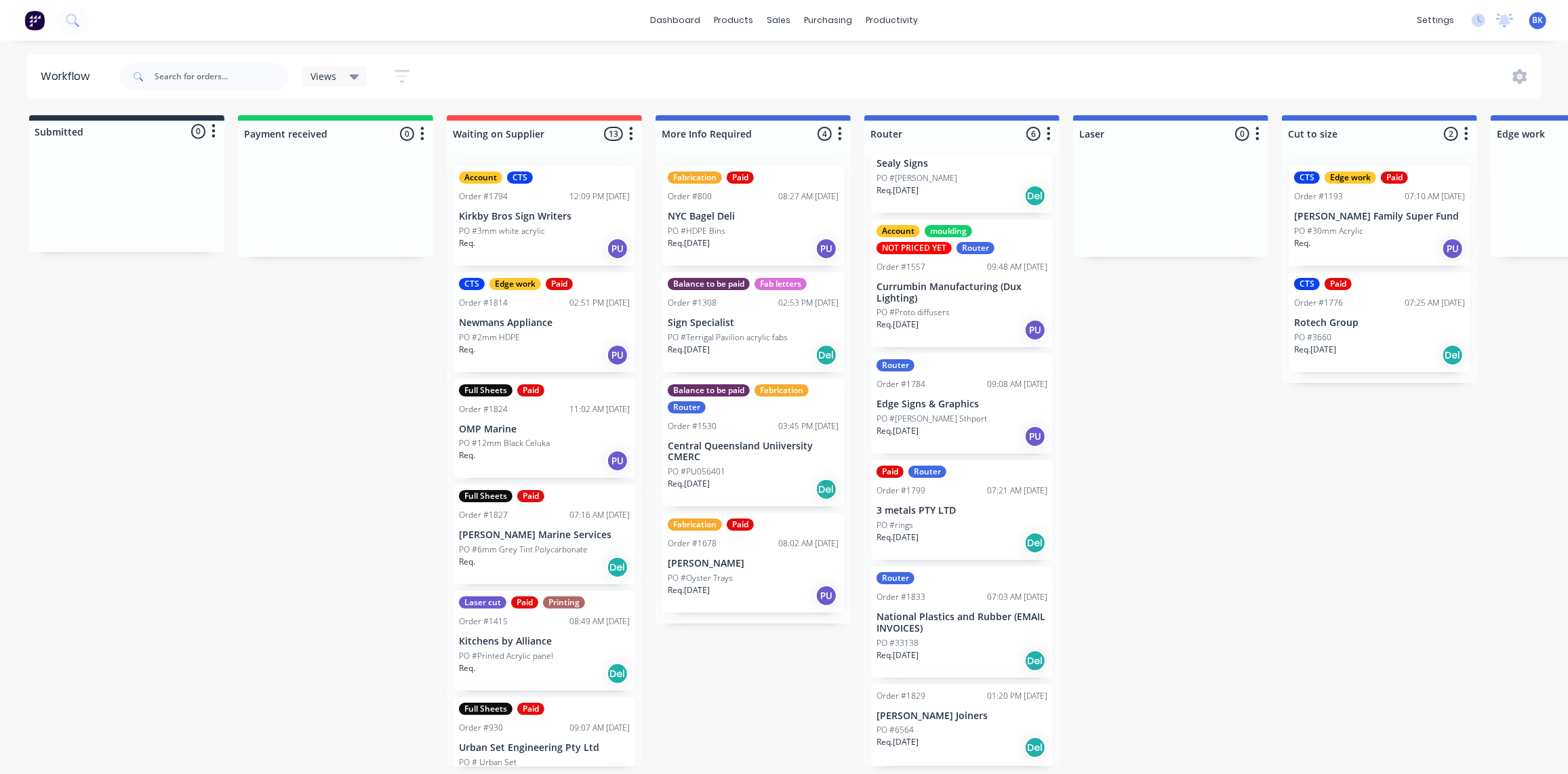
drag, startPoint x: 1063, startPoint y: 310, endPoint x: 1269, endPoint y: 303, distance: 206.1
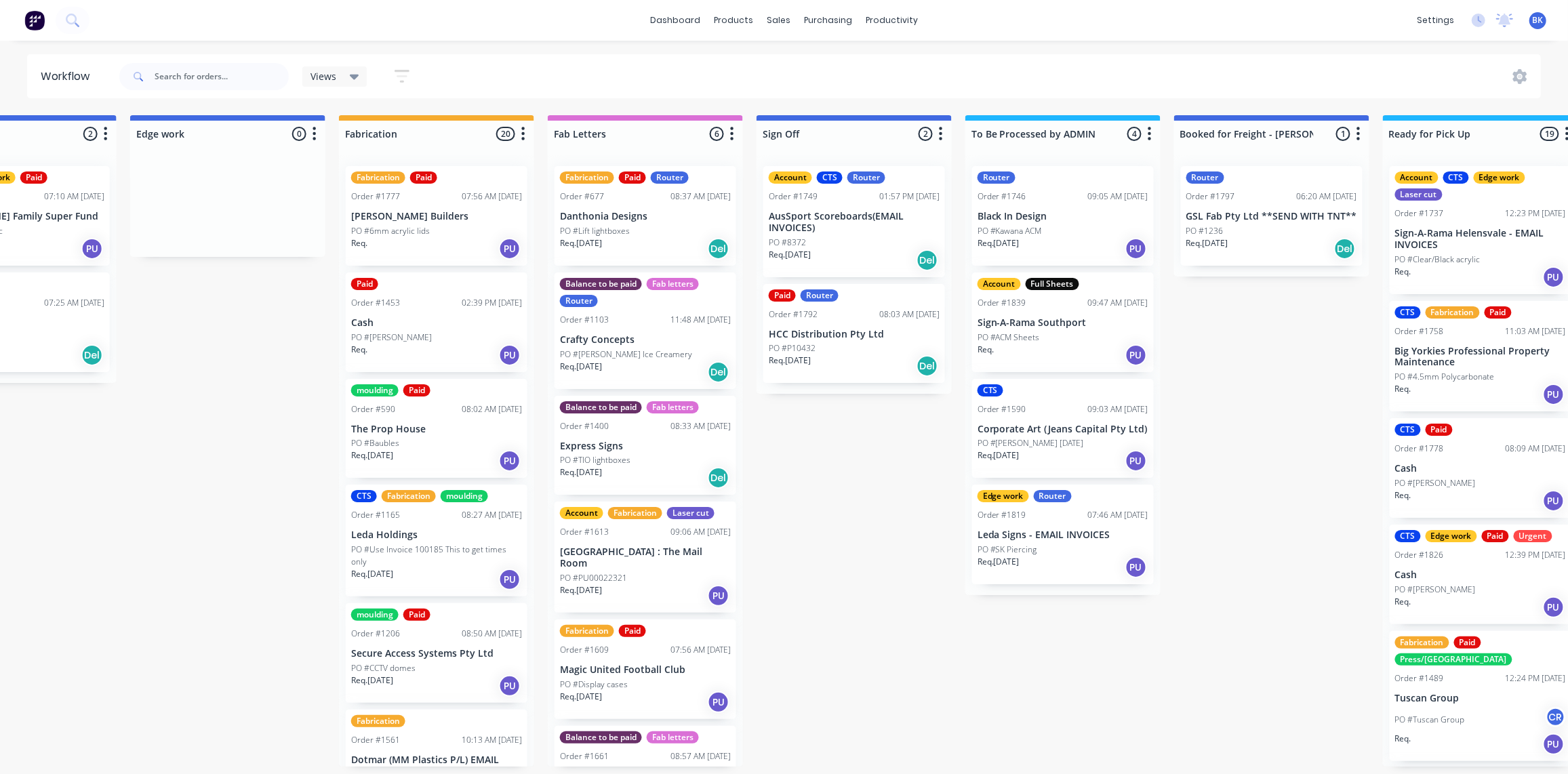
scroll to position [1, 1675]
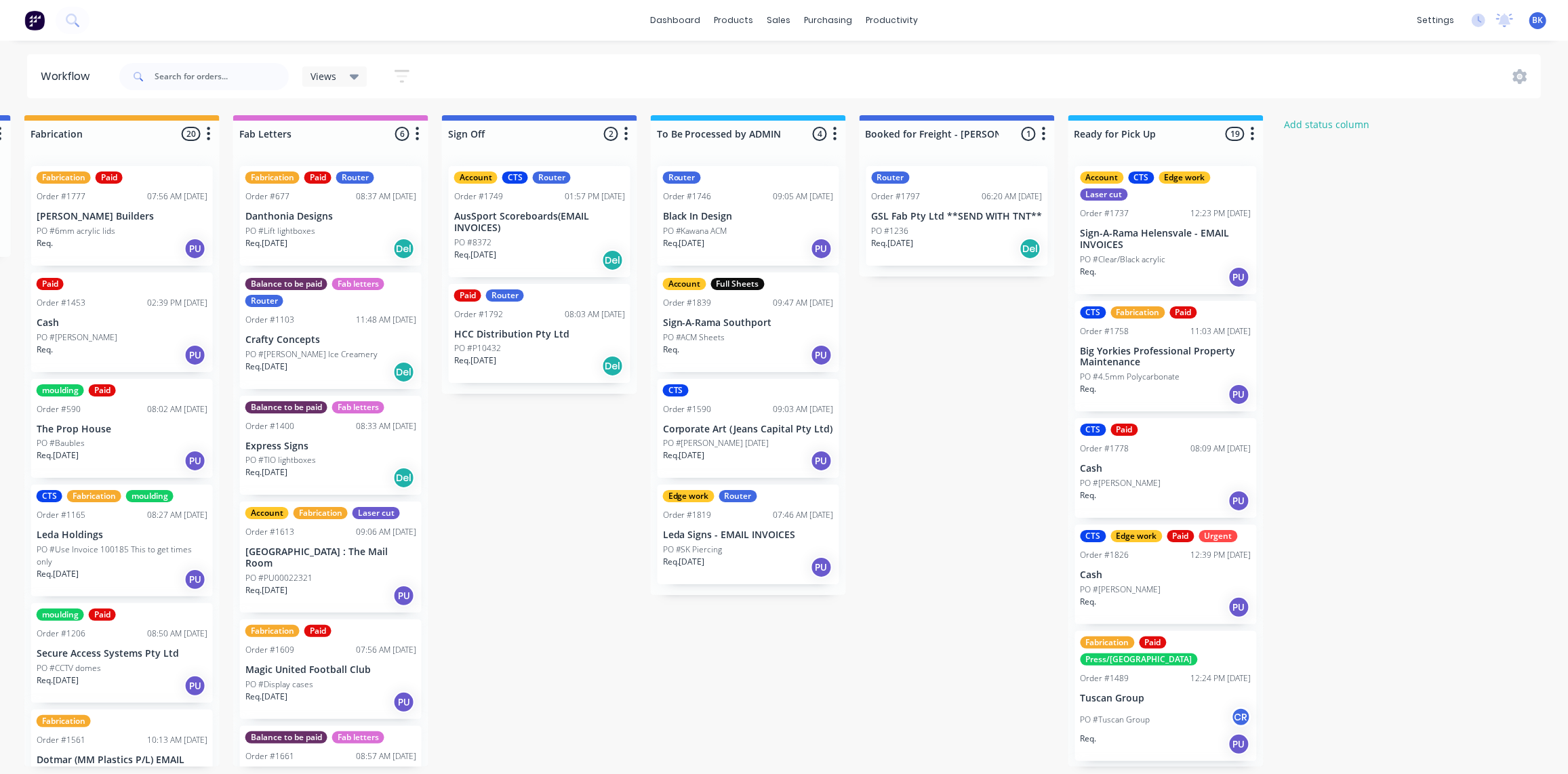
click at [723, 211] on p "Black In Design" at bounding box center [748, 217] width 171 height 12
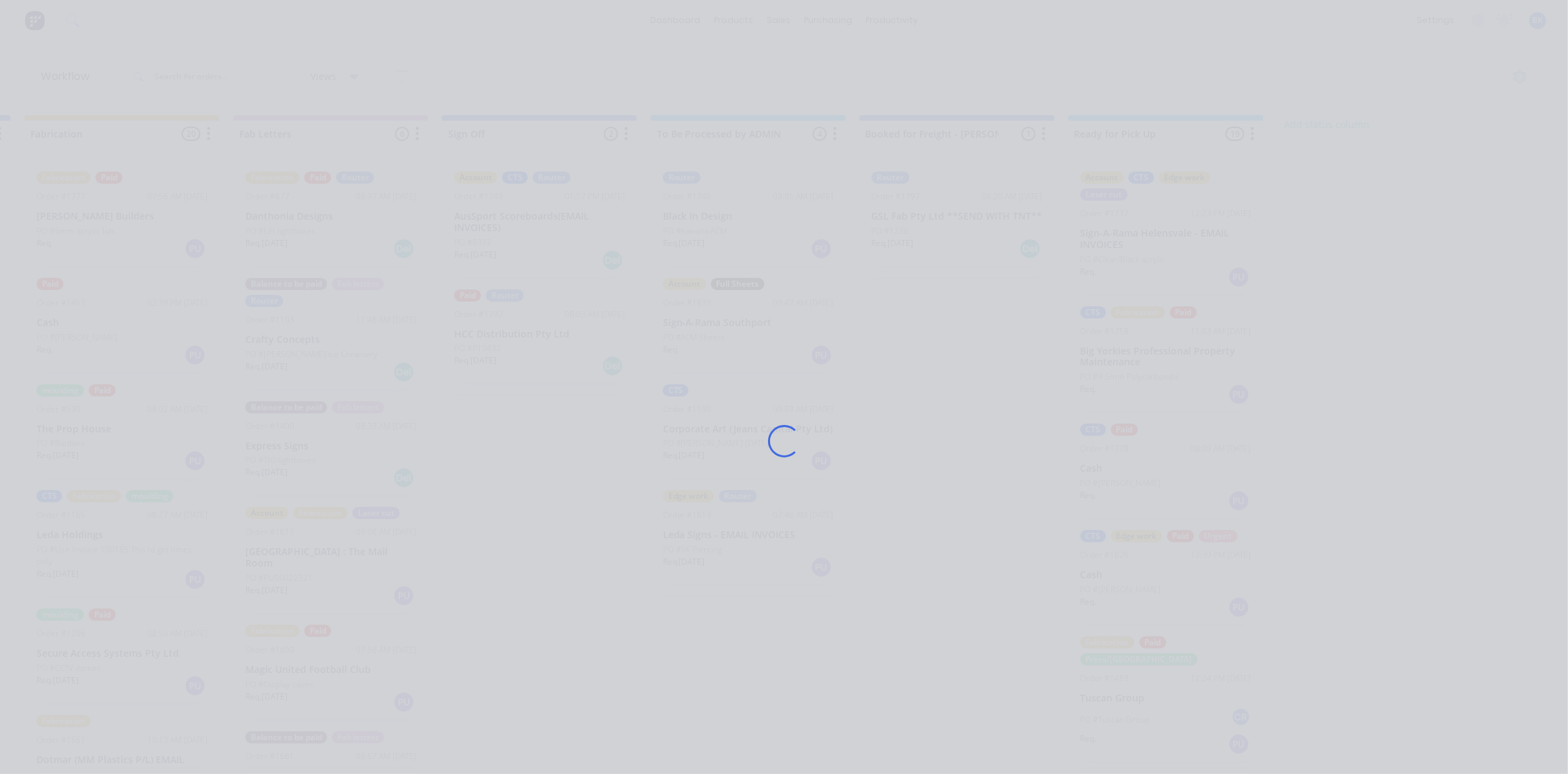
scroll to position [0, 0]
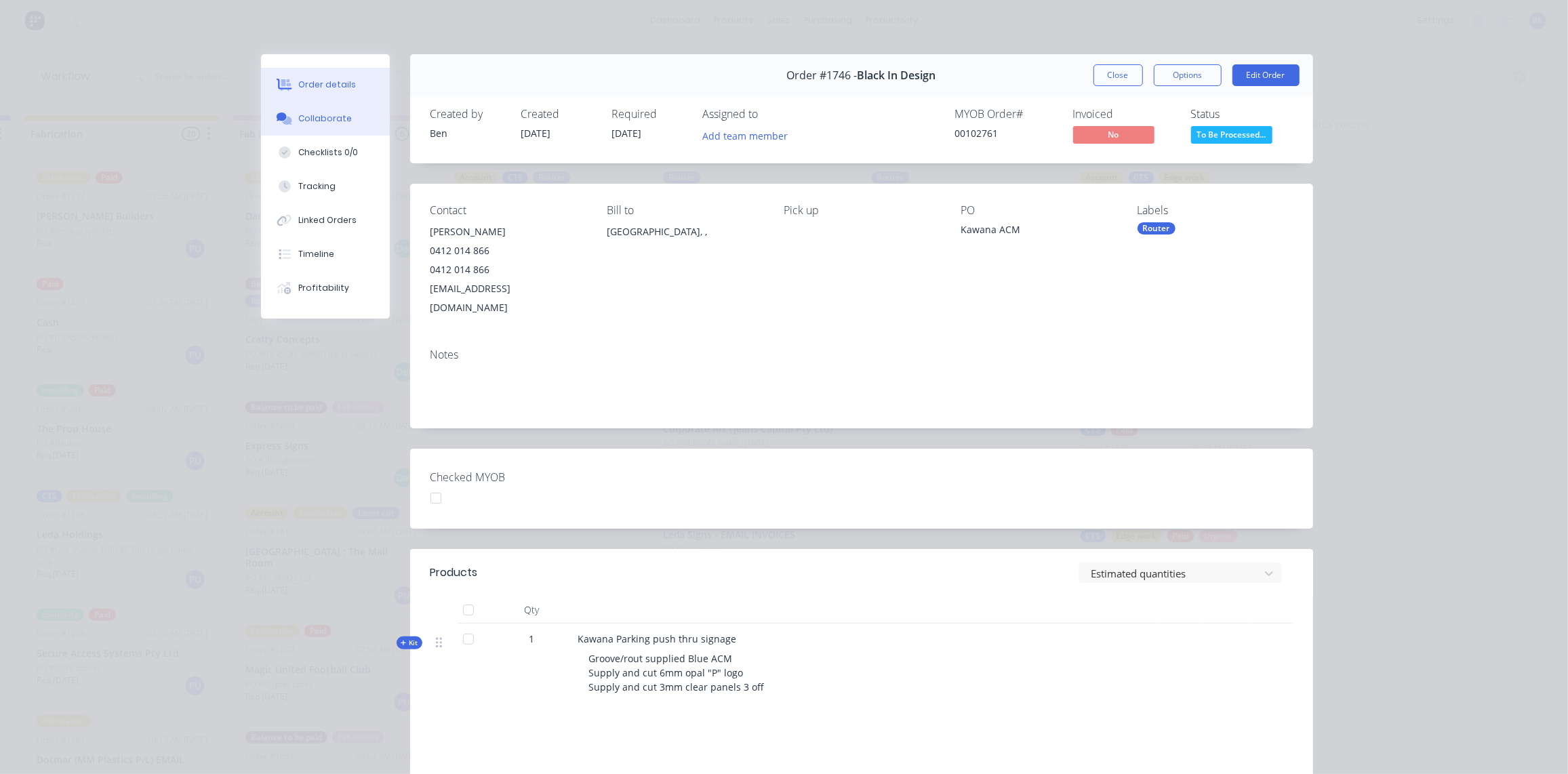
click at [333, 118] on div "Collaborate" at bounding box center [325, 118] width 53 height 13
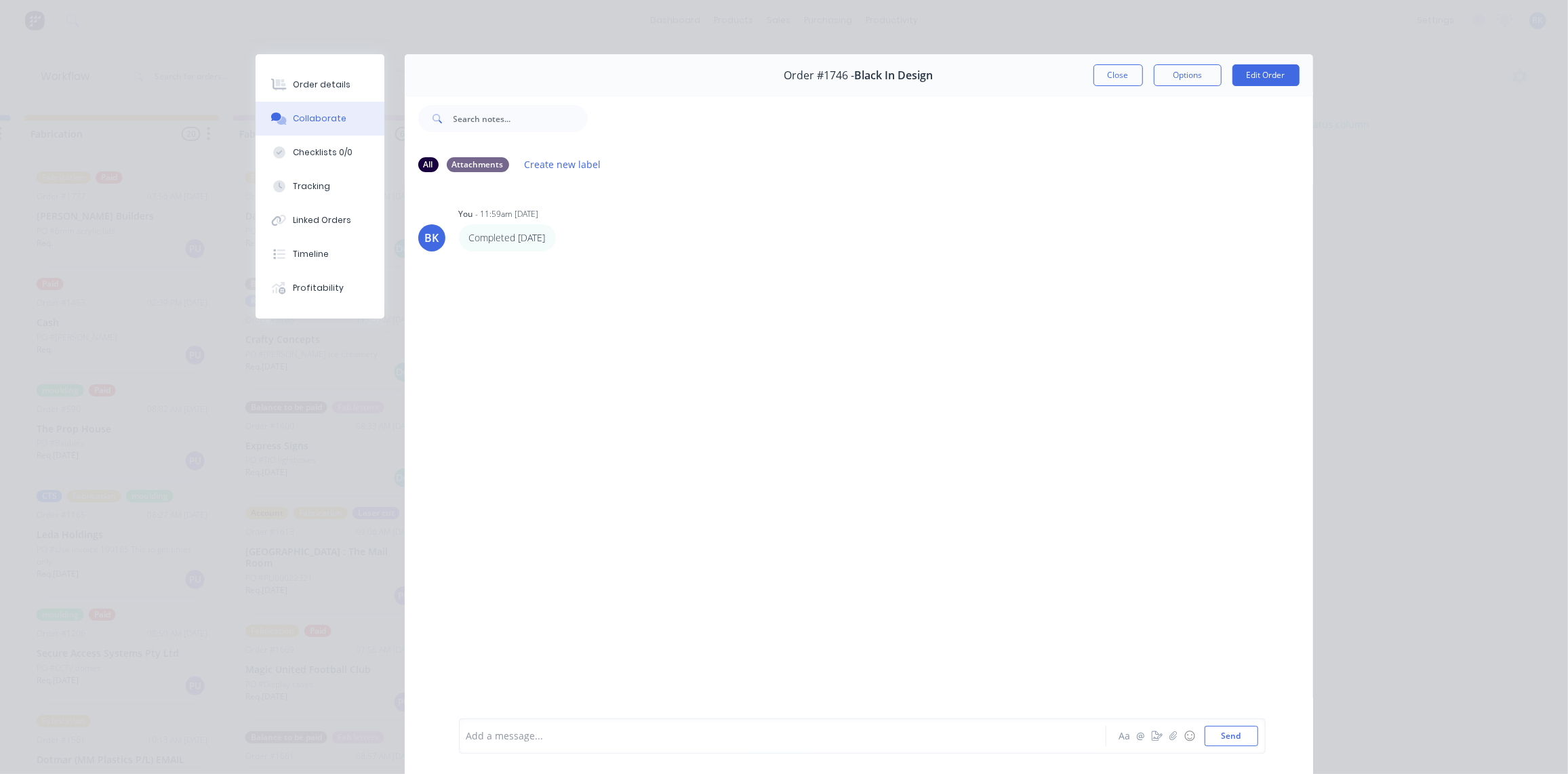
scroll to position [0, 1675]
click at [1099, 75] on button "Close" at bounding box center [1118, 75] width 50 height 21
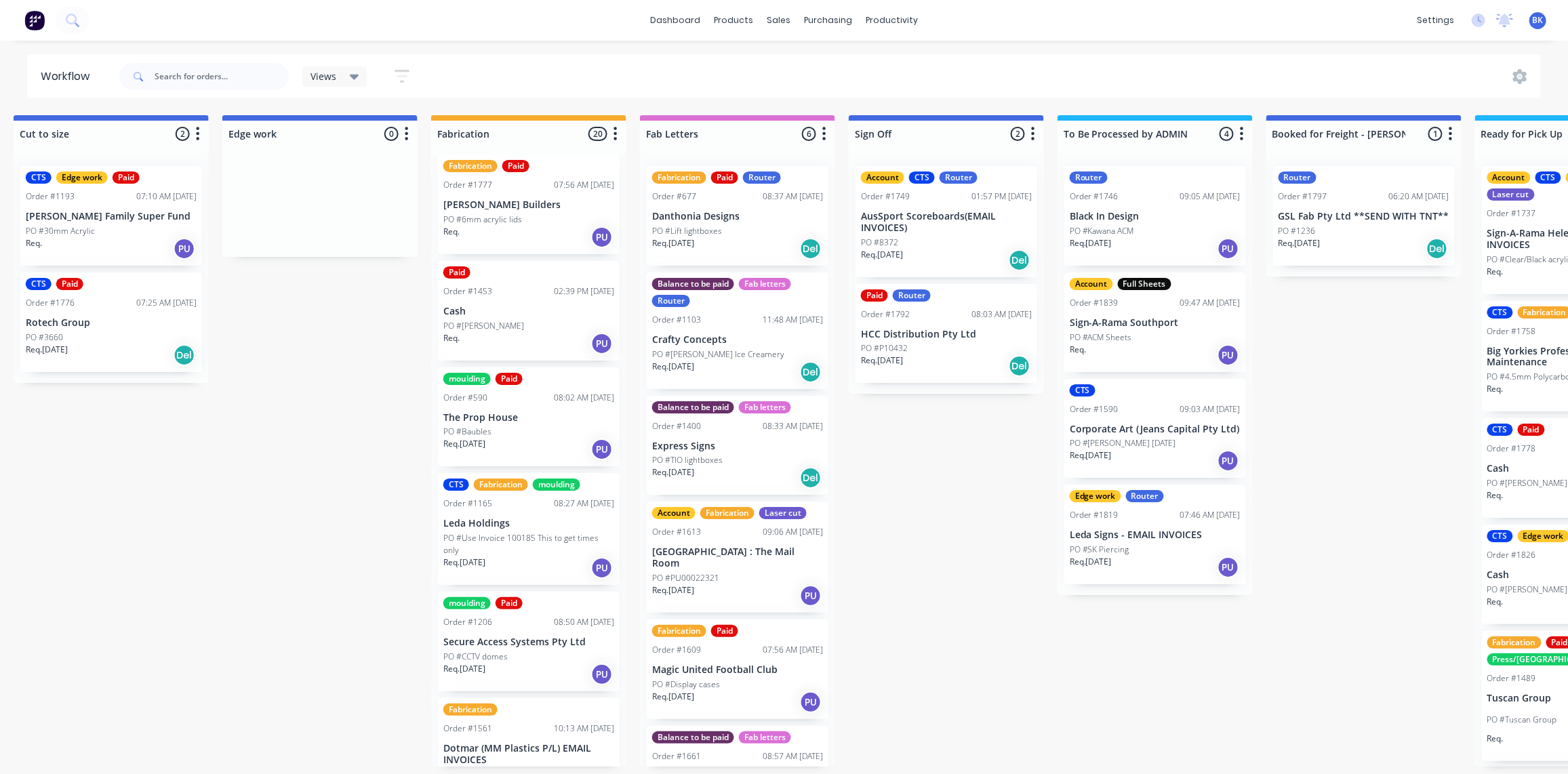
scroll to position [11, 0]
click at [1152, 557] on div "Req. 09/10/25 PU" at bounding box center [1155, 567] width 171 height 23
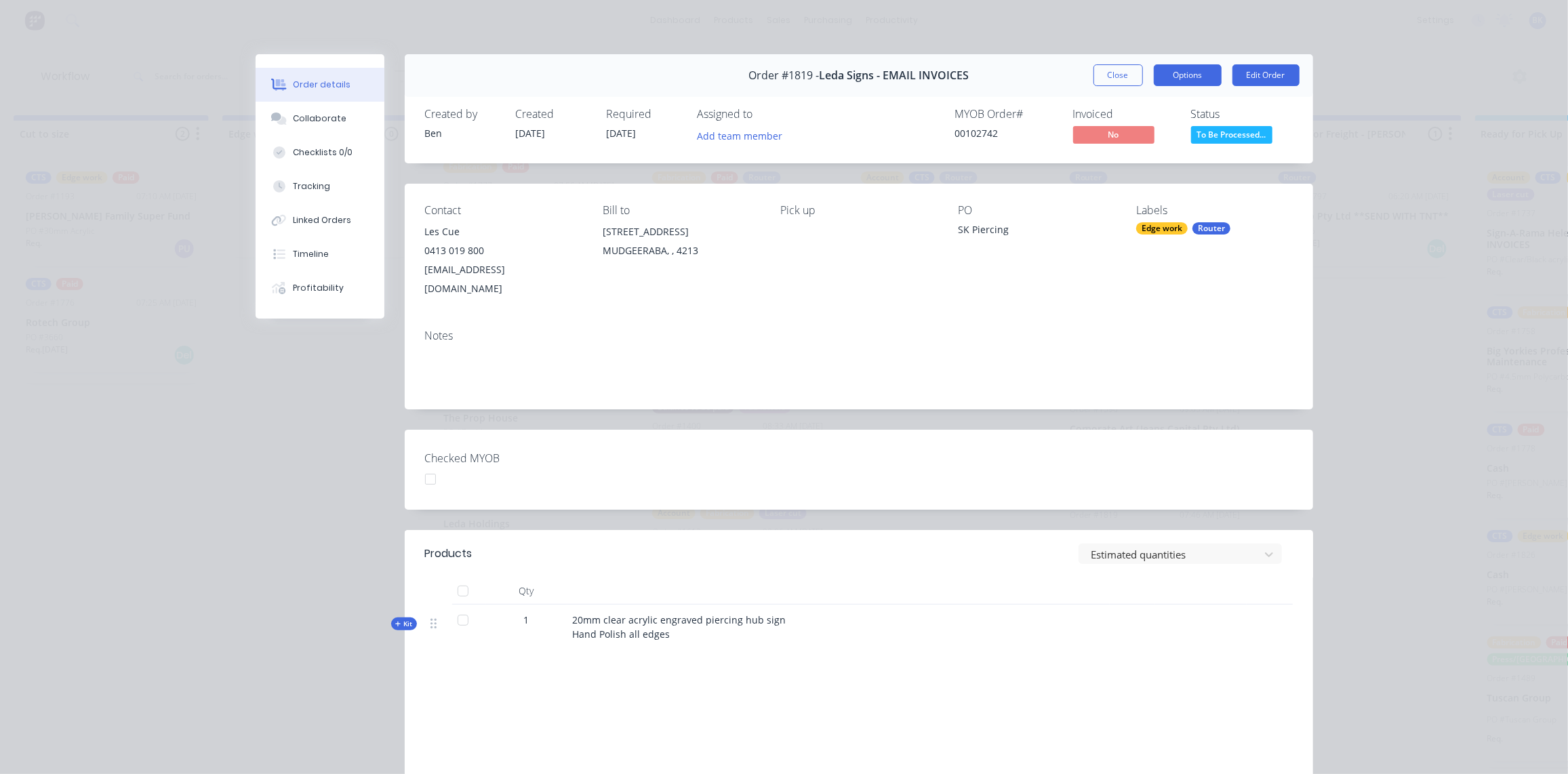
click at [1187, 71] on button "Options" at bounding box center [1188, 75] width 68 height 21
click at [925, 73] on span "Leda Signs - EMAIL INVOICES" at bounding box center [894, 75] width 150 height 13
click at [1107, 75] on button "Close" at bounding box center [1118, 75] width 50 height 21
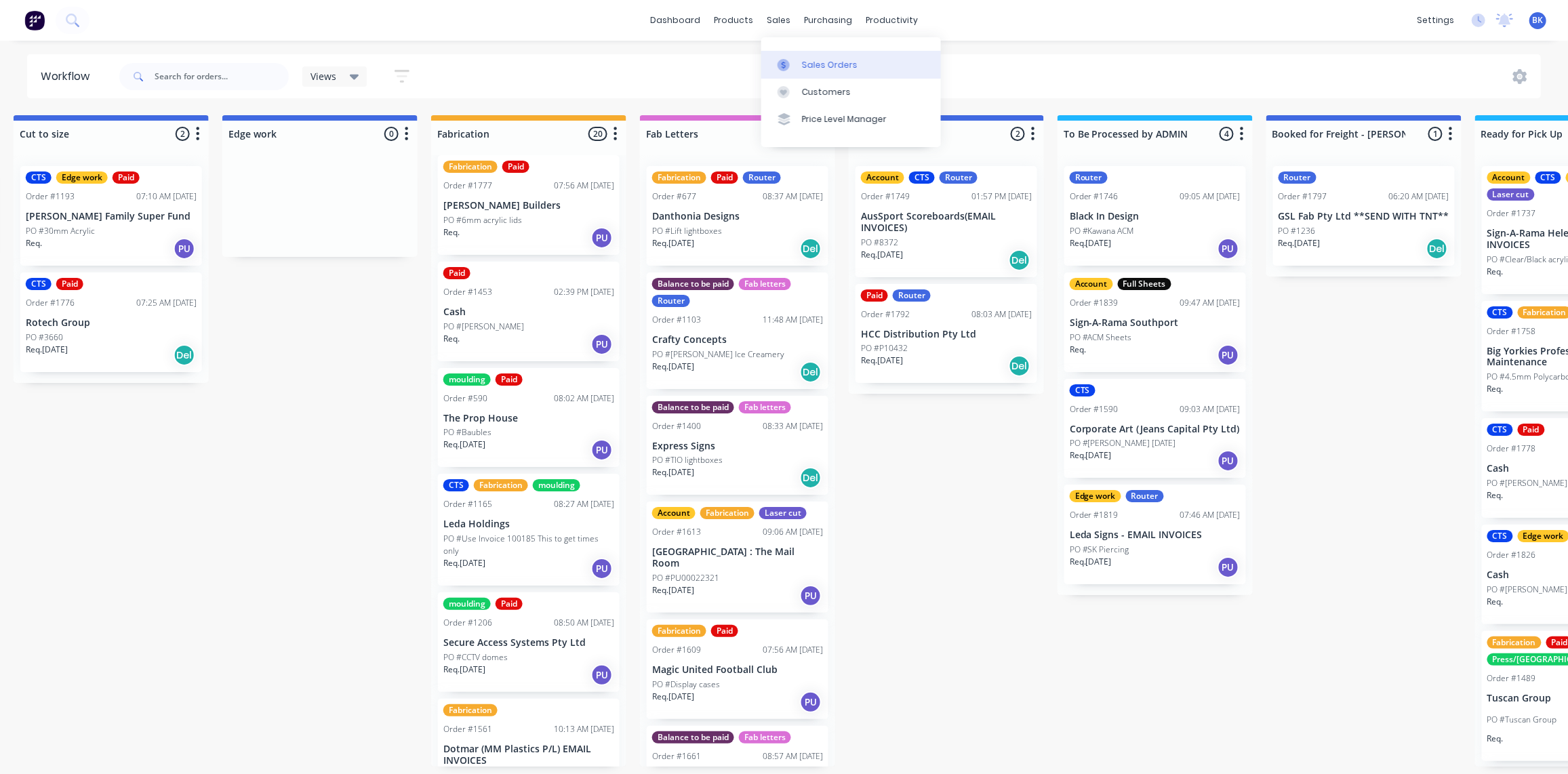
click at [795, 59] on div at bounding box center [788, 65] width 21 height 13
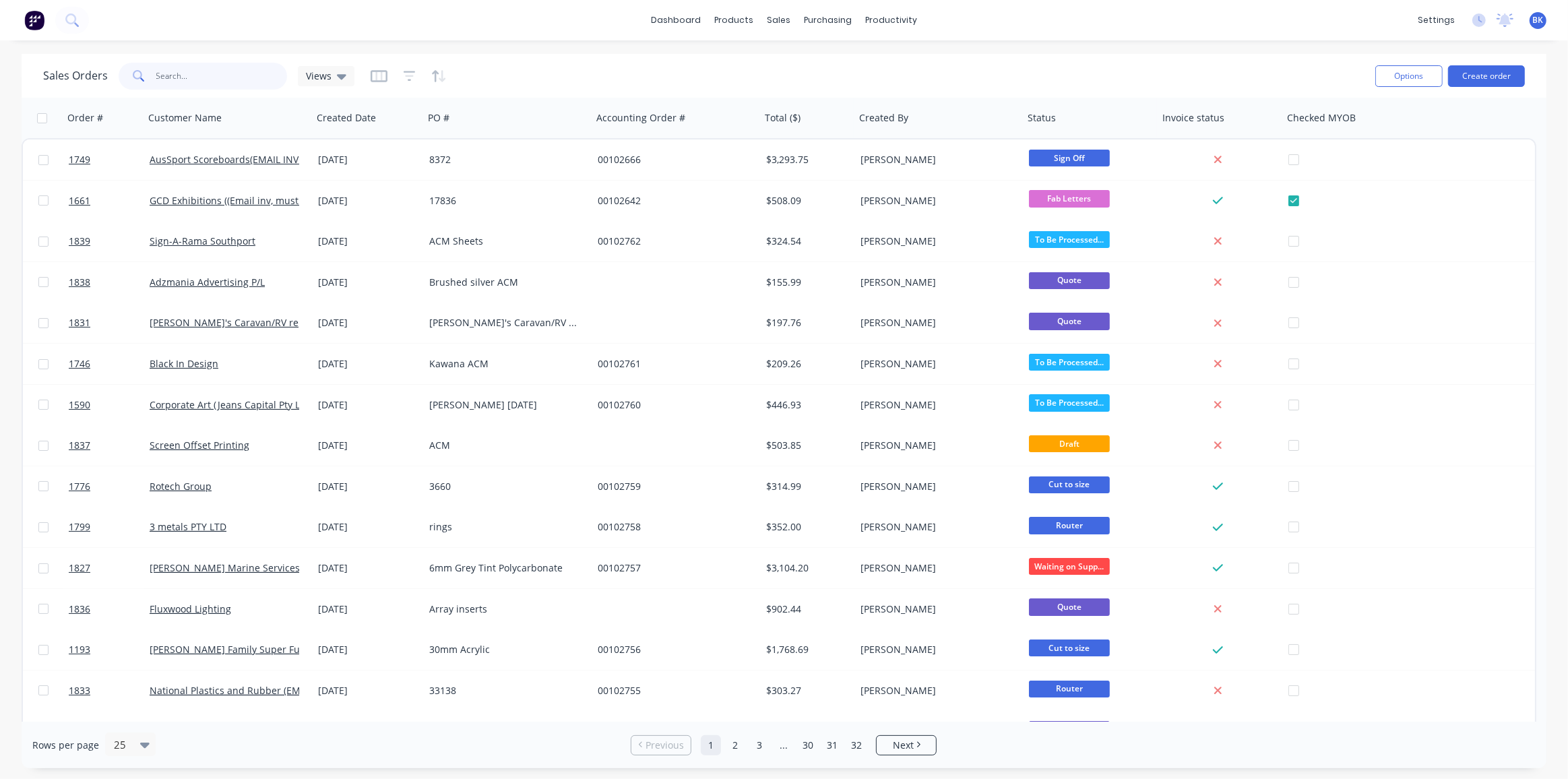
click at [225, 75] on input "text" at bounding box center [222, 76] width 132 height 27
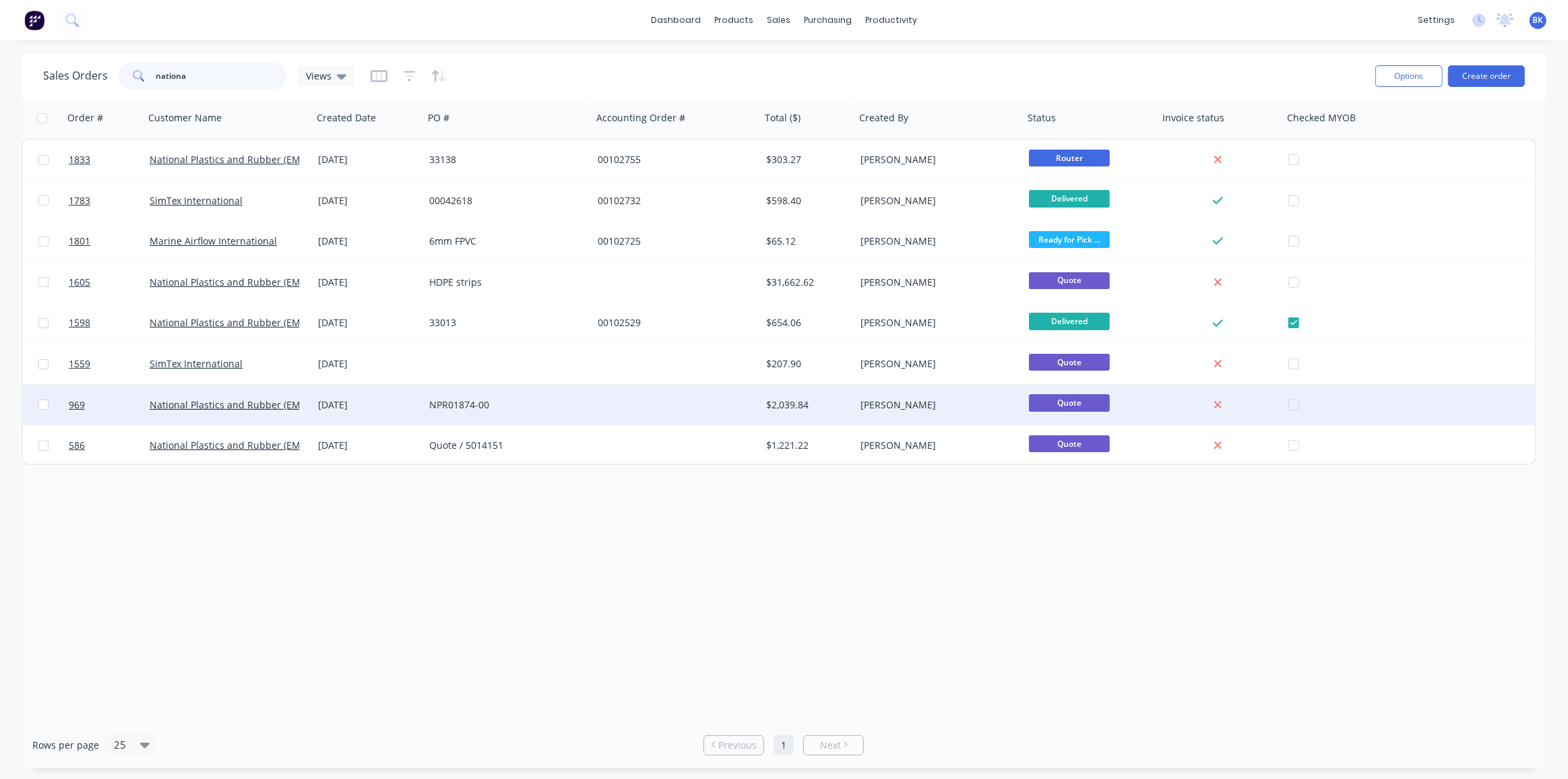
type input "nationa"
click at [464, 398] on div "NPR01874-00" at bounding box center [504, 405] width 150 height 13
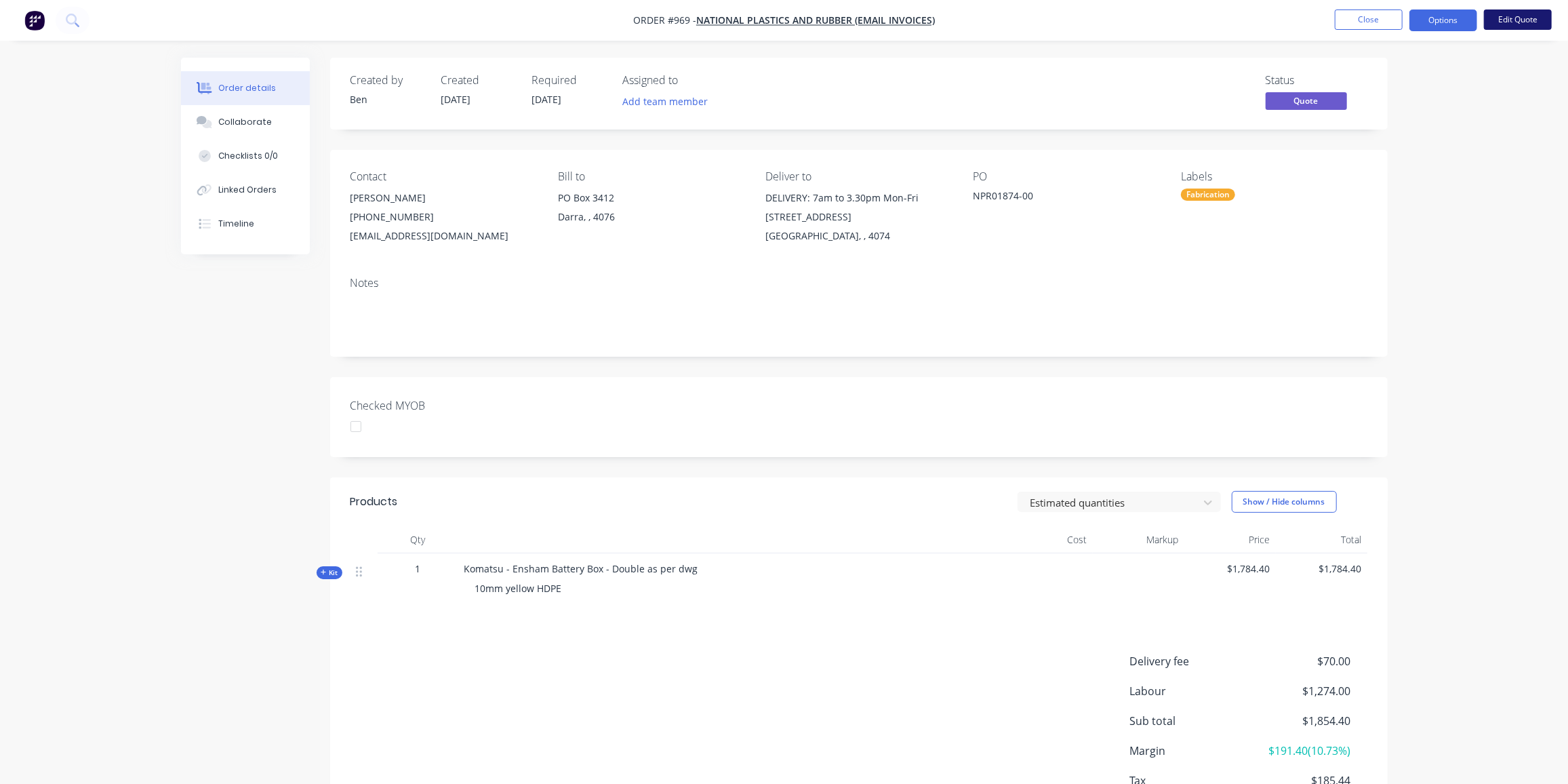
click at [1505, 21] on button "Edit Quote" at bounding box center [1518, 20] width 68 height 21
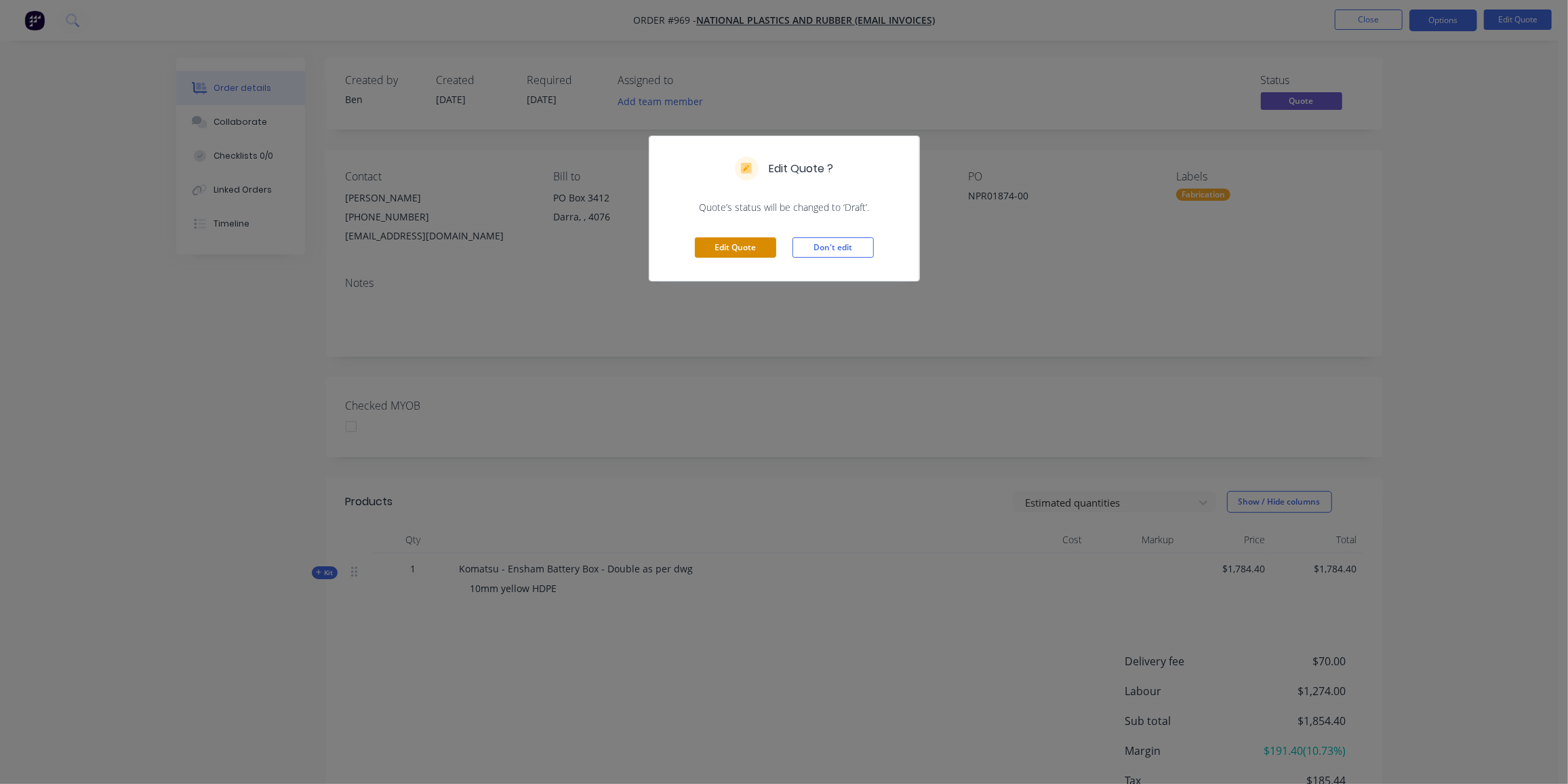
click at [728, 243] on button "Edit Quote" at bounding box center [736, 248] width 81 height 21
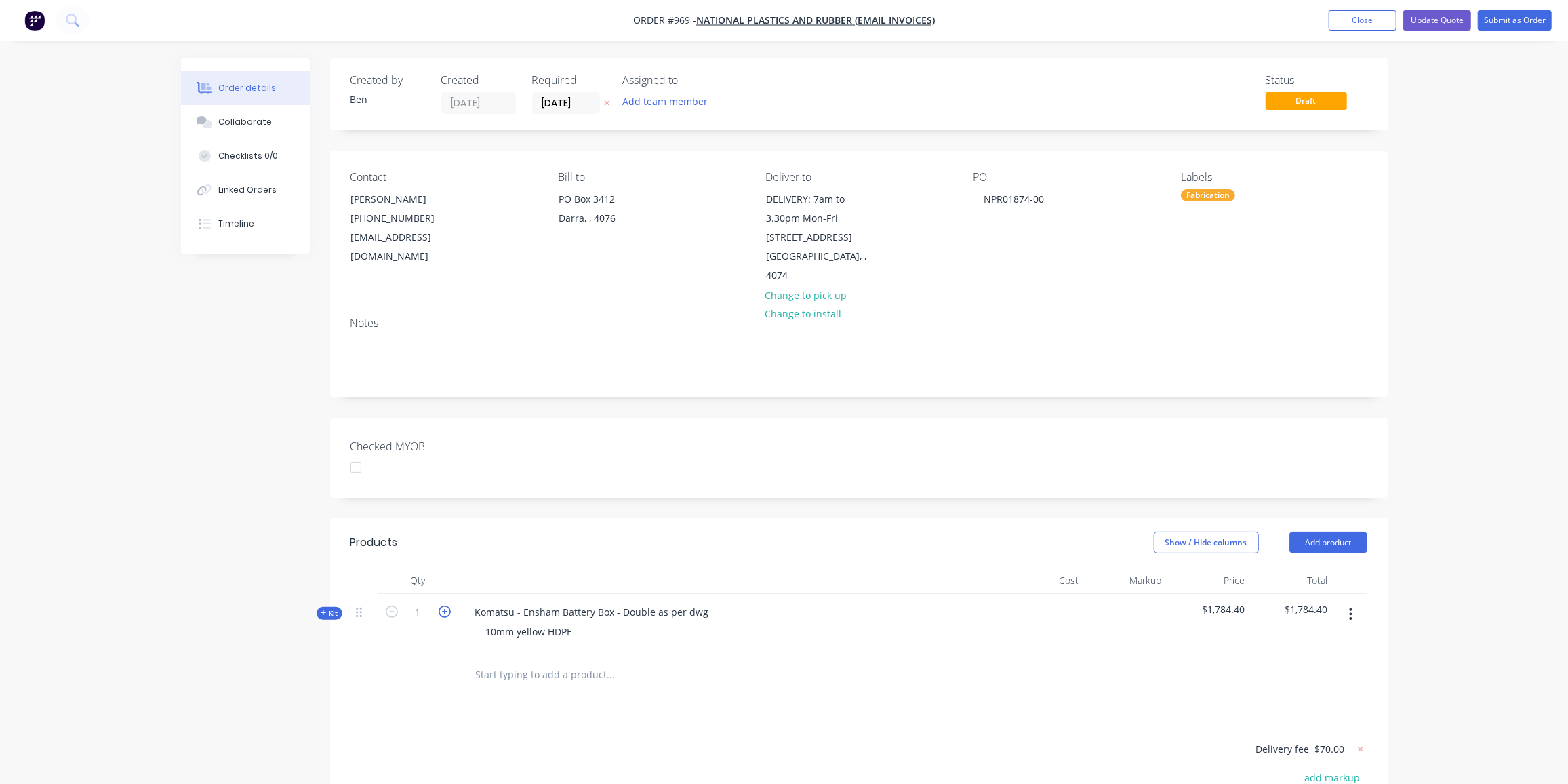
click at [439, 606] on icon "button" at bounding box center [444, 612] width 13 height 13
type input "2"
click at [259, 116] on div "Collaborate" at bounding box center [245, 122] width 53 height 13
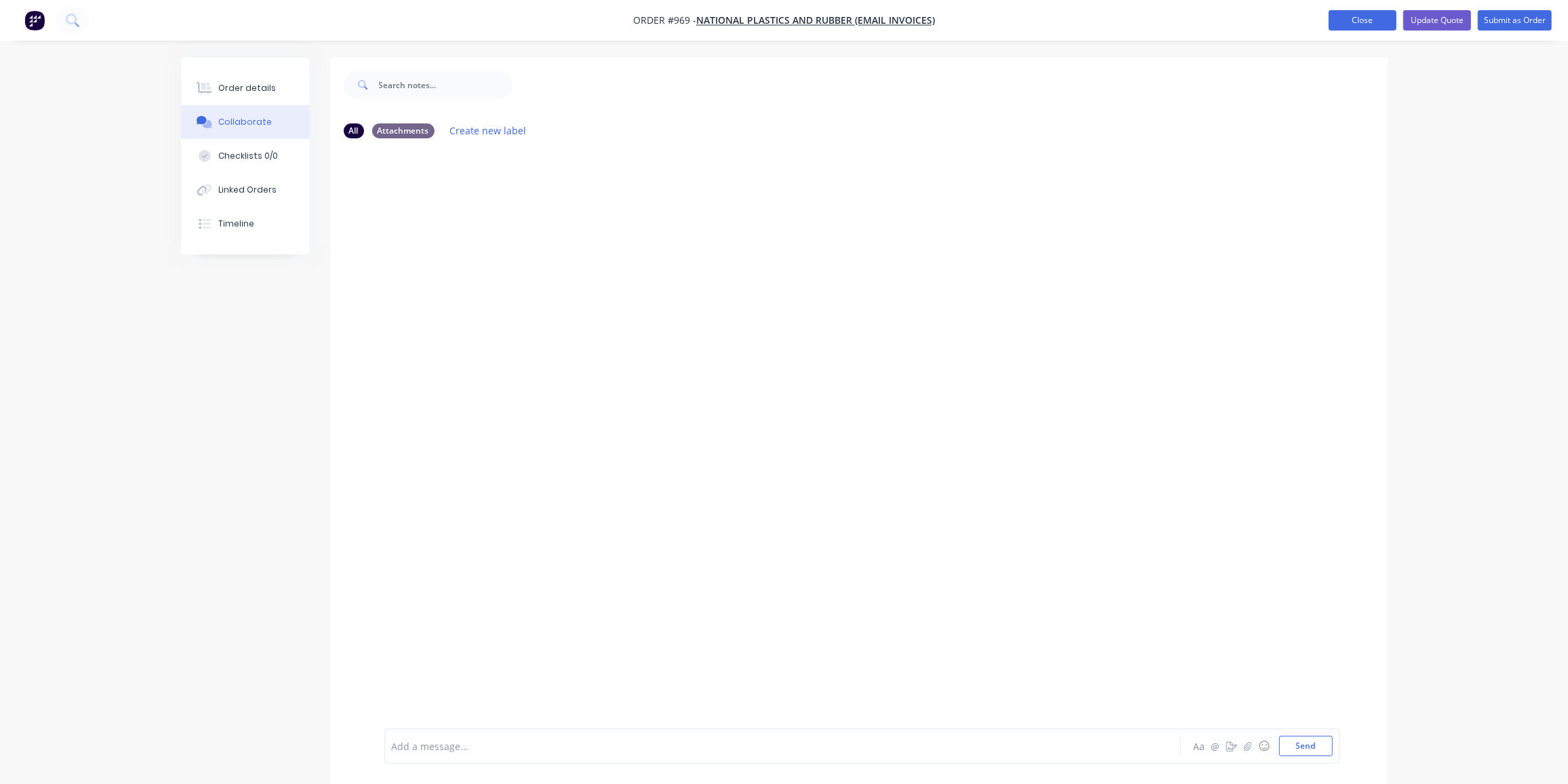
click at [1356, 17] on button "Close" at bounding box center [1362, 21] width 68 height 21
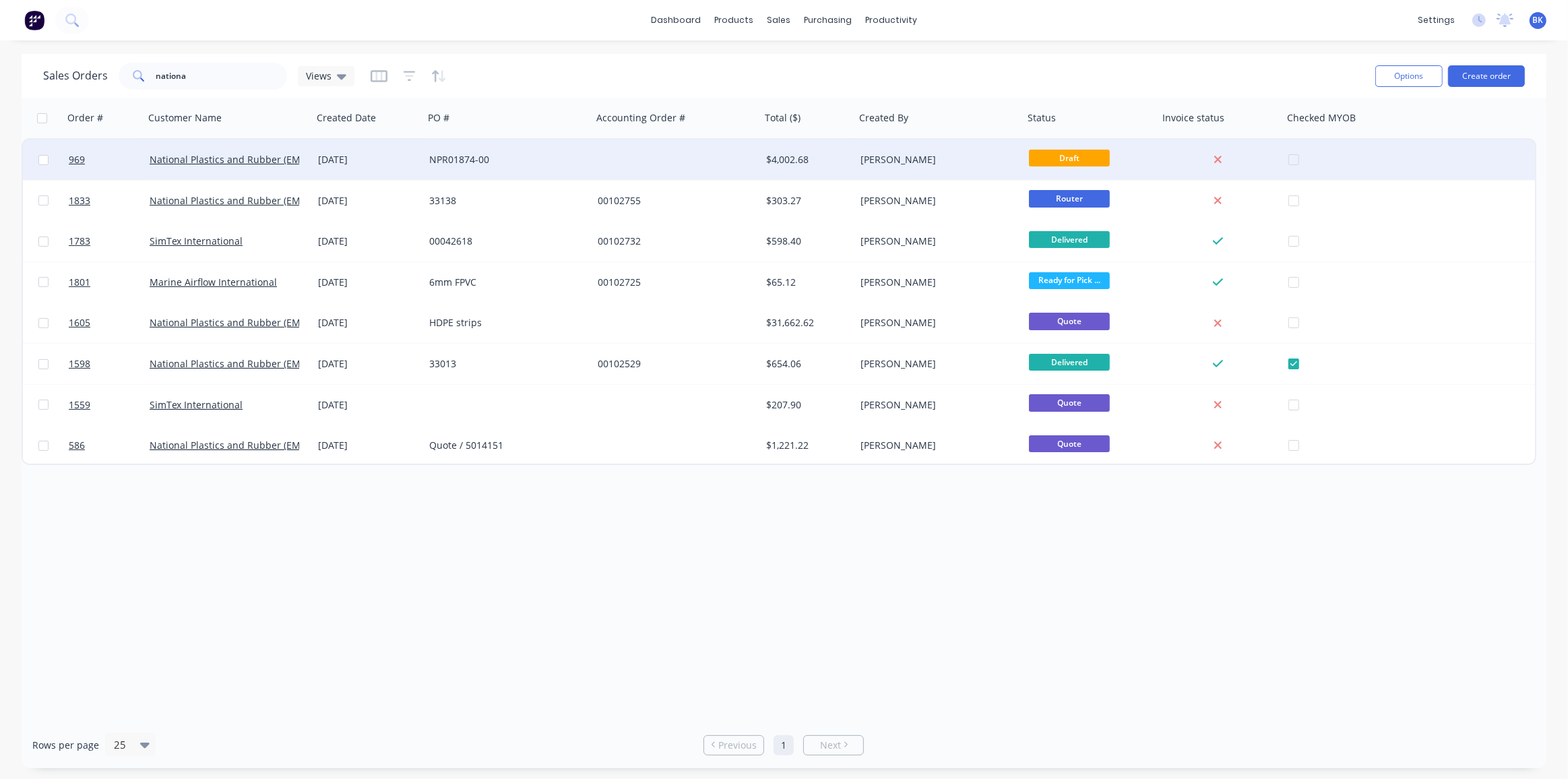
click at [791, 168] on div "$4,002.68" at bounding box center [808, 159] width 94 height 40
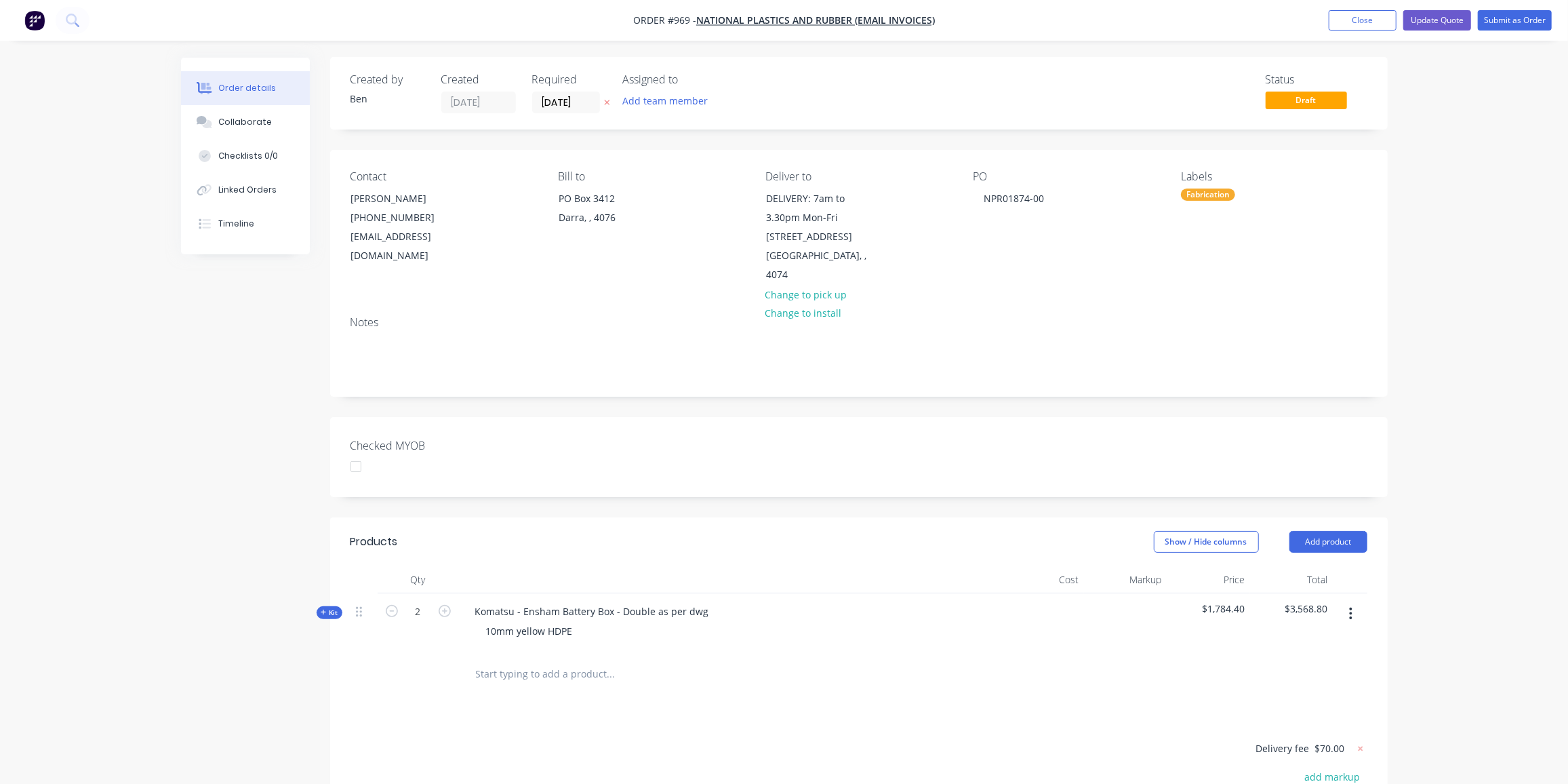
drag, startPoint x: 207, startPoint y: 126, endPoint x: 652, endPoint y: 139, distance: 445.2
click at [209, 126] on icon at bounding box center [206, 124] width 10 height 8
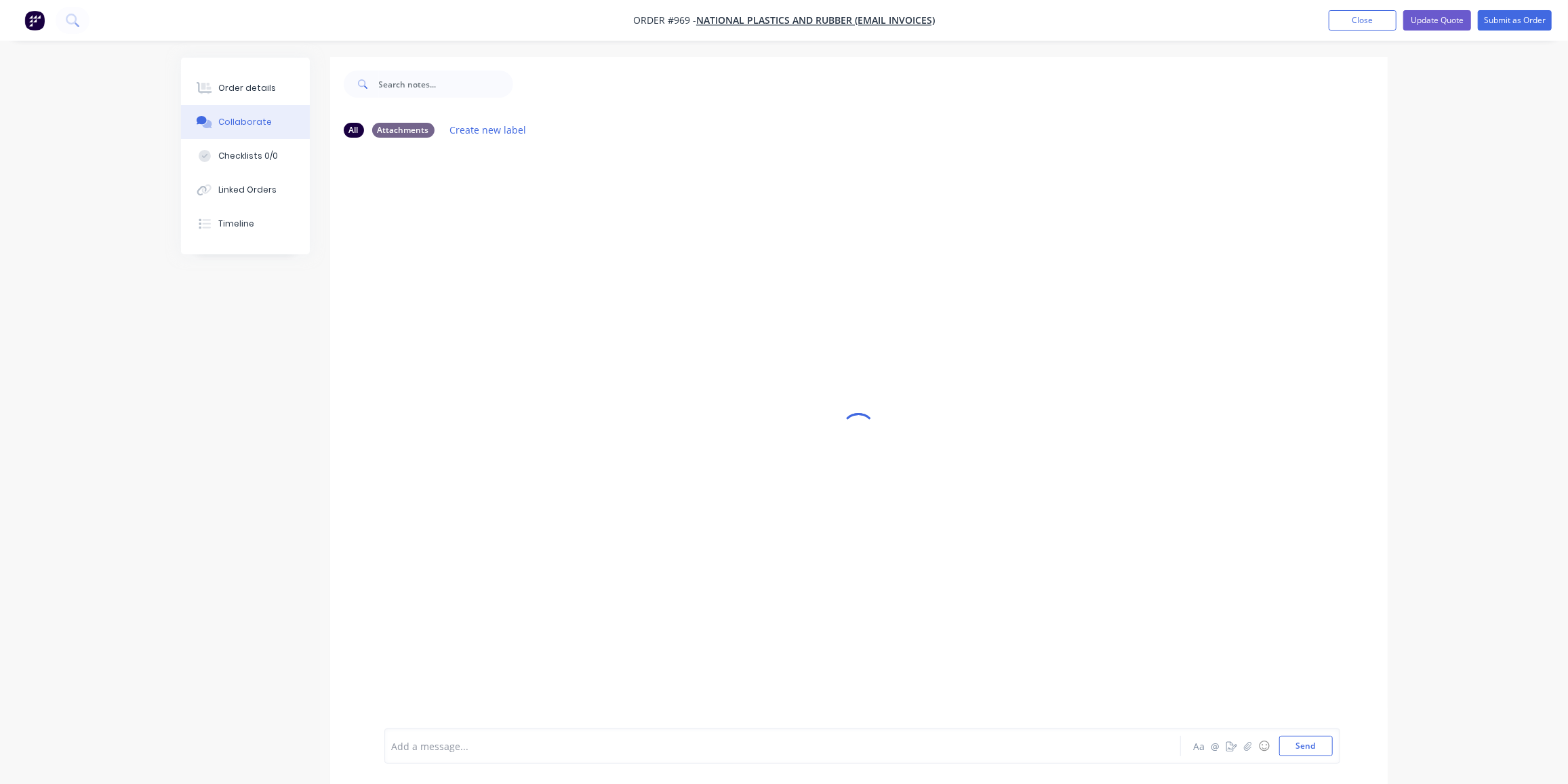
scroll to position [1, 0]
click at [1248, 748] on icon "button" at bounding box center [1248, 746] width 7 height 9
click at [1303, 745] on button "Send" at bounding box center [1306, 746] width 53 height 21
click at [230, 75] on button "Order details" at bounding box center [245, 88] width 129 height 34
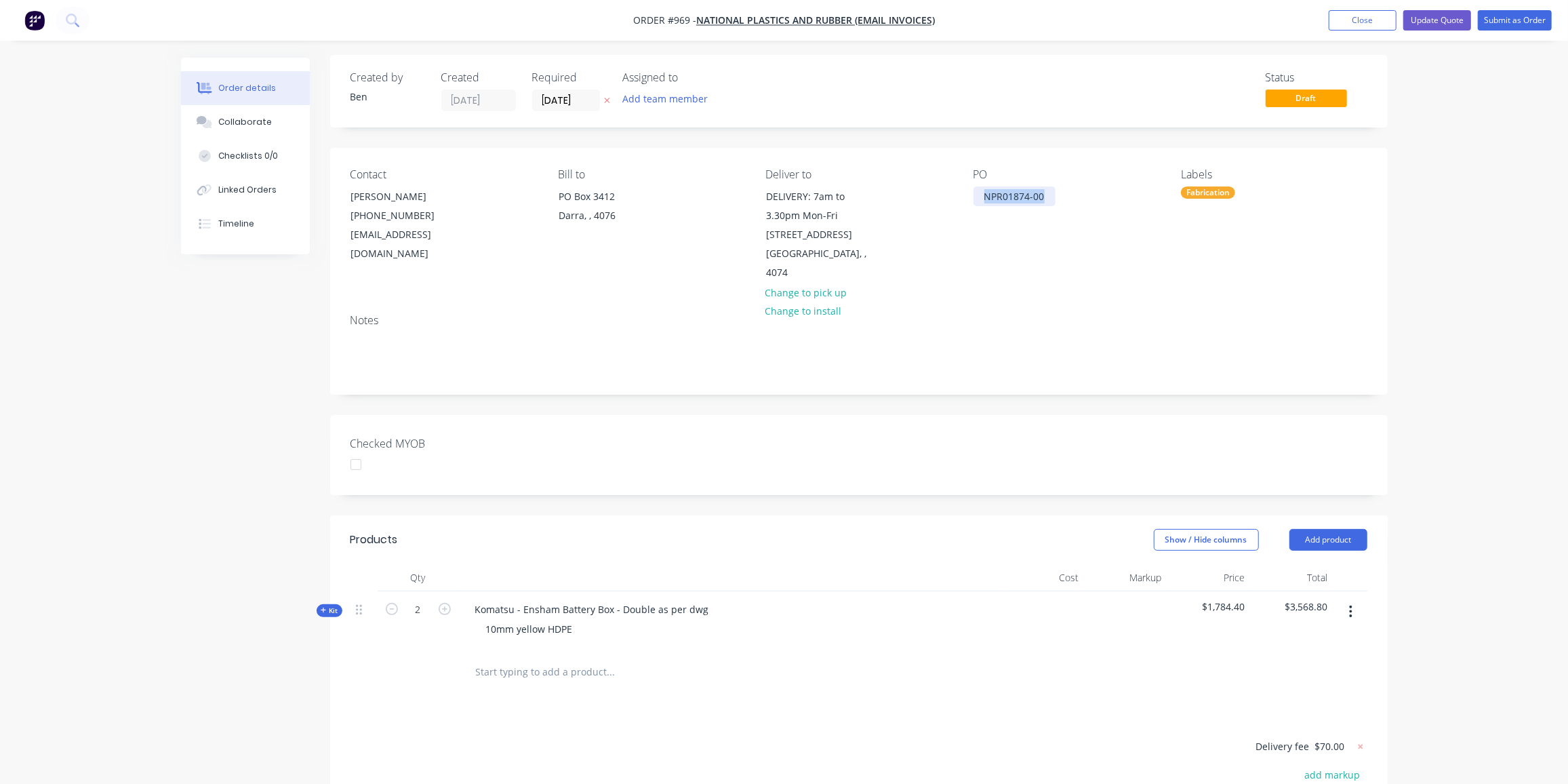
drag, startPoint x: 1051, startPoint y: 197, endPoint x: 906, endPoint y: 194, distance: 145.0
click at [909, 197] on div "Contact Eddy Hwang (07) 3279 3066 Estimator@nationalplastics.net.au Bill to PO …" at bounding box center [859, 226] width 1058 height 155
click at [979, 453] on div "Checked MYOB" at bounding box center [859, 455] width 1058 height 80
click at [1502, 15] on button "Submit as Order" at bounding box center [1515, 21] width 74 height 21
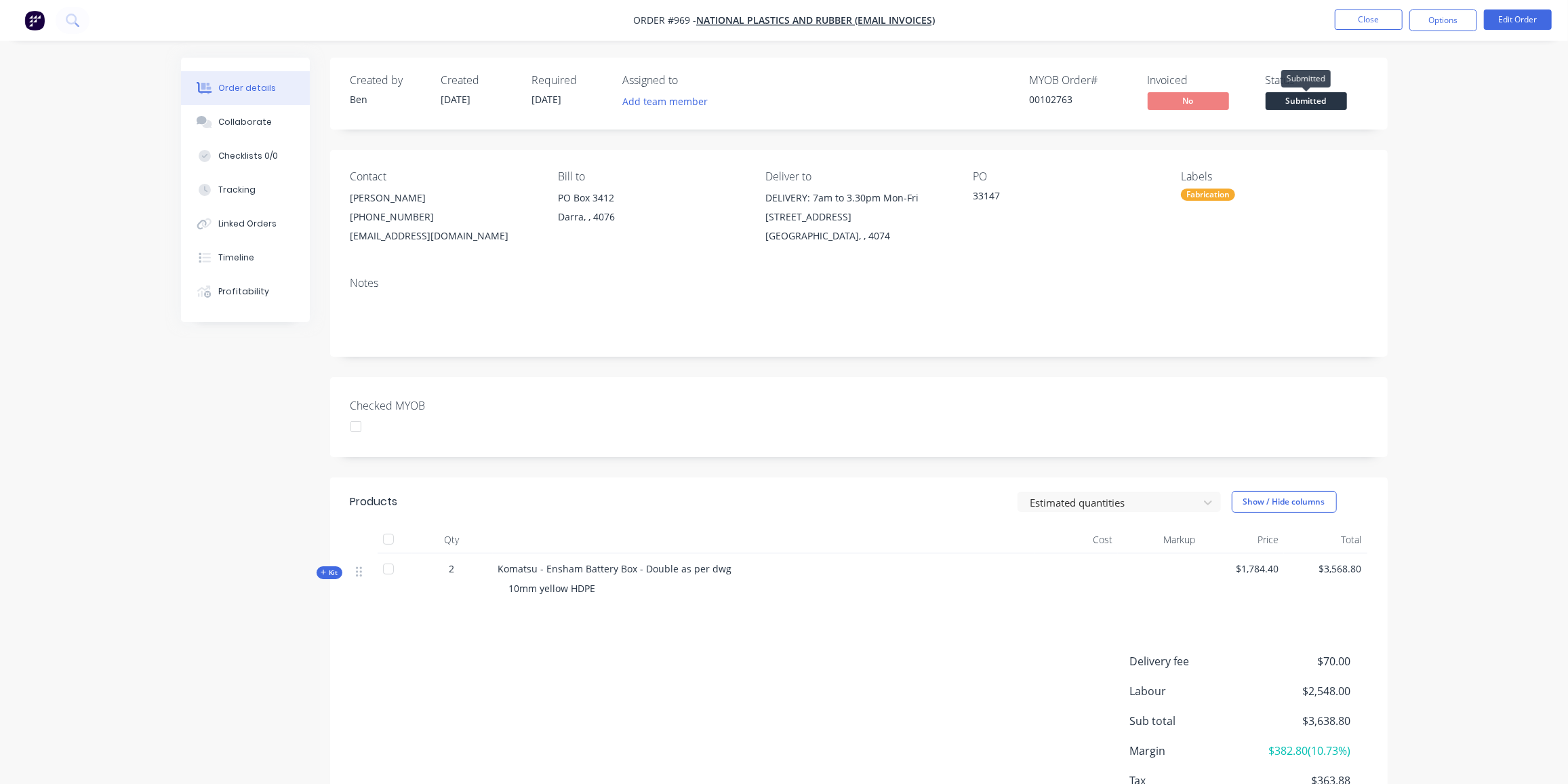
click at [1299, 103] on span "Submitted" at bounding box center [1306, 101] width 81 height 17
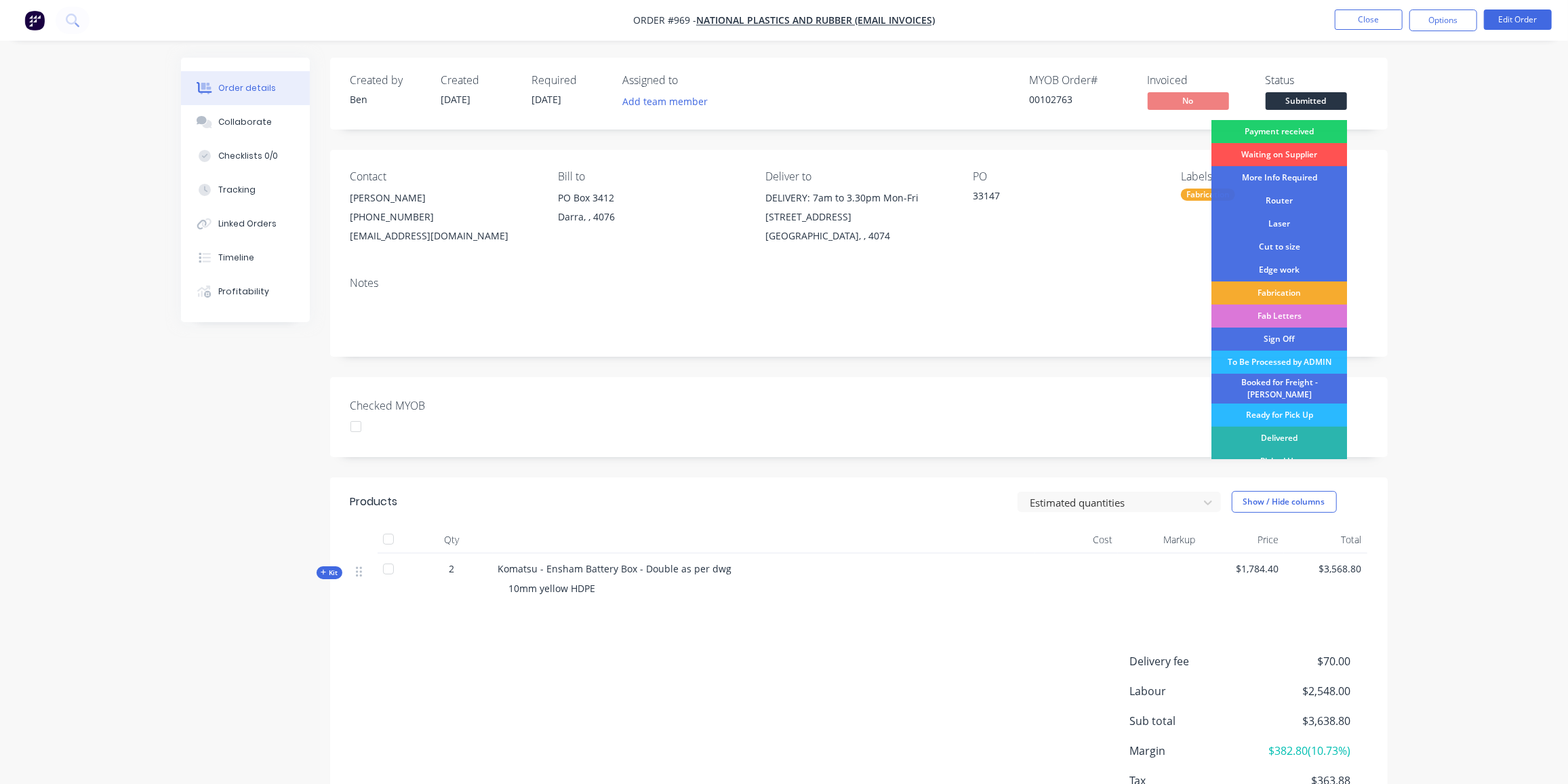
click at [1301, 294] on div "Fabrication" at bounding box center [1279, 293] width 135 height 23
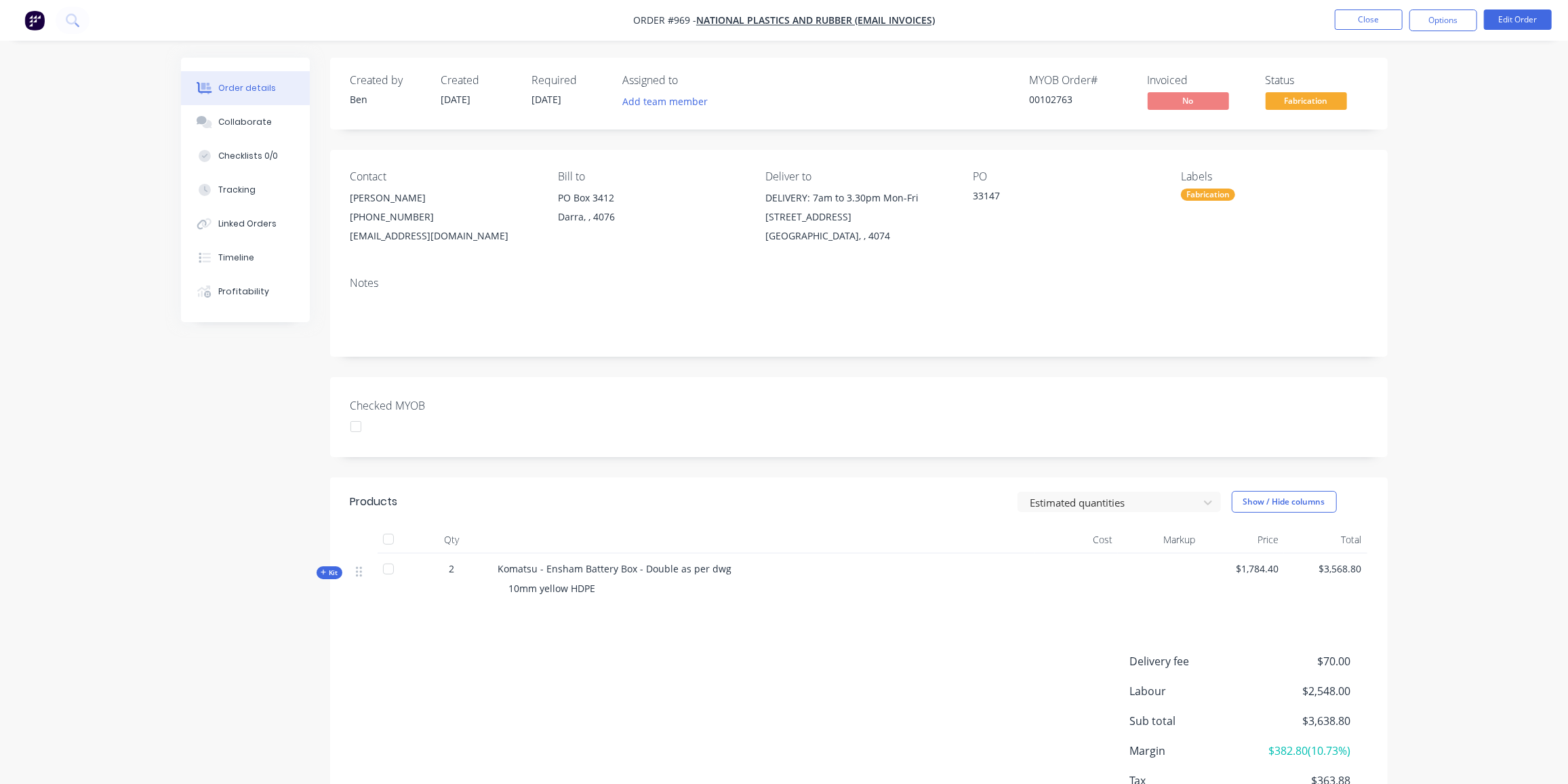
click at [559, 98] on span "31/07/25" at bounding box center [547, 99] width 30 height 13
click at [1530, 18] on button "Edit Order" at bounding box center [1518, 20] width 68 height 21
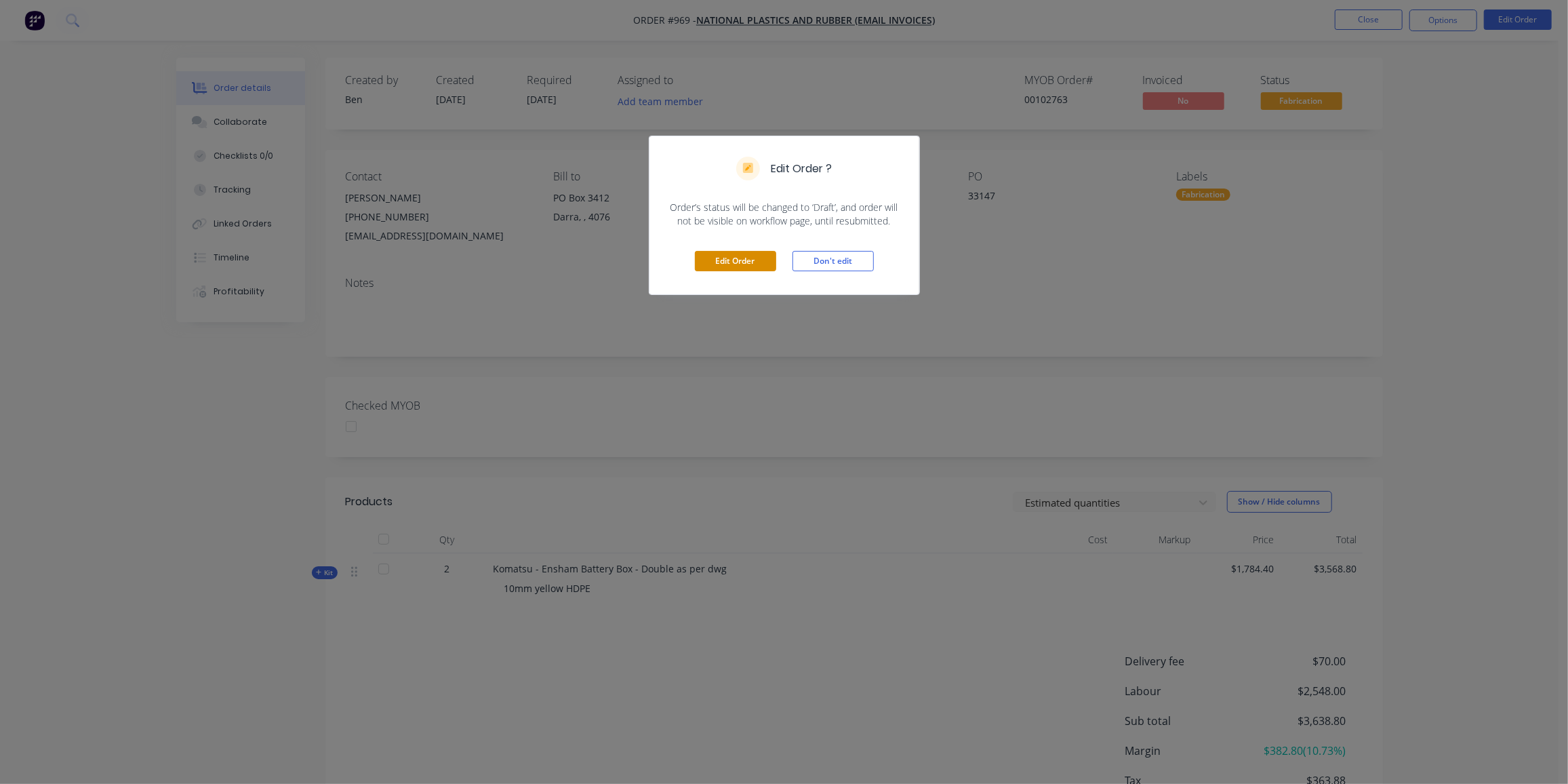
click at [724, 257] on button "Edit Order" at bounding box center [736, 261] width 81 height 21
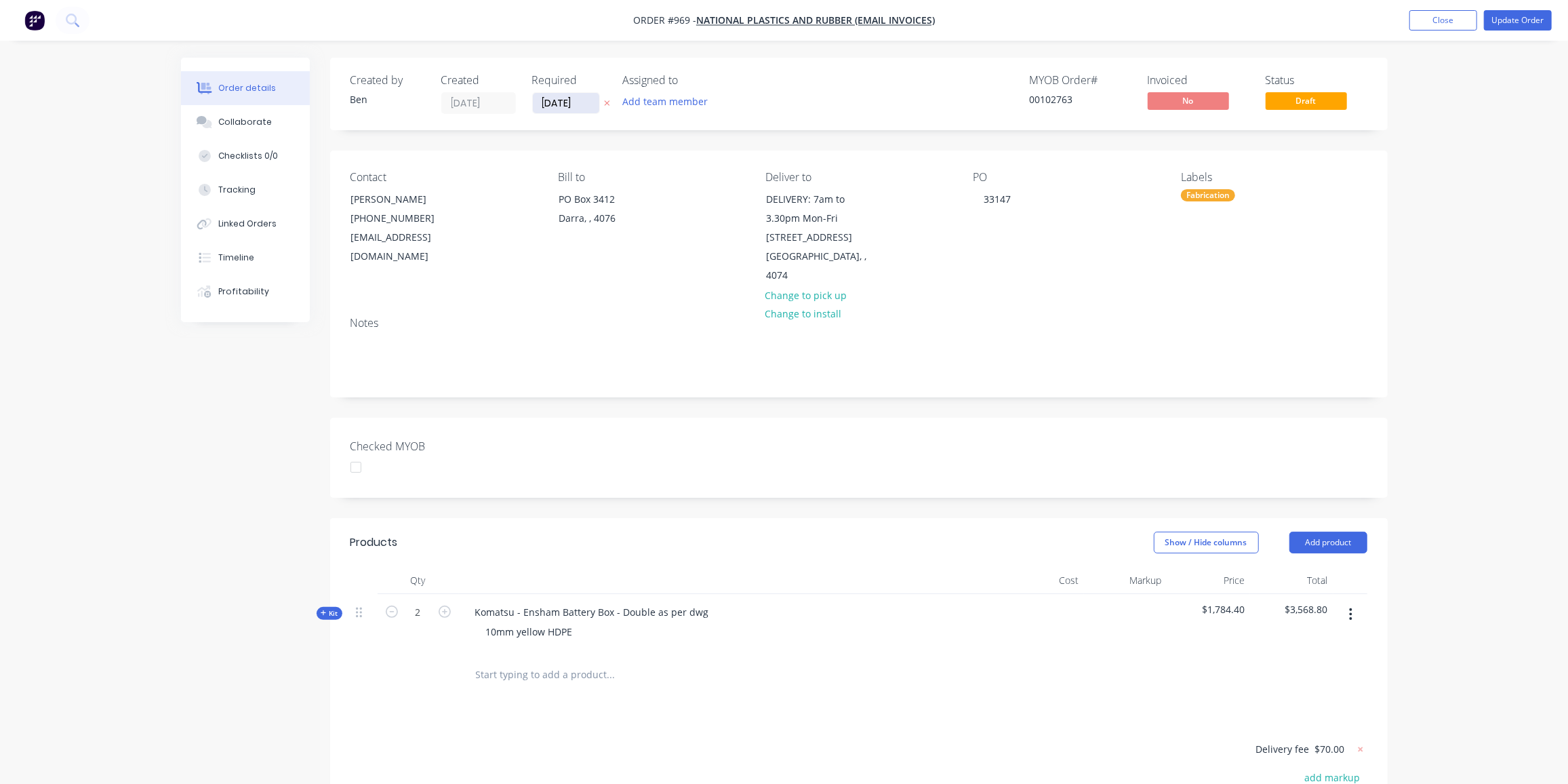
click at [561, 98] on input "31/07/25" at bounding box center [566, 104] width 67 height 21
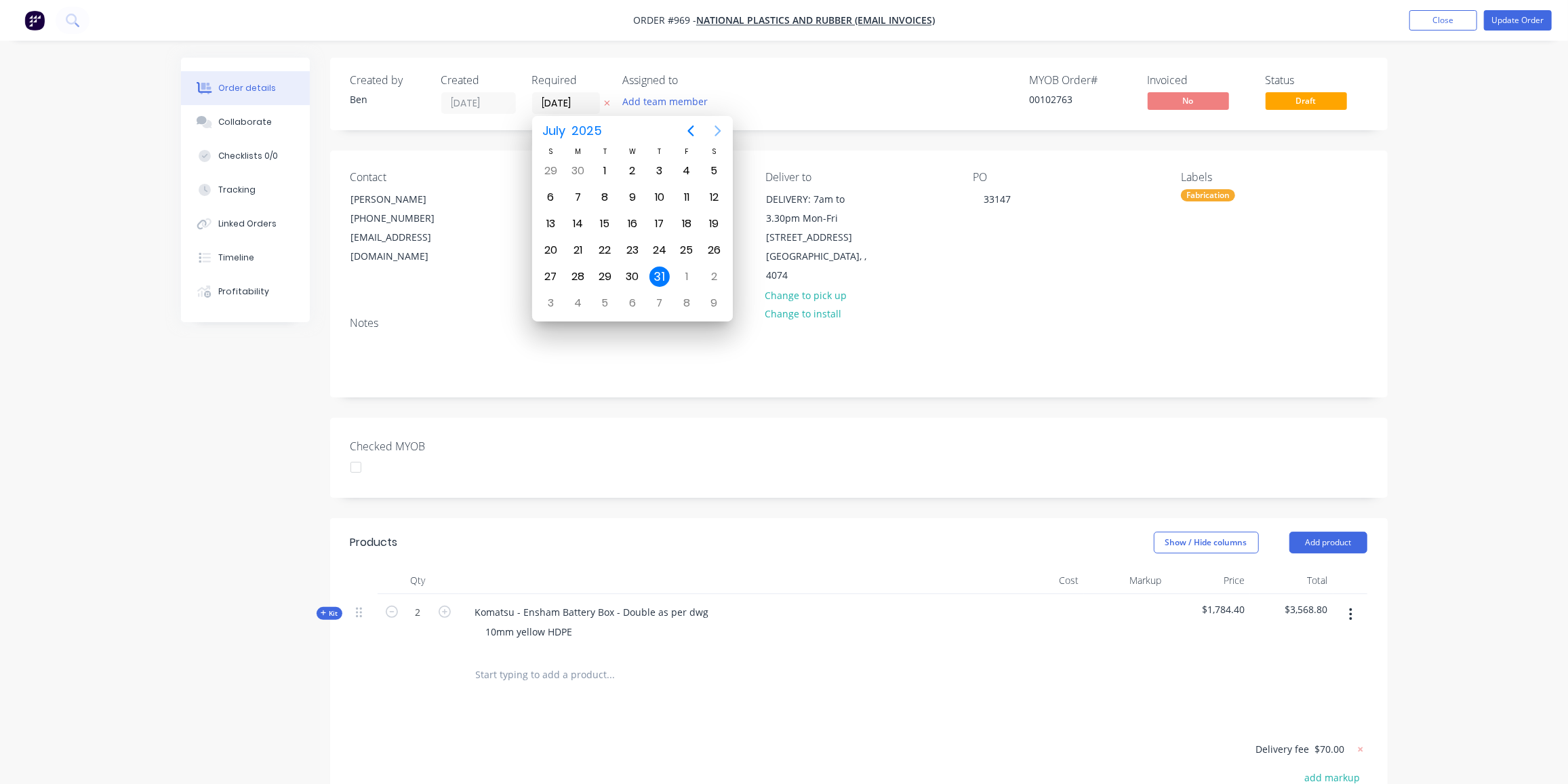
click at [718, 132] on icon "Next page" at bounding box center [718, 131] width 6 height 11
click at [678, 195] on div "7" at bounding box center [687, 197] width 21 height 21
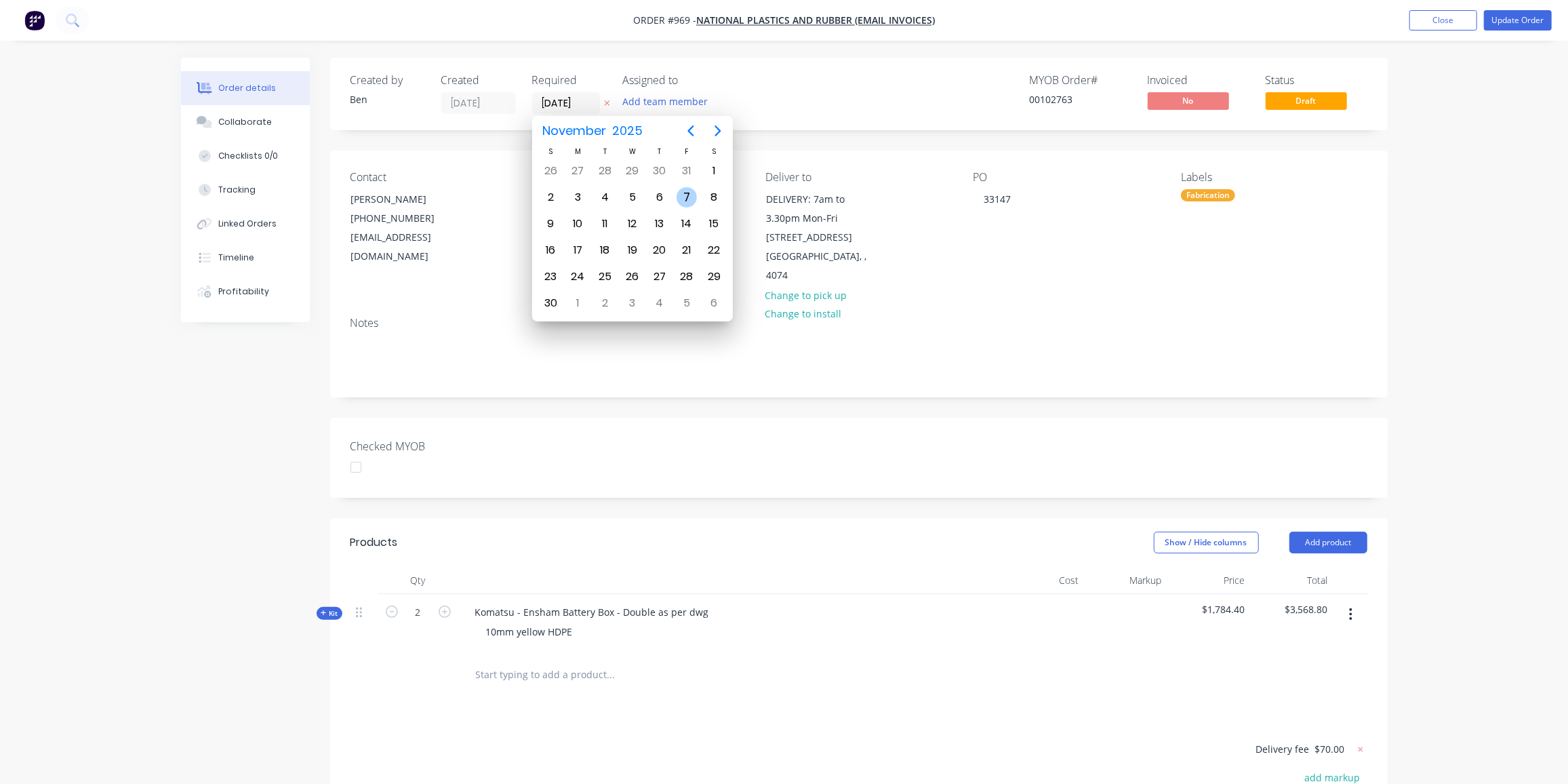
type input "07/11/25"
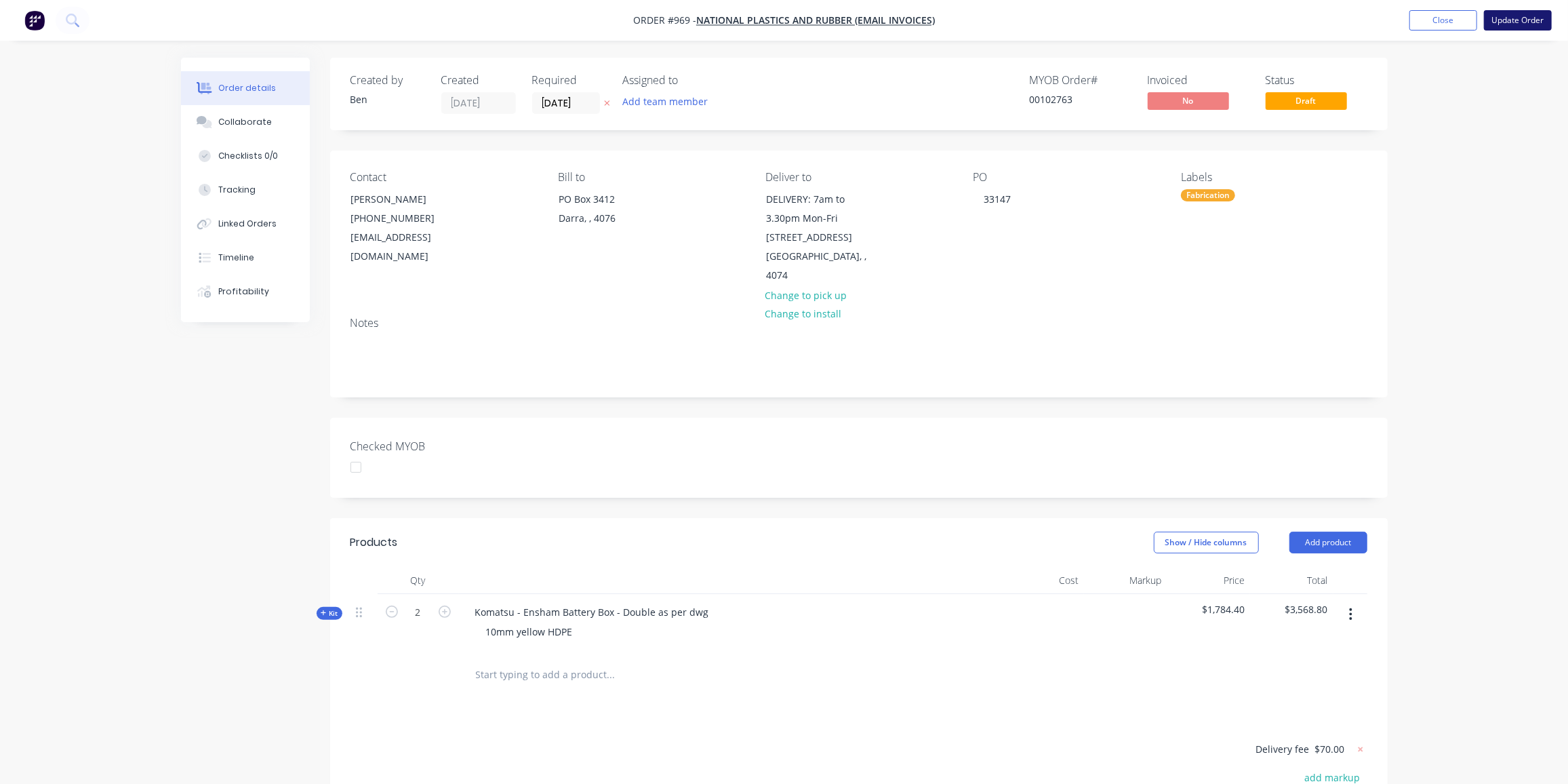
click at [1538, 21] on button "Update Order" at bounding box center [1518, 21] width 68 height 21
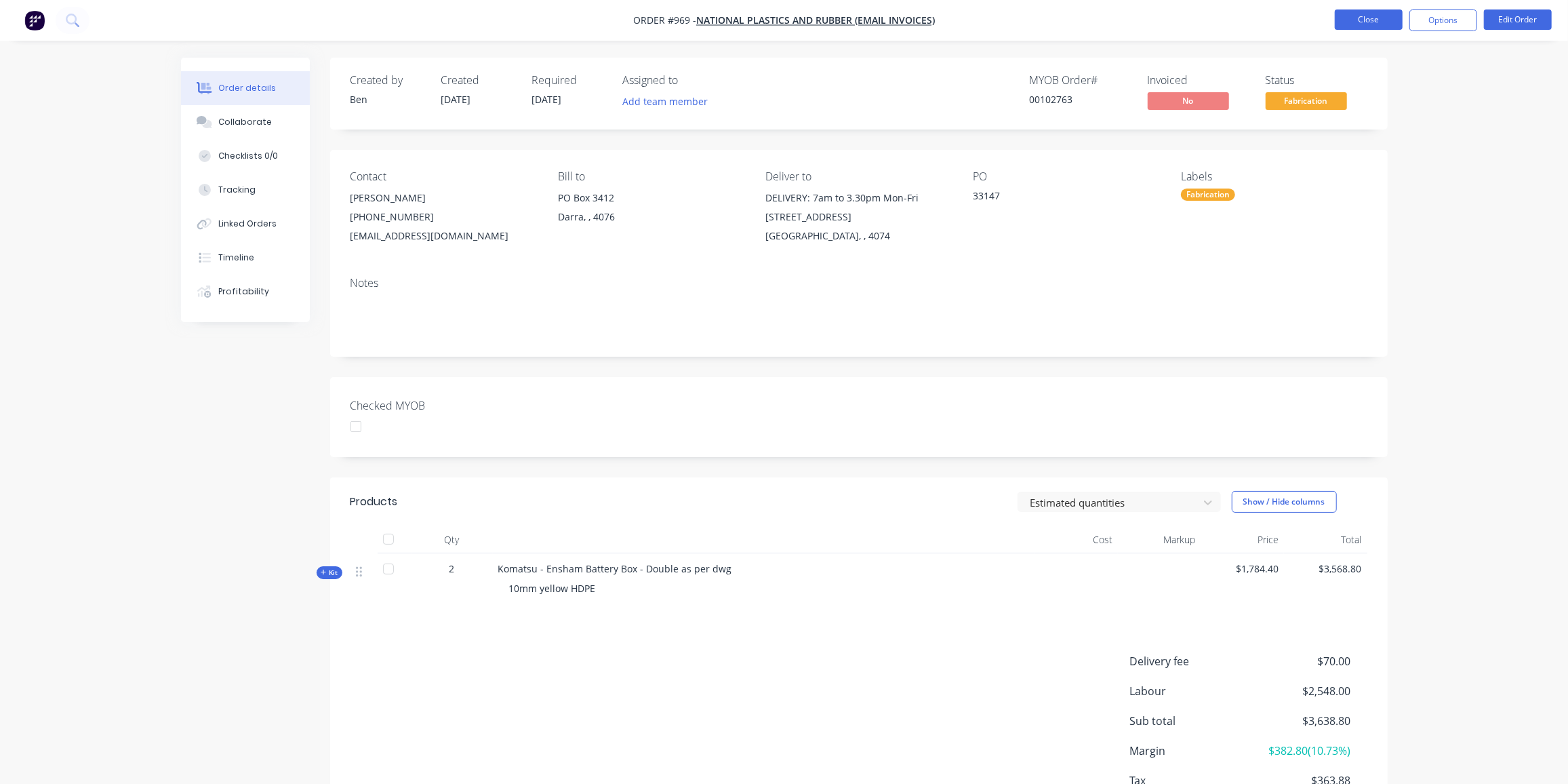
click at [1362, 16] on button "Close" at bounding box center [1369, 20] width 68 height 21
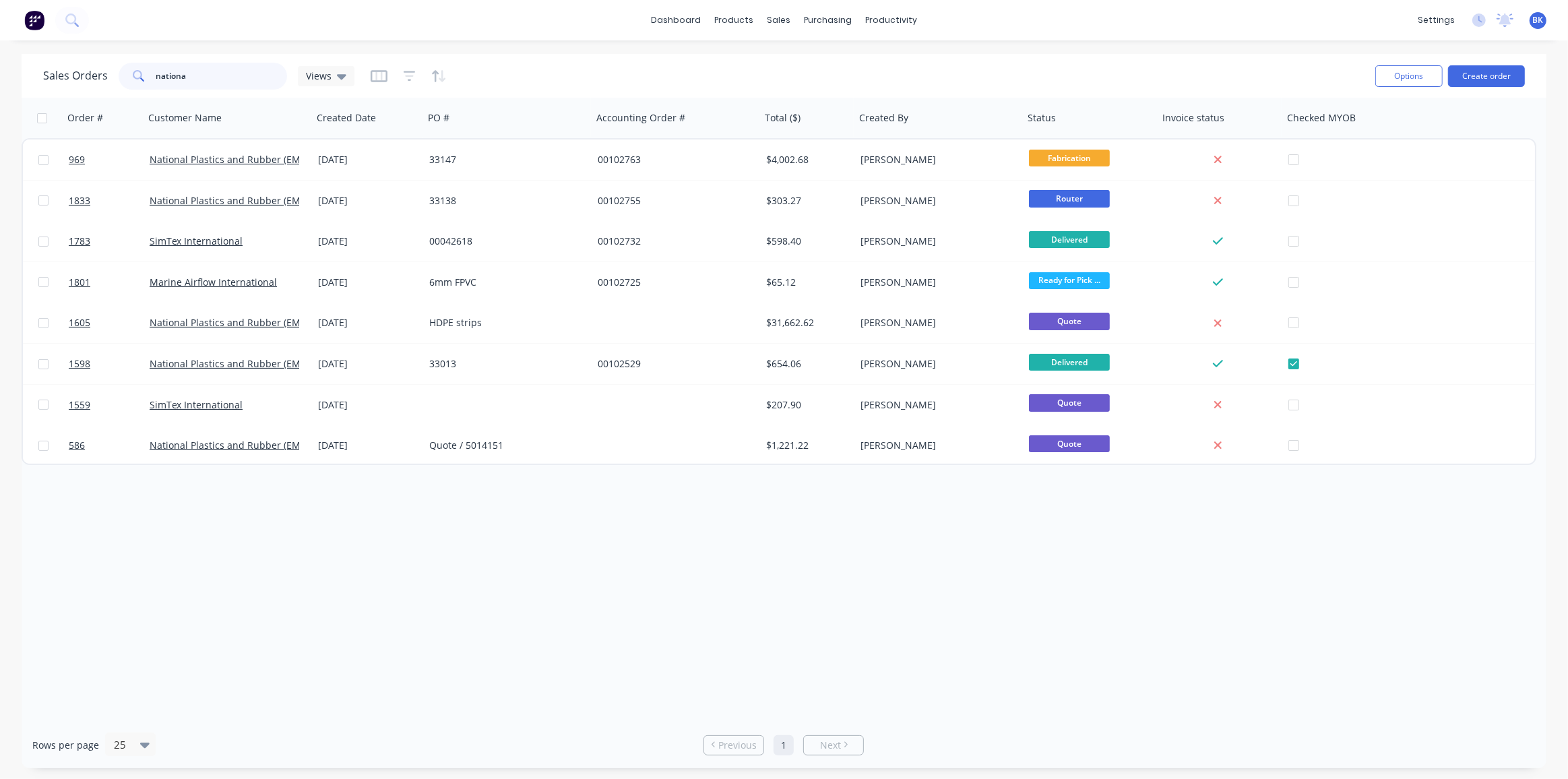
drag, startPoint x: 199, startPoint y: 82, endPoint x: 70, endPoint y: 64, distance: 130.2
click at [70, 64] on div "Sales Orders nationa Views" at bounding box center [199, 76] width 312 height 27
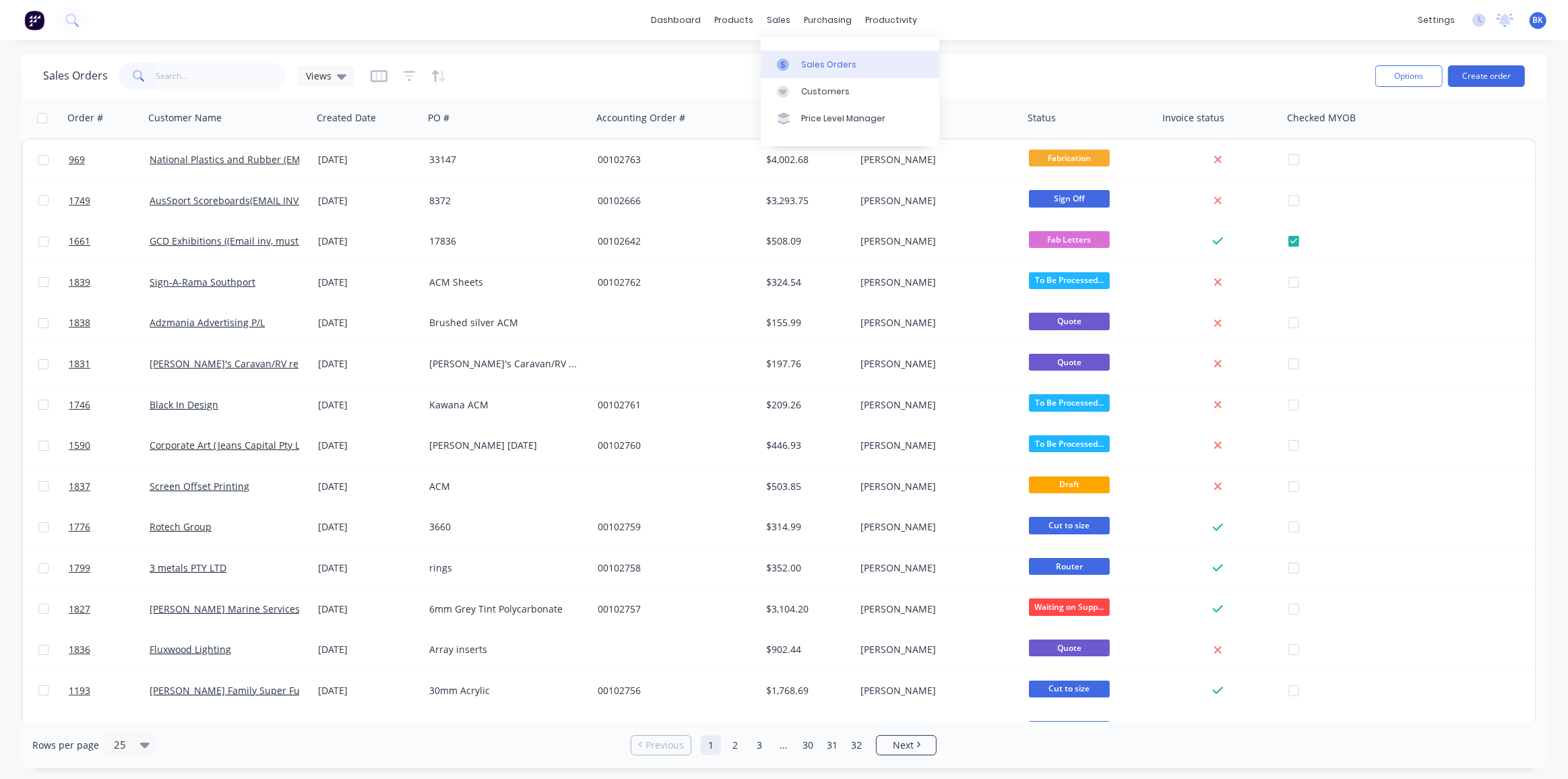
click at [805, 57] on link "Sales Orders" at bounding box center [849, 64] width 179 height 27
click at [907, 65] on div "Workflow" at bounding box center [915, 65] width 40 height 12
